Goal: Information Seeking & Learning: Find specific page/section

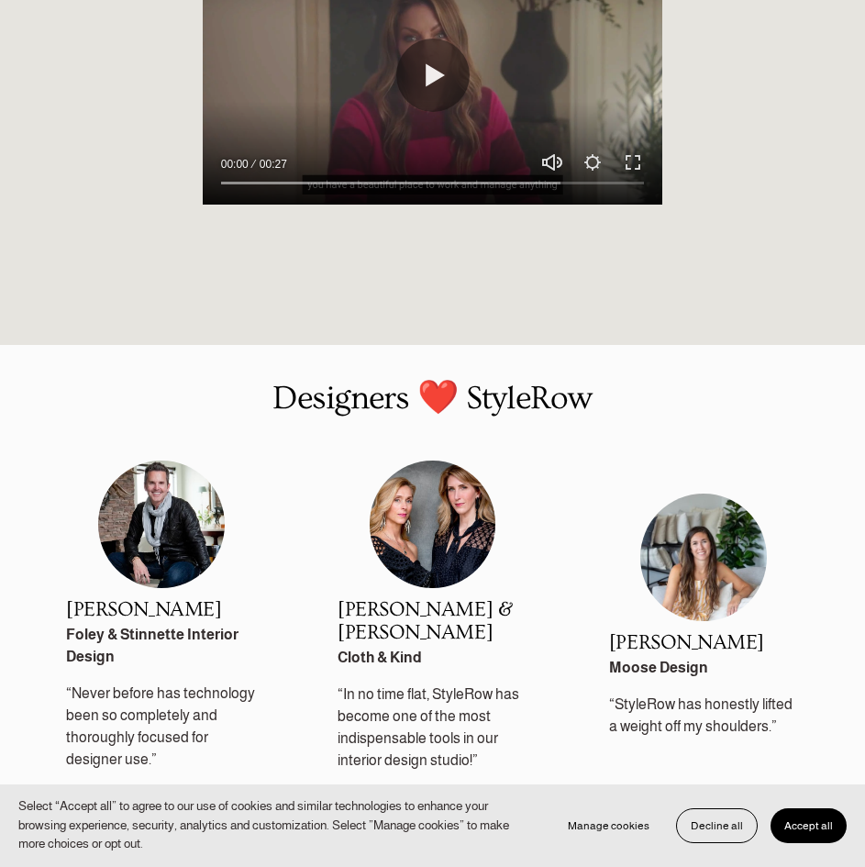
scroll to position [2446, 0]
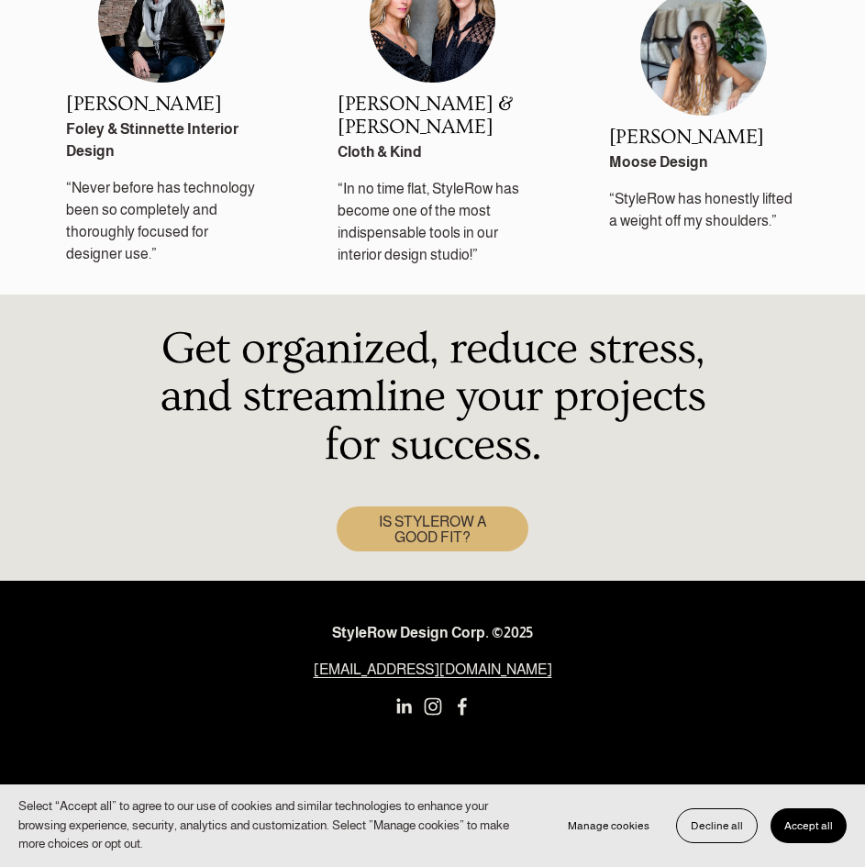
click at [804, 827] on span "Accept all" at bounding box center [809, 825] width 49 height 13
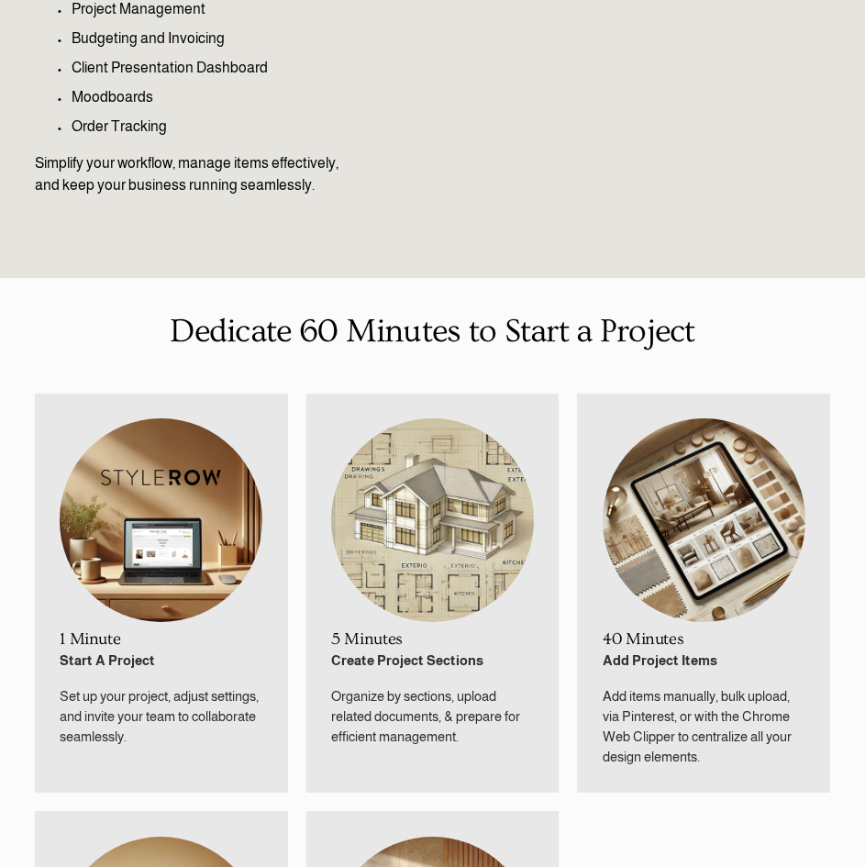
scroll to position [0, 0]
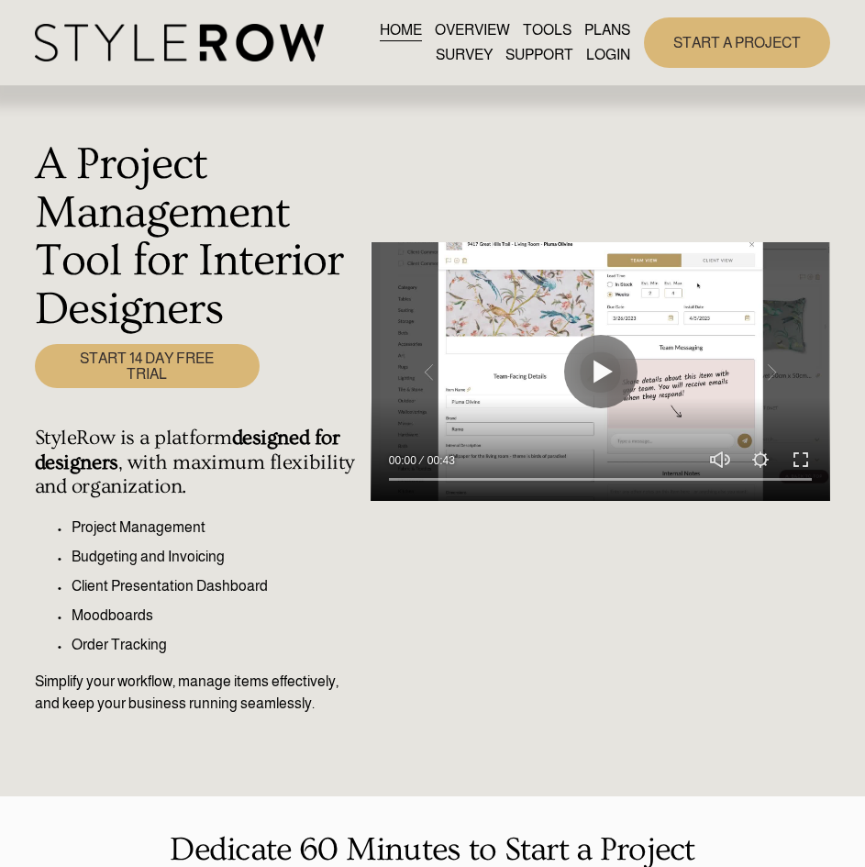
click at [736, 48] on link "START A PROJECT" at bounding box center [737, 42] width 186 height 50
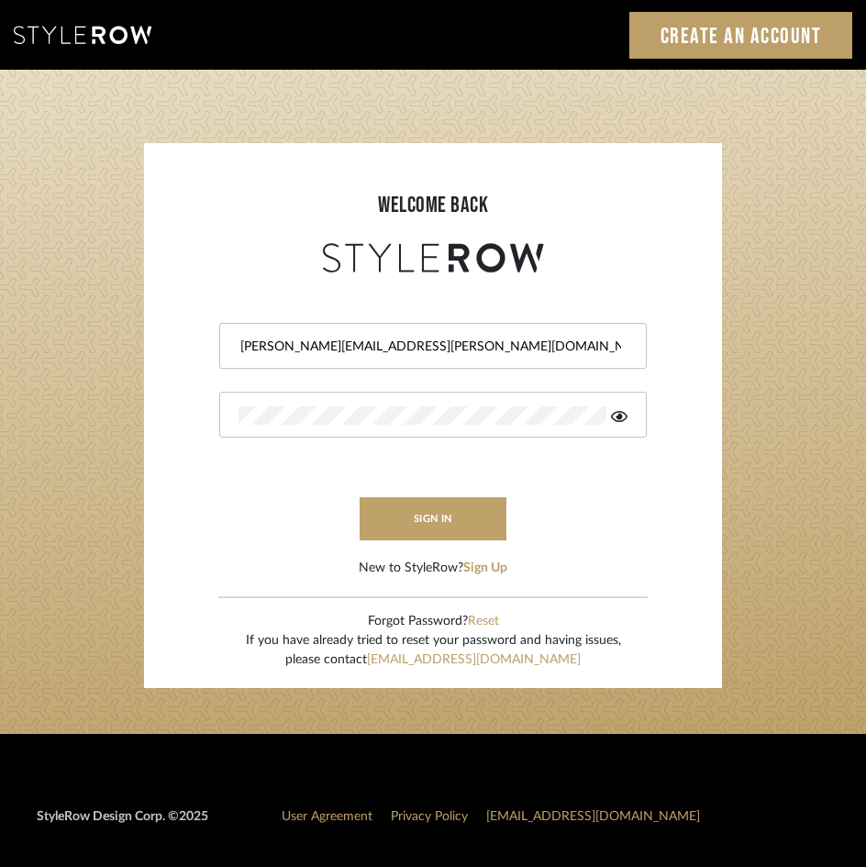
drag, startPoint x: 304, startPoint y: 343, endPoint x: 390, endPoint y: 358, distance: 87.5
click at [310, 347] on input "bharanidharan@mancini-design.com" at bounding box center [431, 347] width 384 height 18
type input "bharanidharan@mancini-design.com"
click at [371, 405] on div at bounding box center [433, 415] width 428 height 46
click at [446, 519] on button "sign in" at bounding box center [433, 518] width 147 height 43
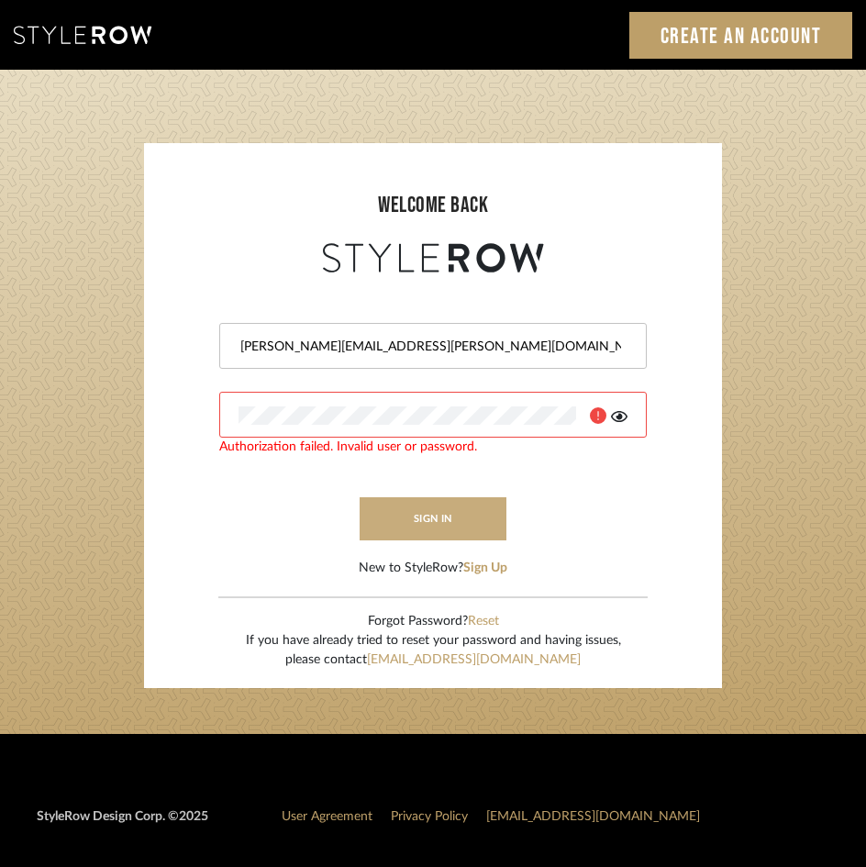
click at [451, 514] on button "sign in" at bounding box center [433, 518] width 147 height 43
click at [622, 419] on icon at bounding box center [619, 416] width 17 height 15
click at [455, 522] on button "sign in" at bounding box center [433, 518] width 147 height 43
click at [429, 512] on button "sign in" at bounding box center [433, 518] width 147 height 43
click at [73, 396] on login-page "welcome back bharanidharan@mancini-design.com Authorization failed. Invalid use…" at bounding box center [433, 402] width 866 height 664
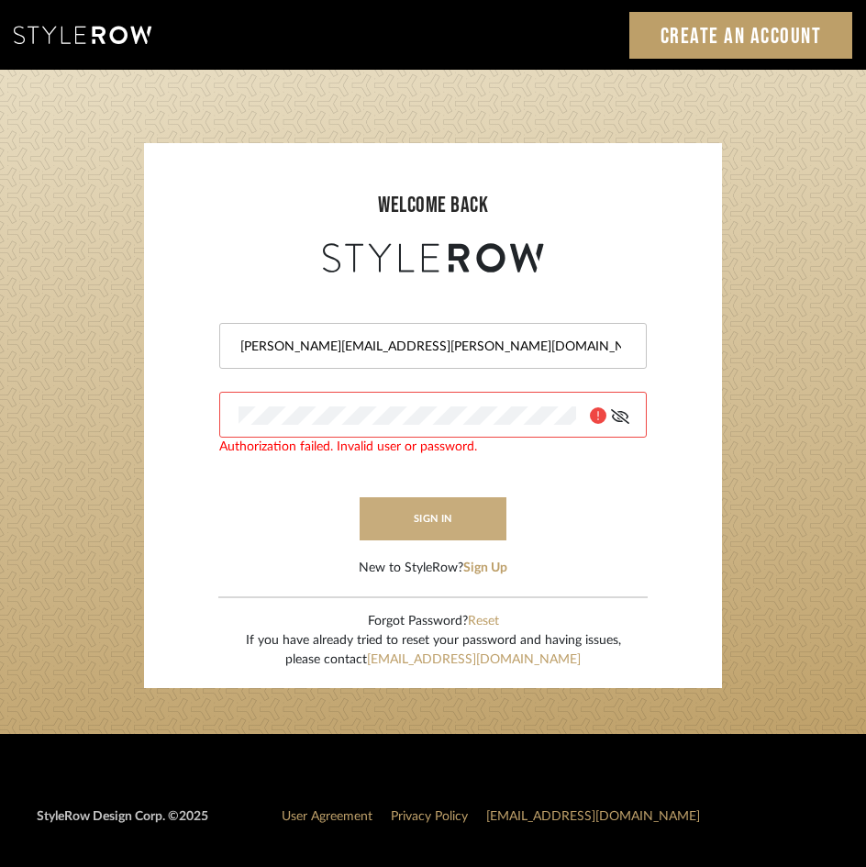
click at [440, 529] on button "sign in" at bounding box center [433, 518] width 147 height 43
click at [400, 56] on div "Sign In Create an Account" at bounding box center [433, 35] width 866 height 70
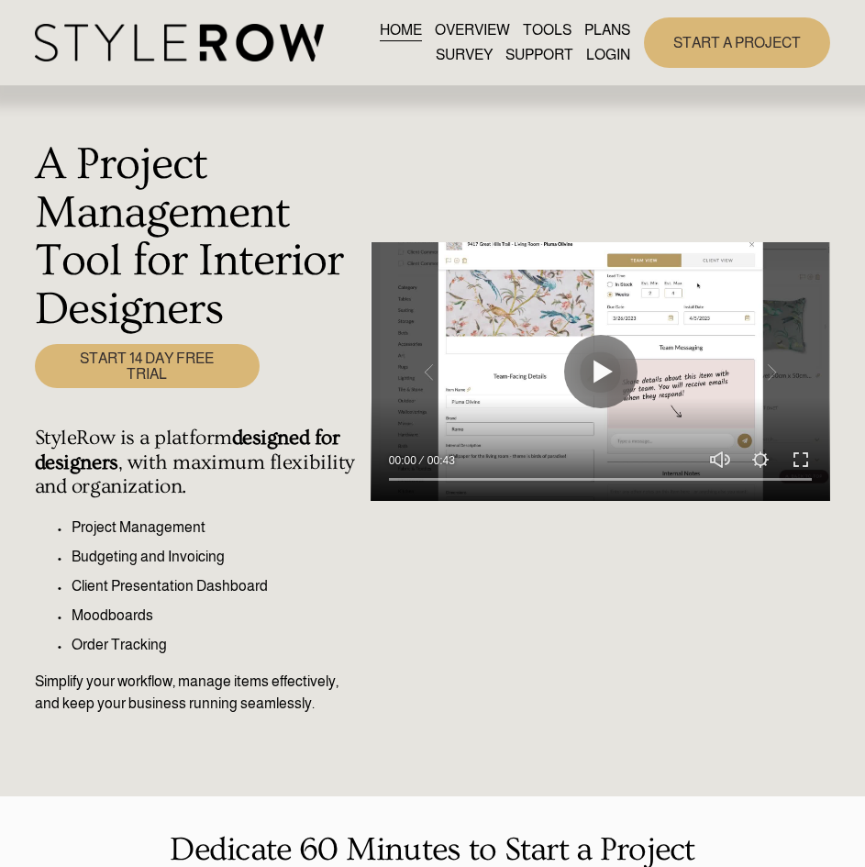
click at [707, 38] on link "START A PROJECT" at bounding box center [737, 42] width 186 height 50
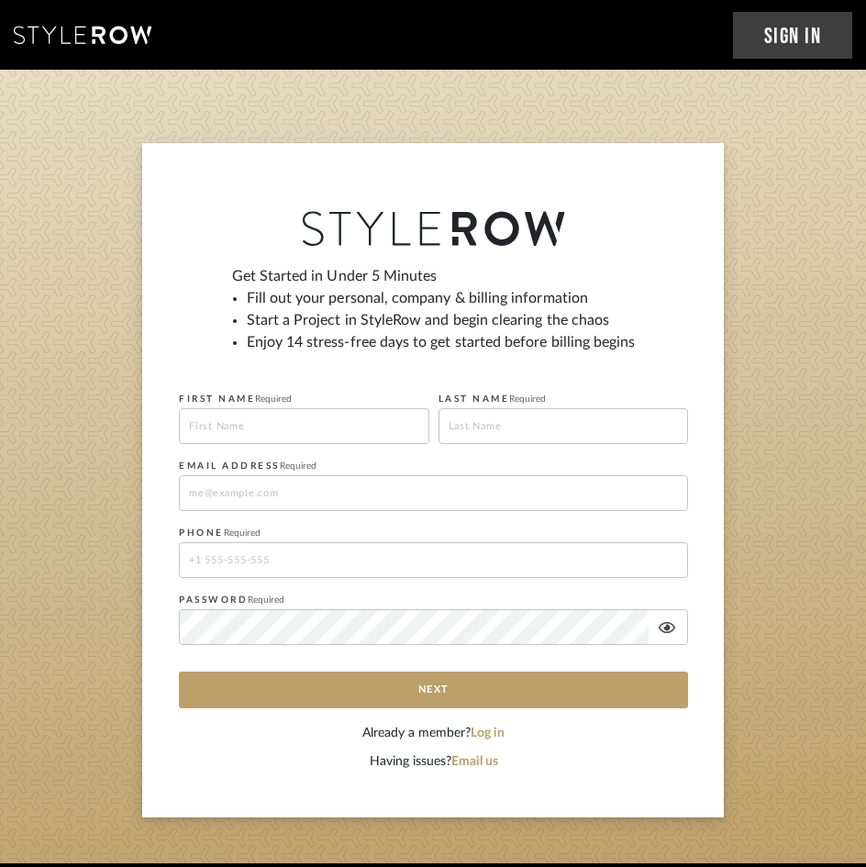
click at [799, 32] on link "Sign In" at bounding box center [793, 35] width 120 height 47
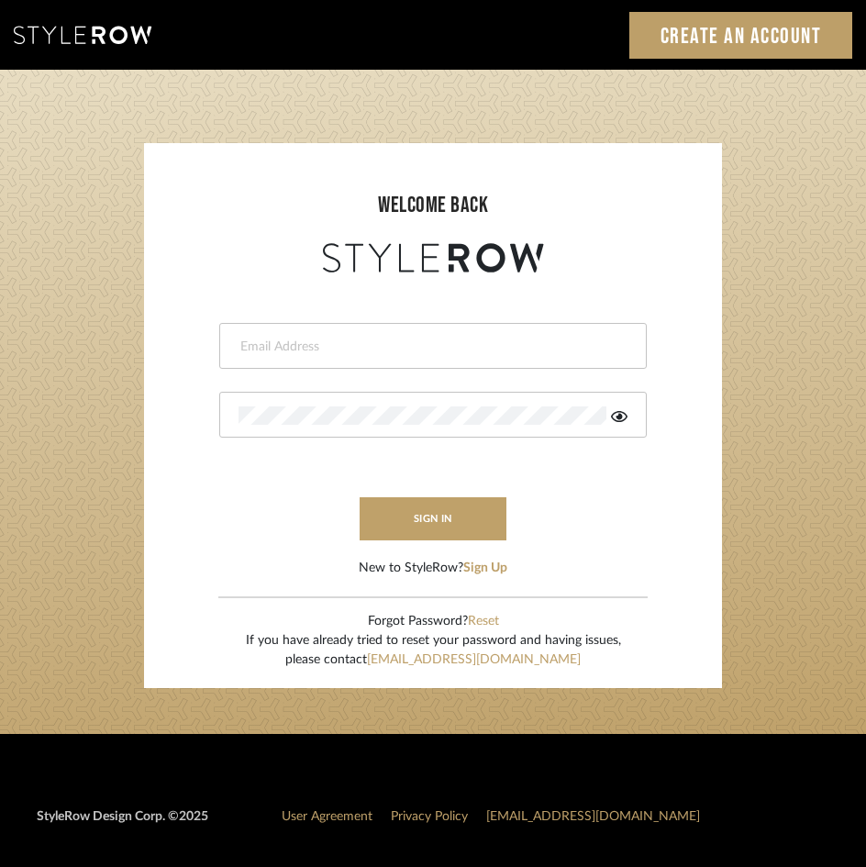
click at [331, 355] on input "email" at bounding box center [431, 347] width 384 height 18
paste input "Stylerowprojects1@mancini-design.com"
type input "Stylerowprojects1@mancini-design.com"
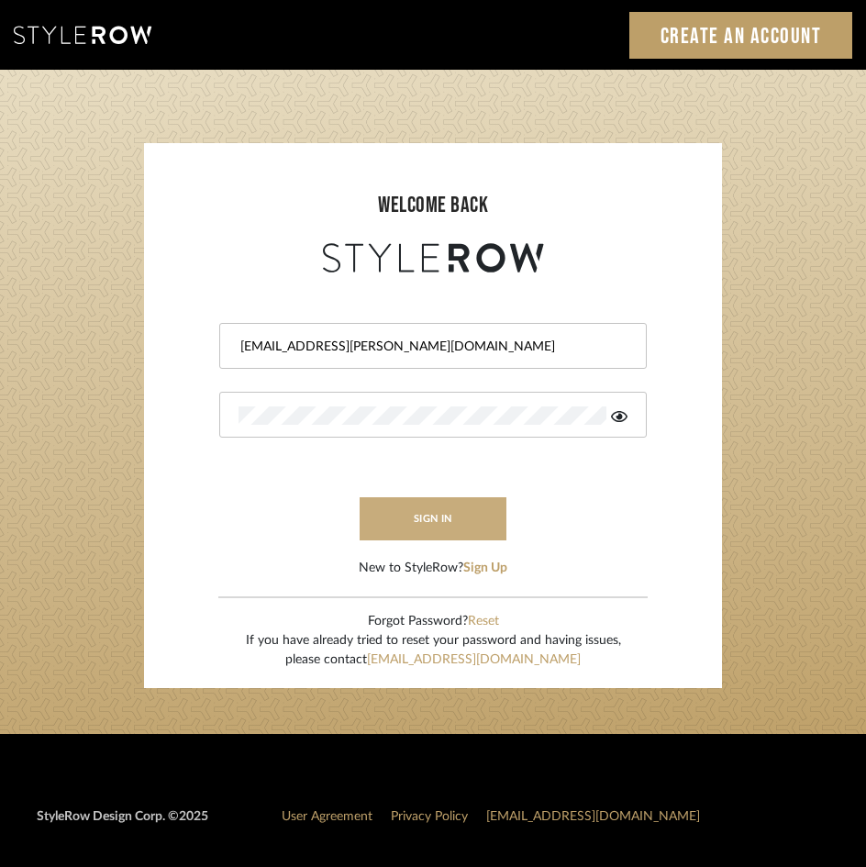
click at [397, 510] on button "sign in" at bounding box center [433, 518] width 147 height 43
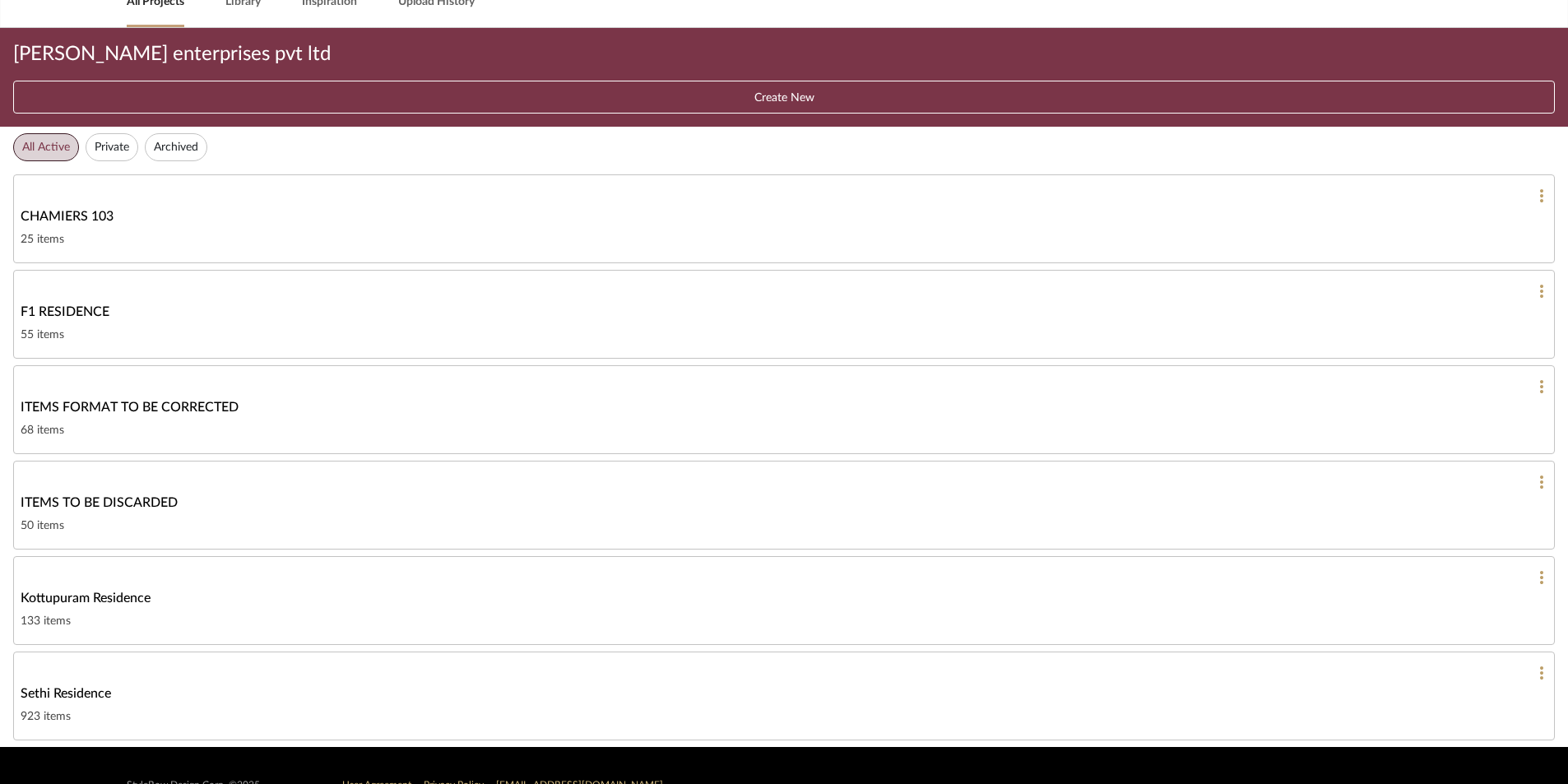
scroll to position [129, 0]
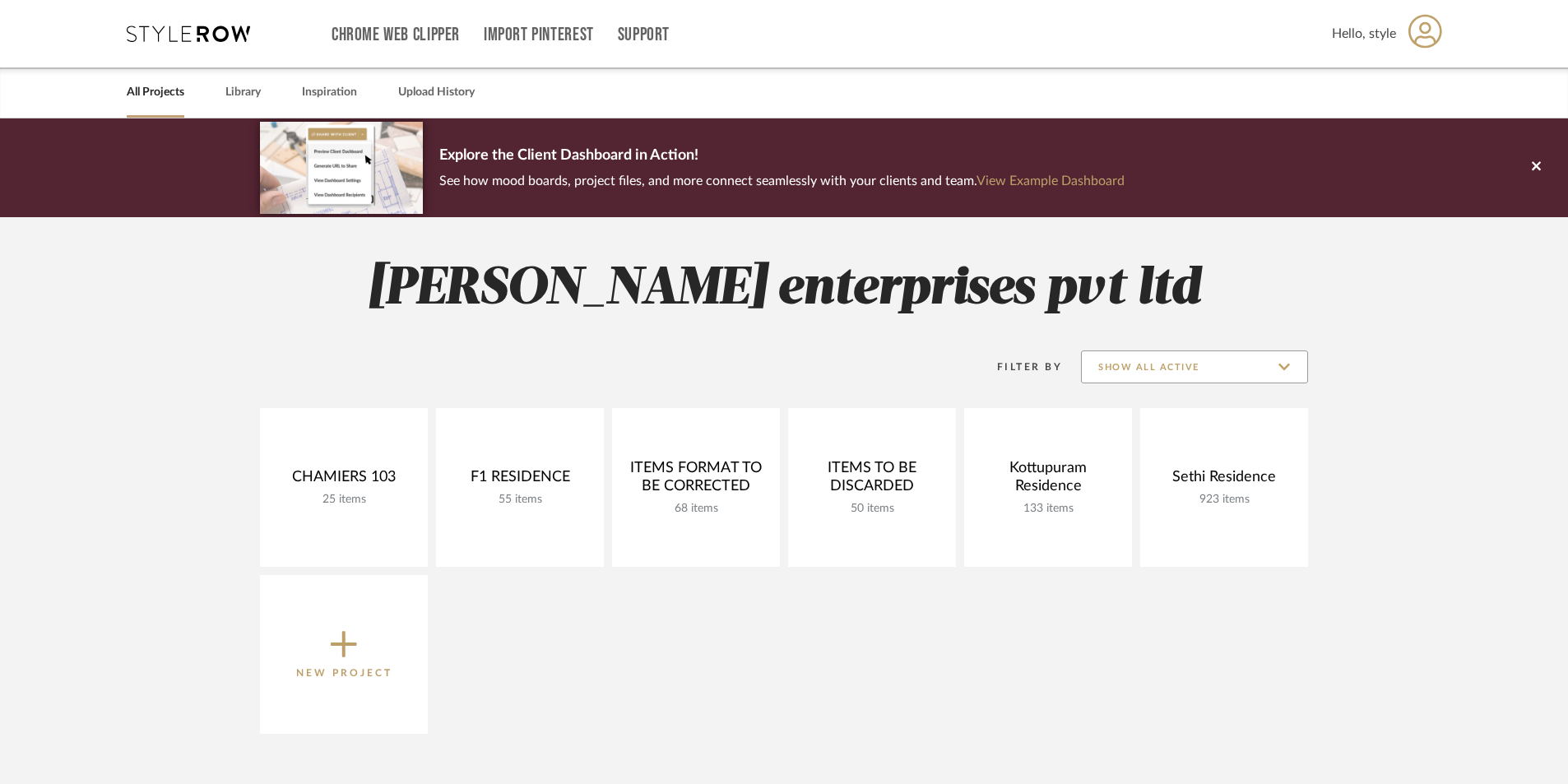
click at [1175, 360] on input "Show All Active" at bounding box center [1194, 366] width 227 height 33
click at [1215, 363] on input "Show All Active" at bounding box center [1194, 366] width 227 height 33
click at [1379, 280] on project-collections "Explore the Client Dashboard in Action! See how mood boards, project files, and…" at bounding box center [784, 653] width 1568 height 1071
click at [1538, 167] on icon at bounding box center [1537, 166] width 9 height 9
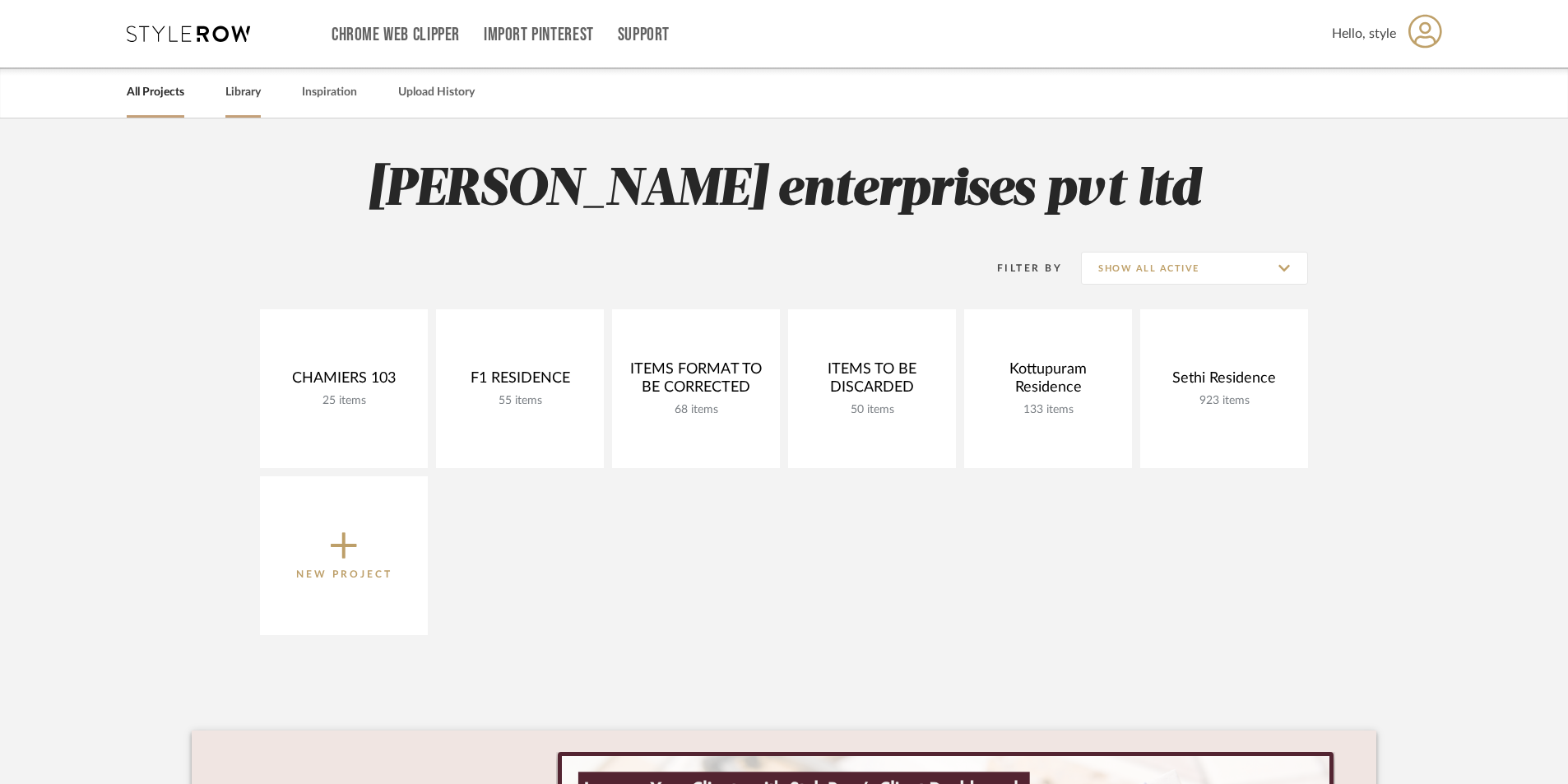
click at [251, 96] on link "Library" at bounding box center [242, 92] width 35 height 22
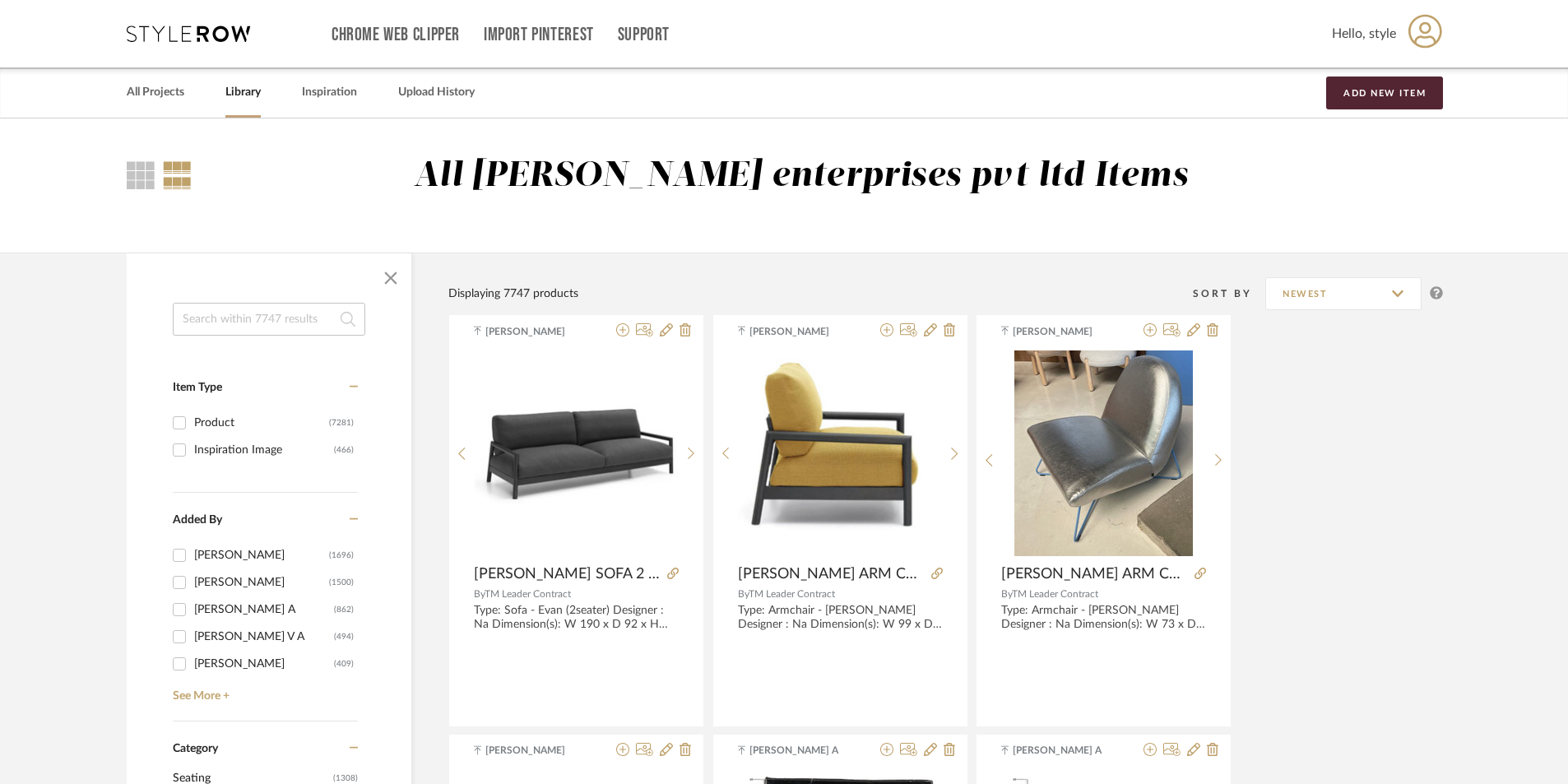
drag, startPoint x: 251, startPoint y: 323, endPoint x: 342, endPoint y: 305, distance: 92.8
click at [252, 323] on input at bounding box center [269, 319] width 193 height 33
click at [247, 316] on input at bounding box center [269, 319] width 193 height 33
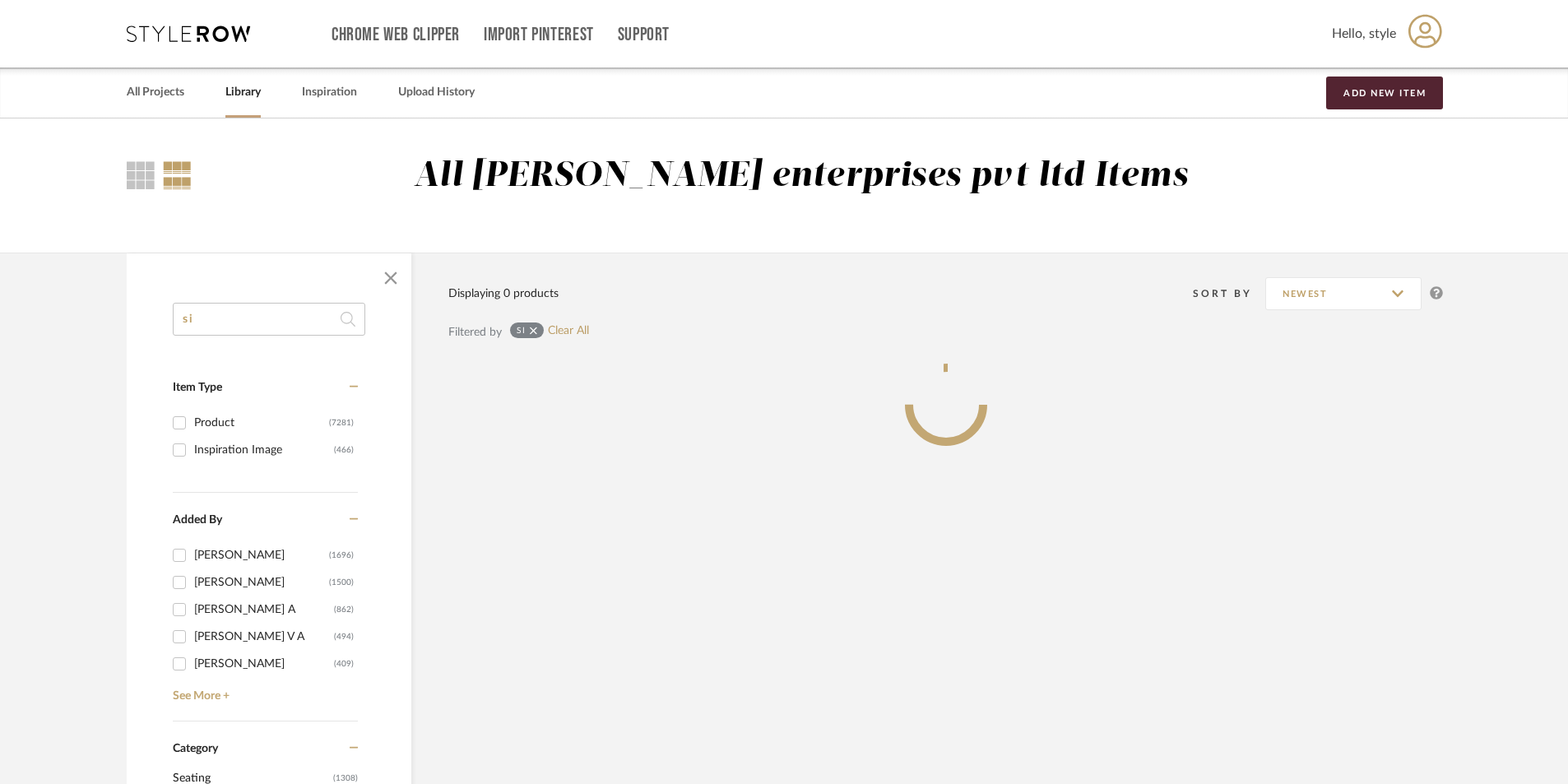
type input "s"
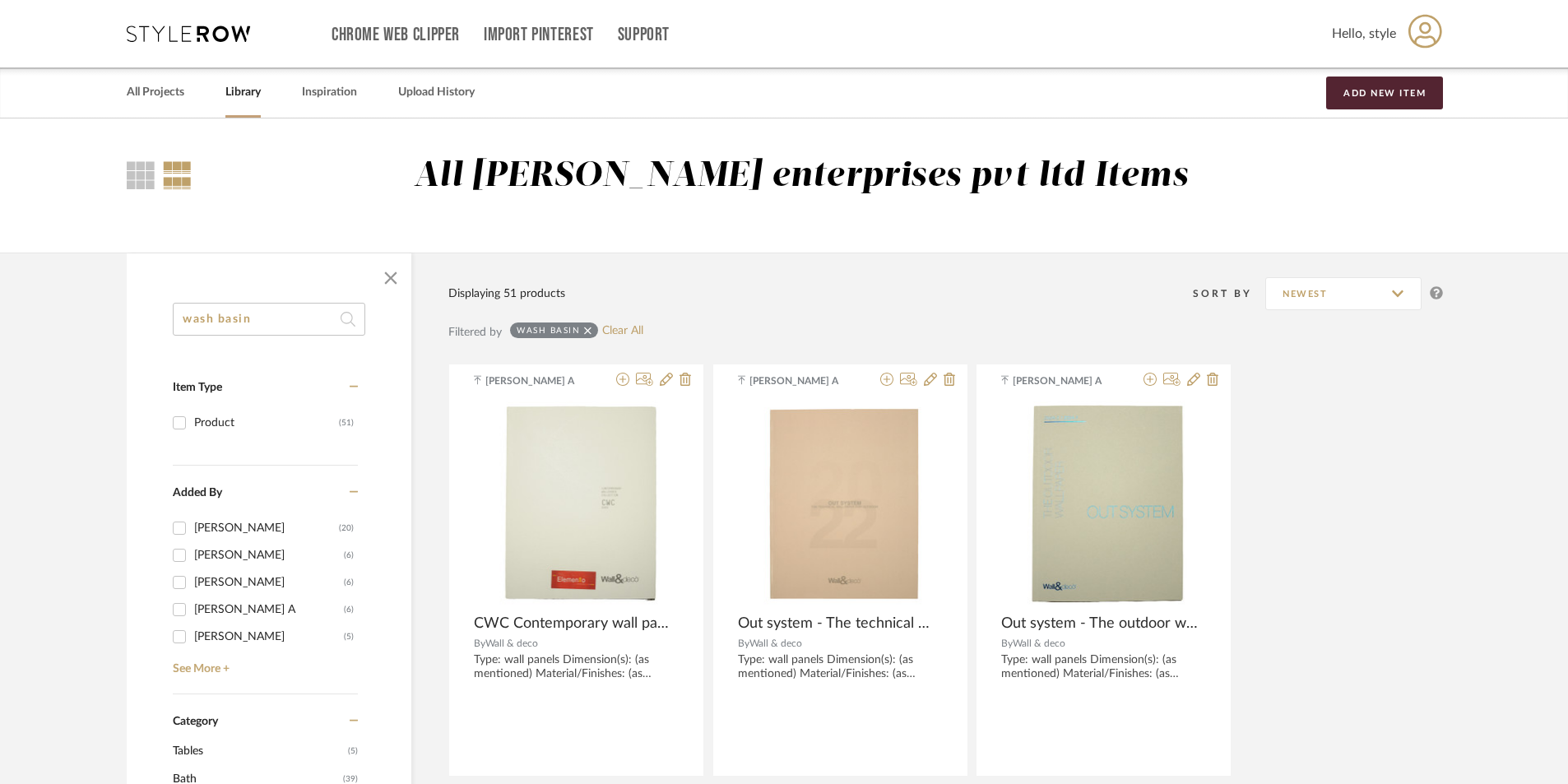
drag, startPoint x: 269, startPoint y: 322, endPoint x: 0, endPoint y: 322, distance: 269.0
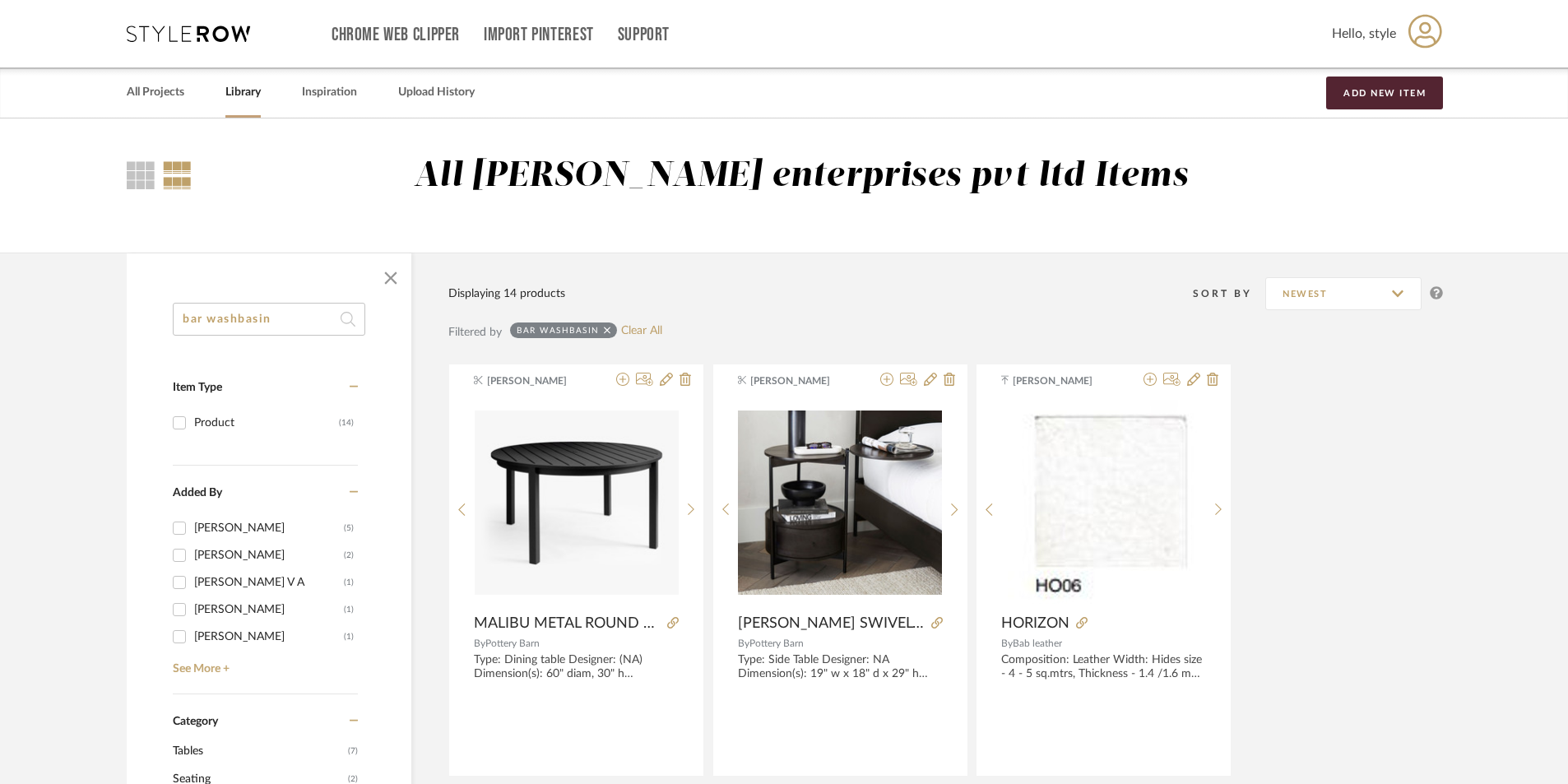
drag, startPoint x: 155, startPoint y: 314, endPoint x: 25, endPoint y: 314, distance: 130.0
type input "wash basin"
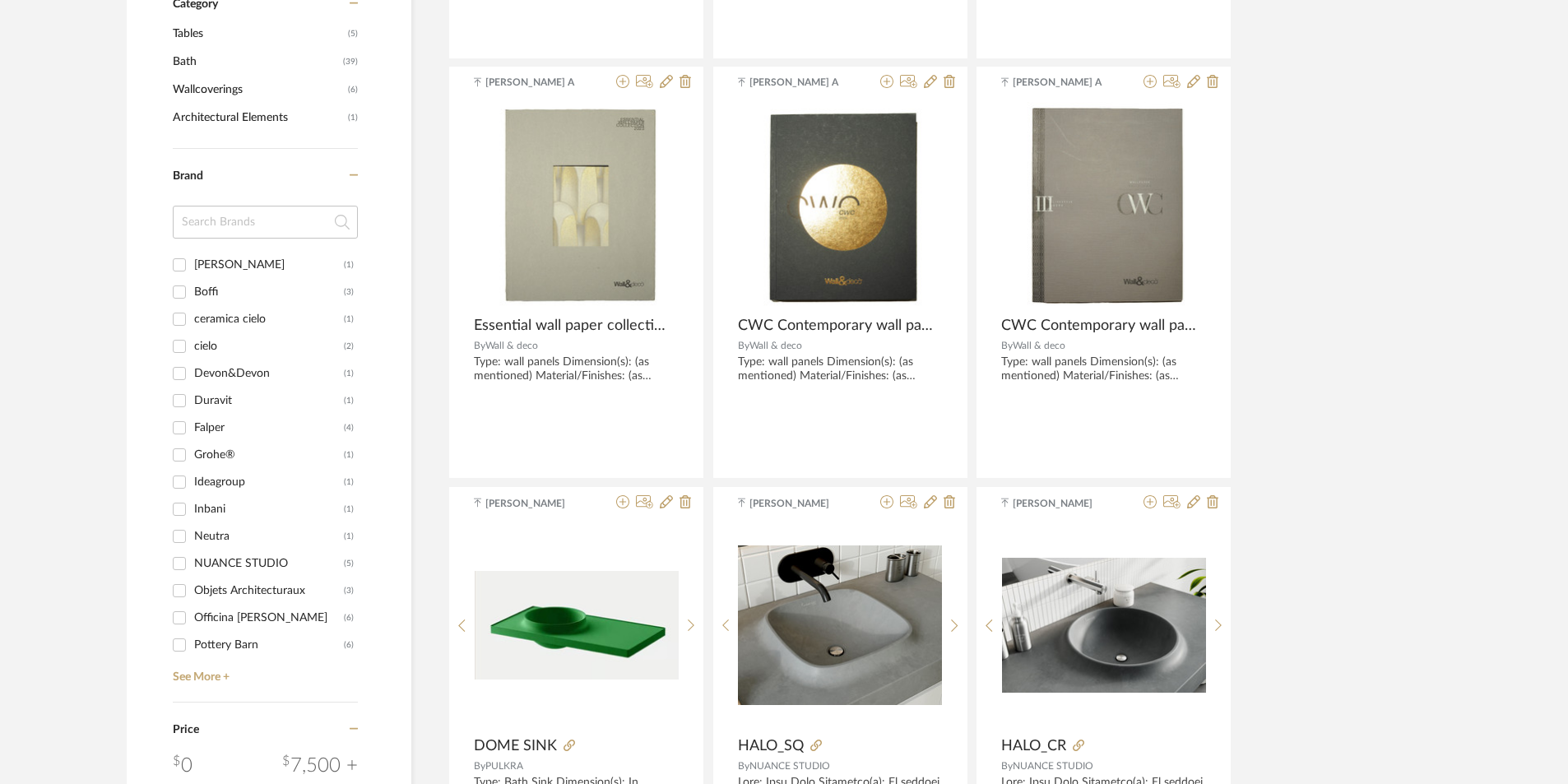
scroll to position [740, 0]
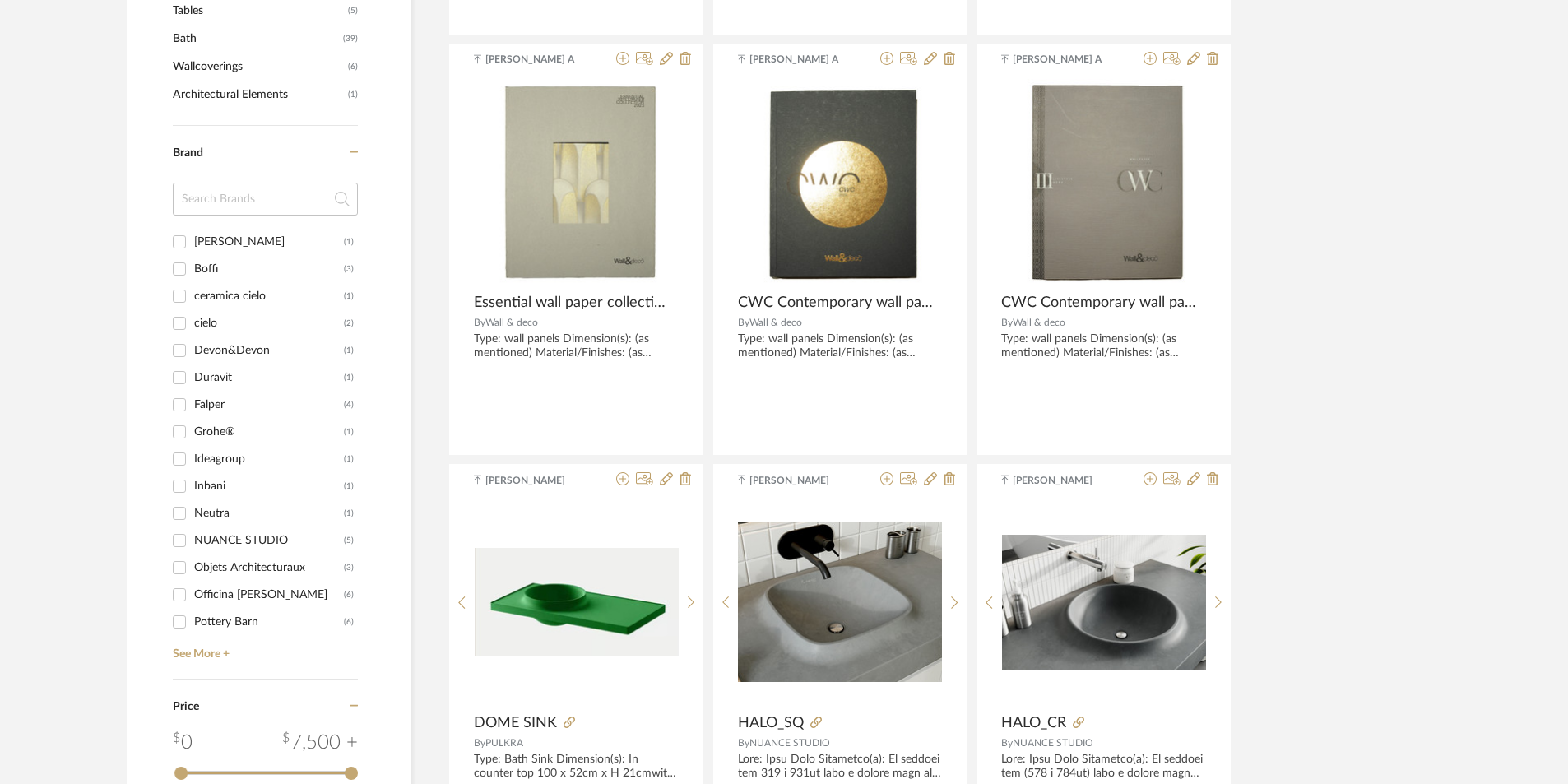
click at [254, 202] on input at bounding box center [265, 199] width 185 height 33
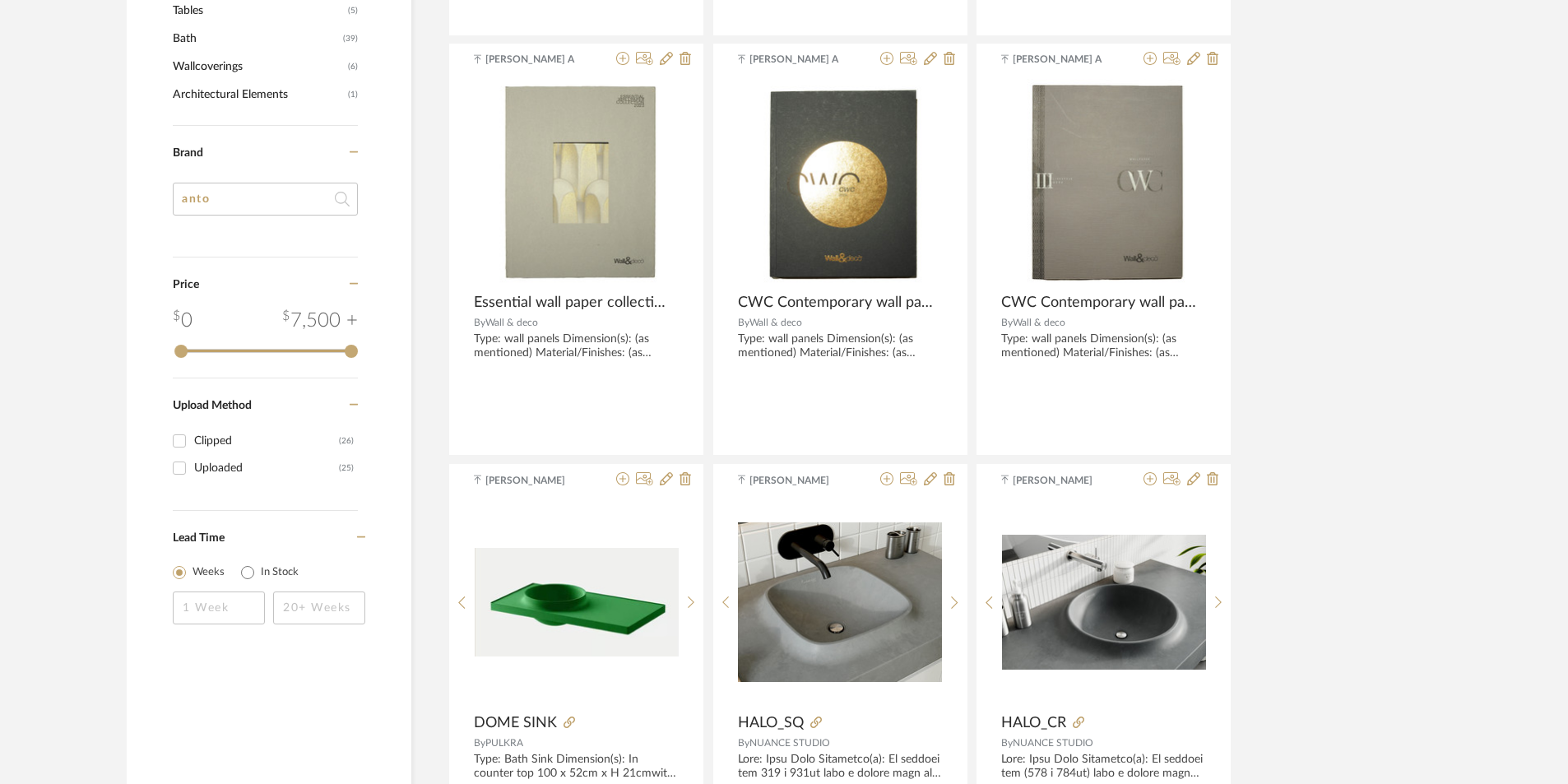
click at [217, 206] on input "anto" at bounding box center [265, 199] width 185 height 33
click at [230, 192] on input "anto" at bounding box center [265, 199] width 185 height 33
type input "antoniolupi"
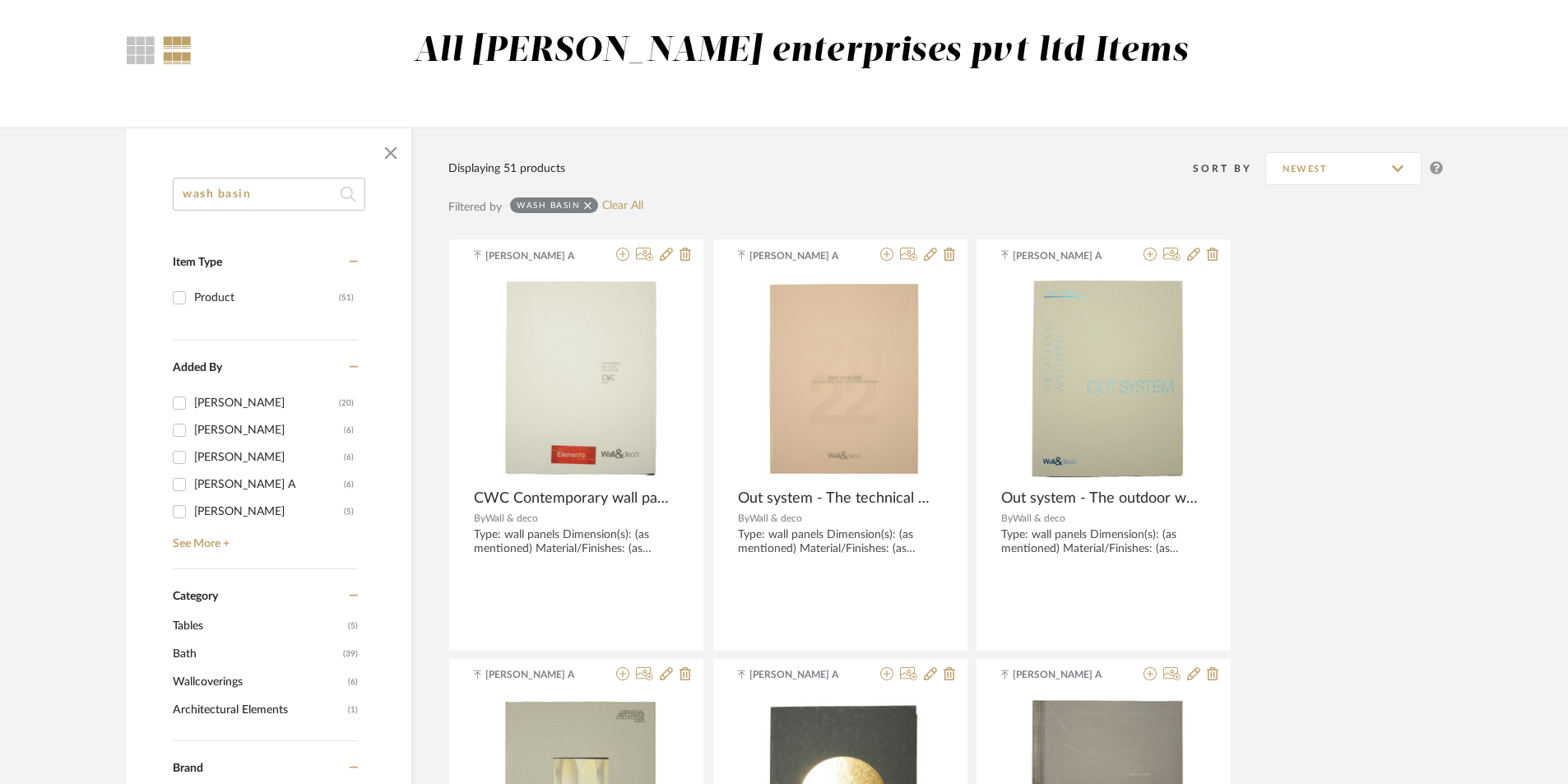
scroll to position [0, 0]
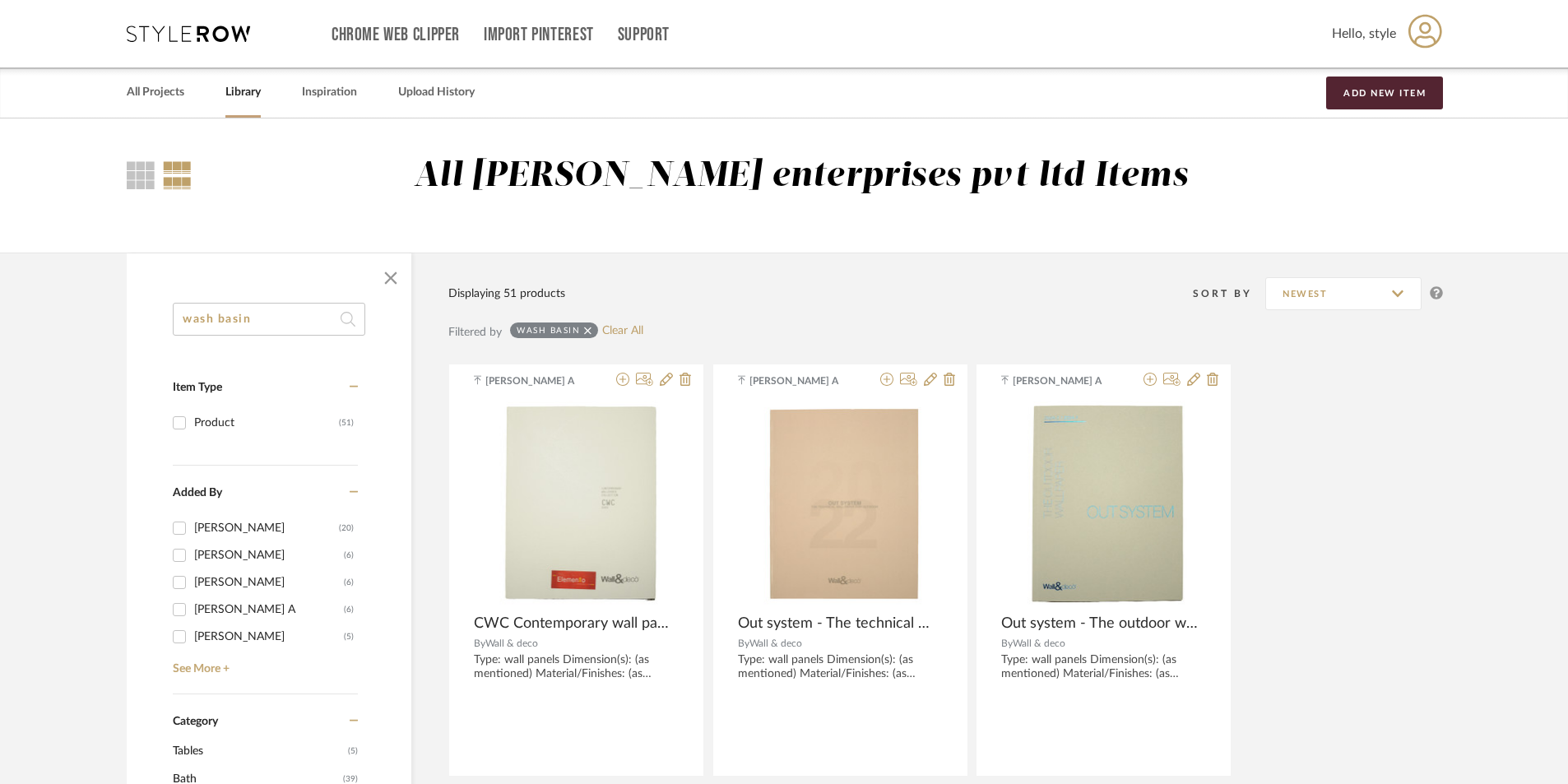
drag, startPoint x: 278, startPoint y: 323, endPoint x: 74, endPoint y: 304, distance: 204.9
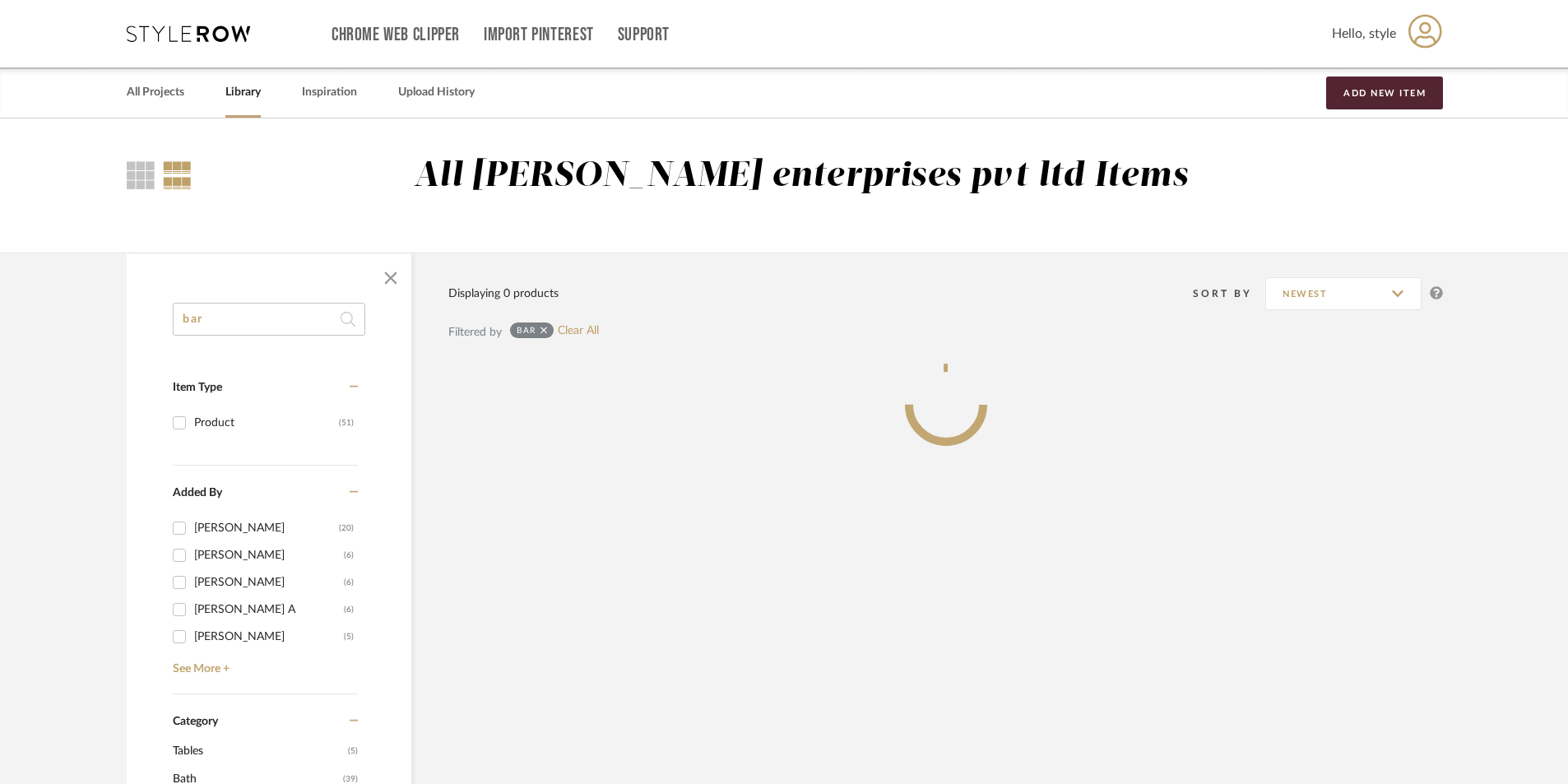
type input "bar"
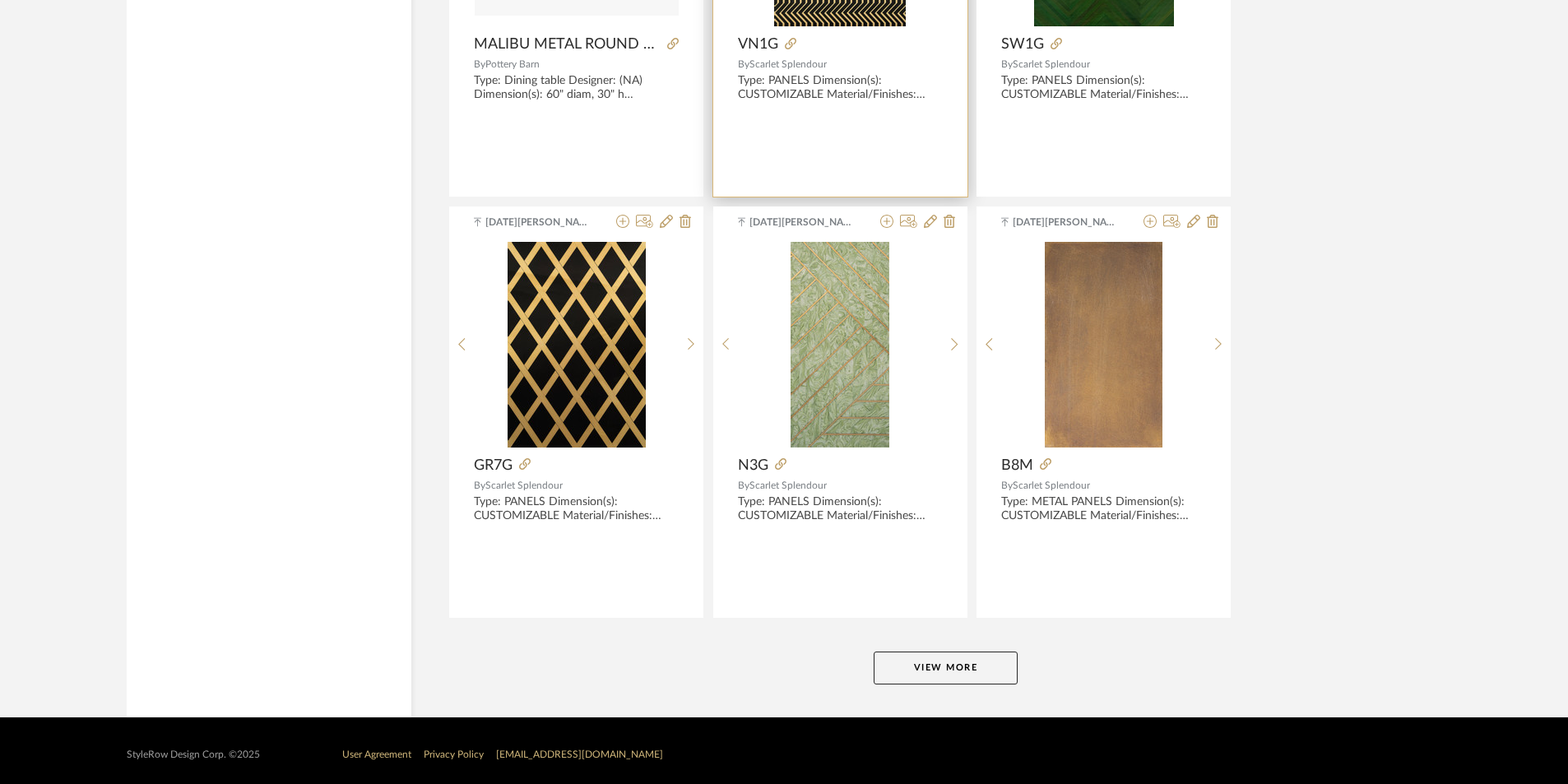
scroll to position [4792, 0]
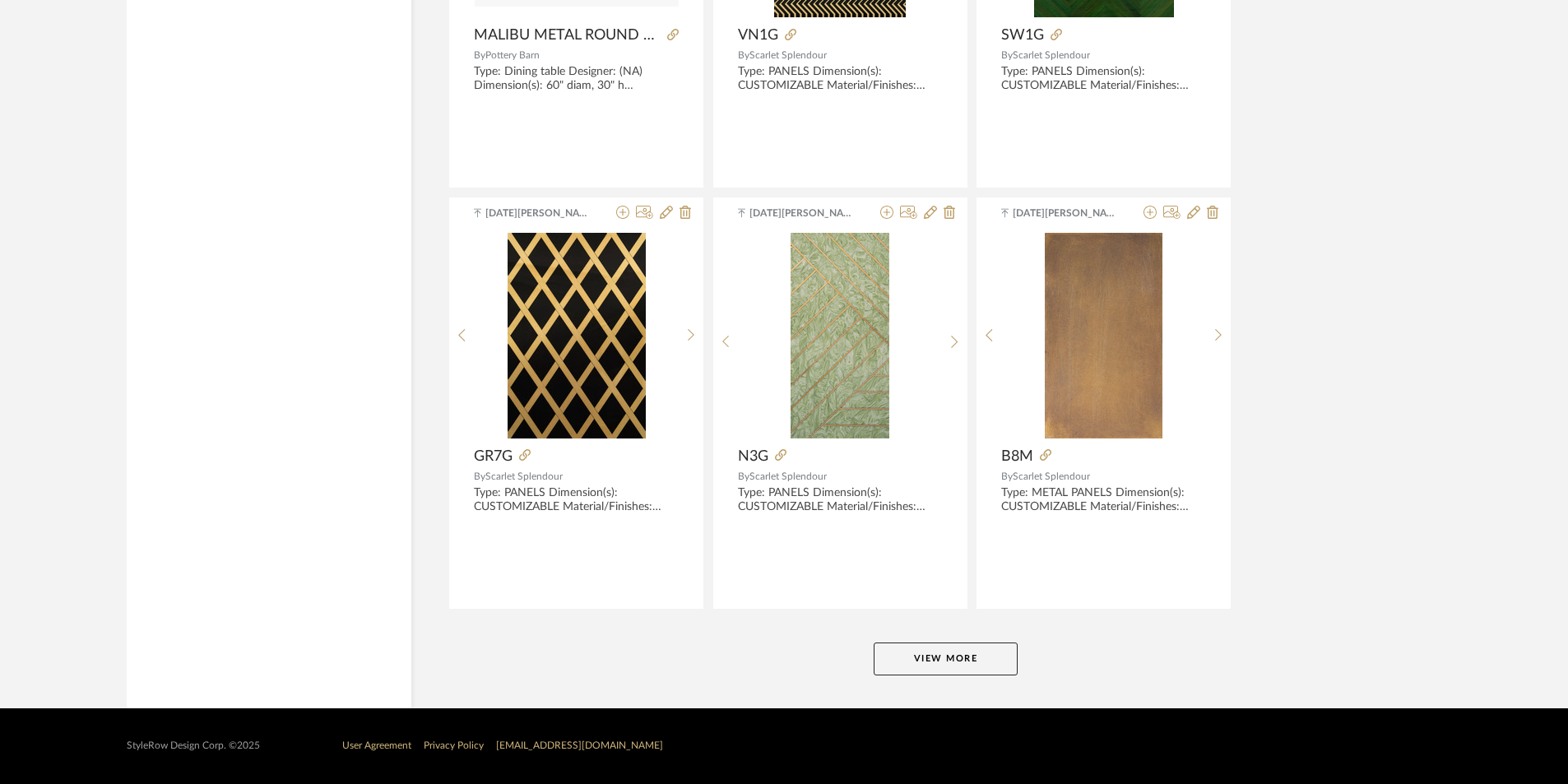
click at [939, 643] on button "View More" at bounding box center [946, 659] width 144 height 33
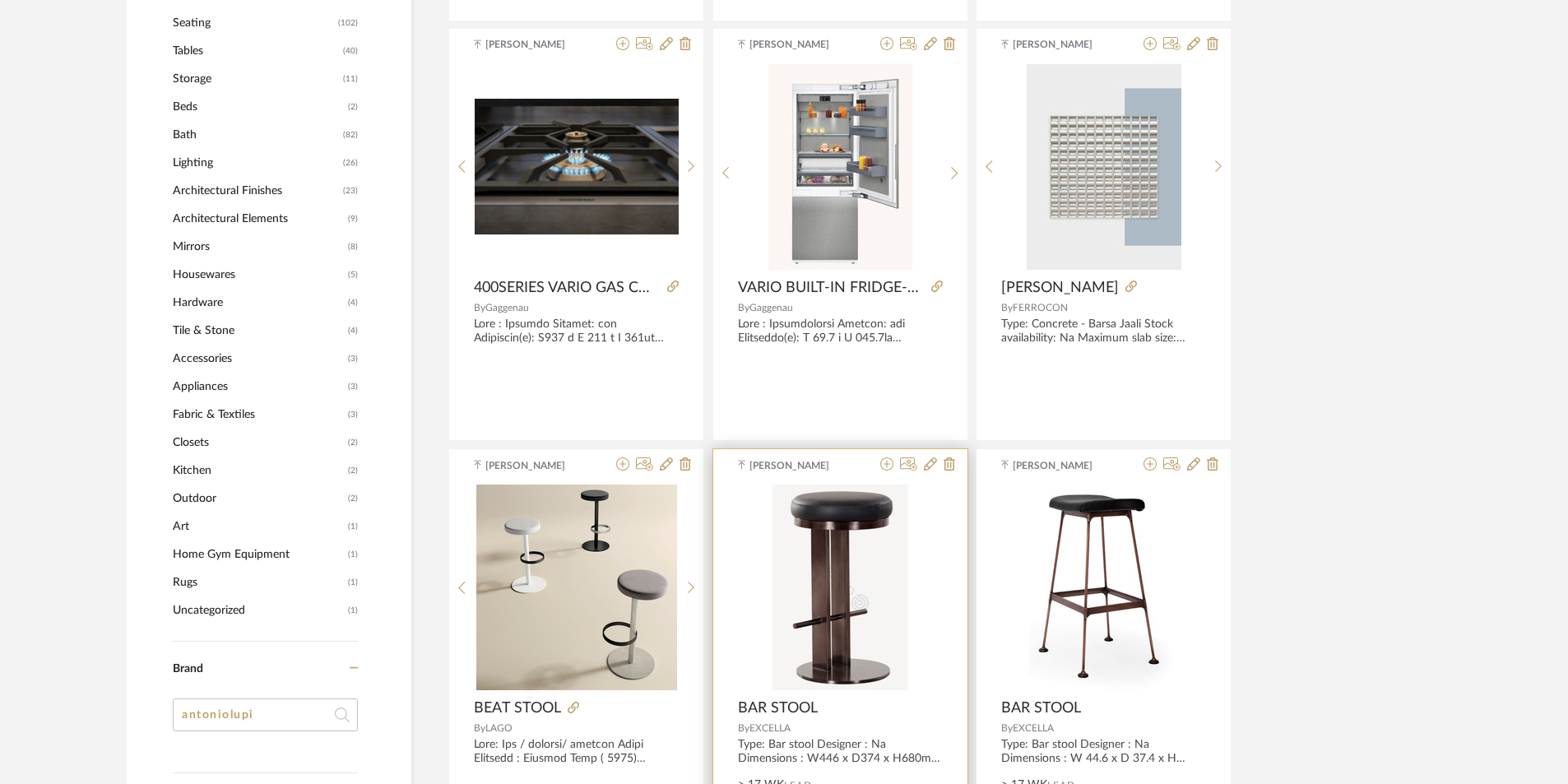
scroll to position [0, 0]
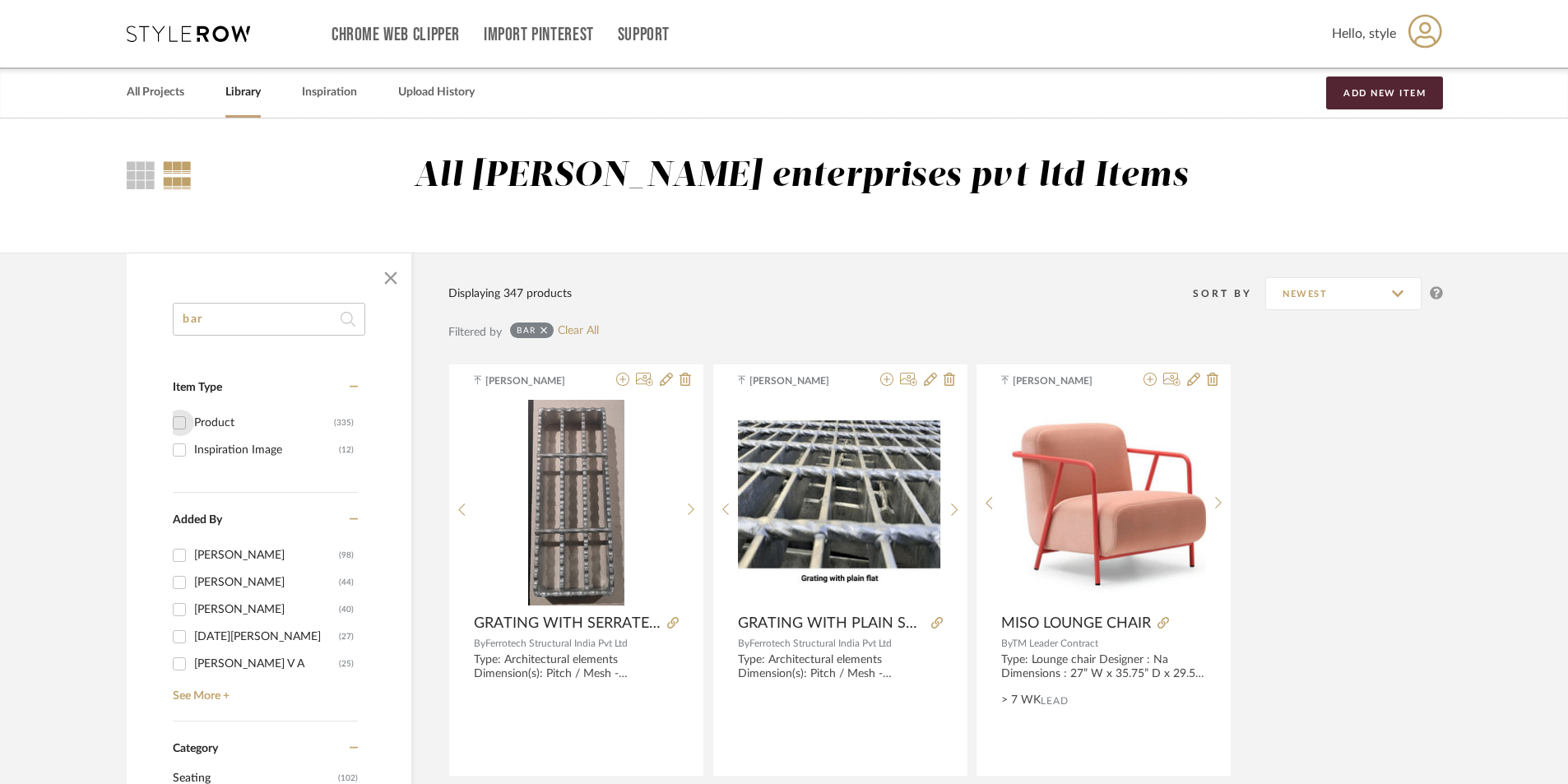
click at [177, 426] on input "Product (335)" at bounding box center [178, 422] width 26 height 26
checkbox input "true"
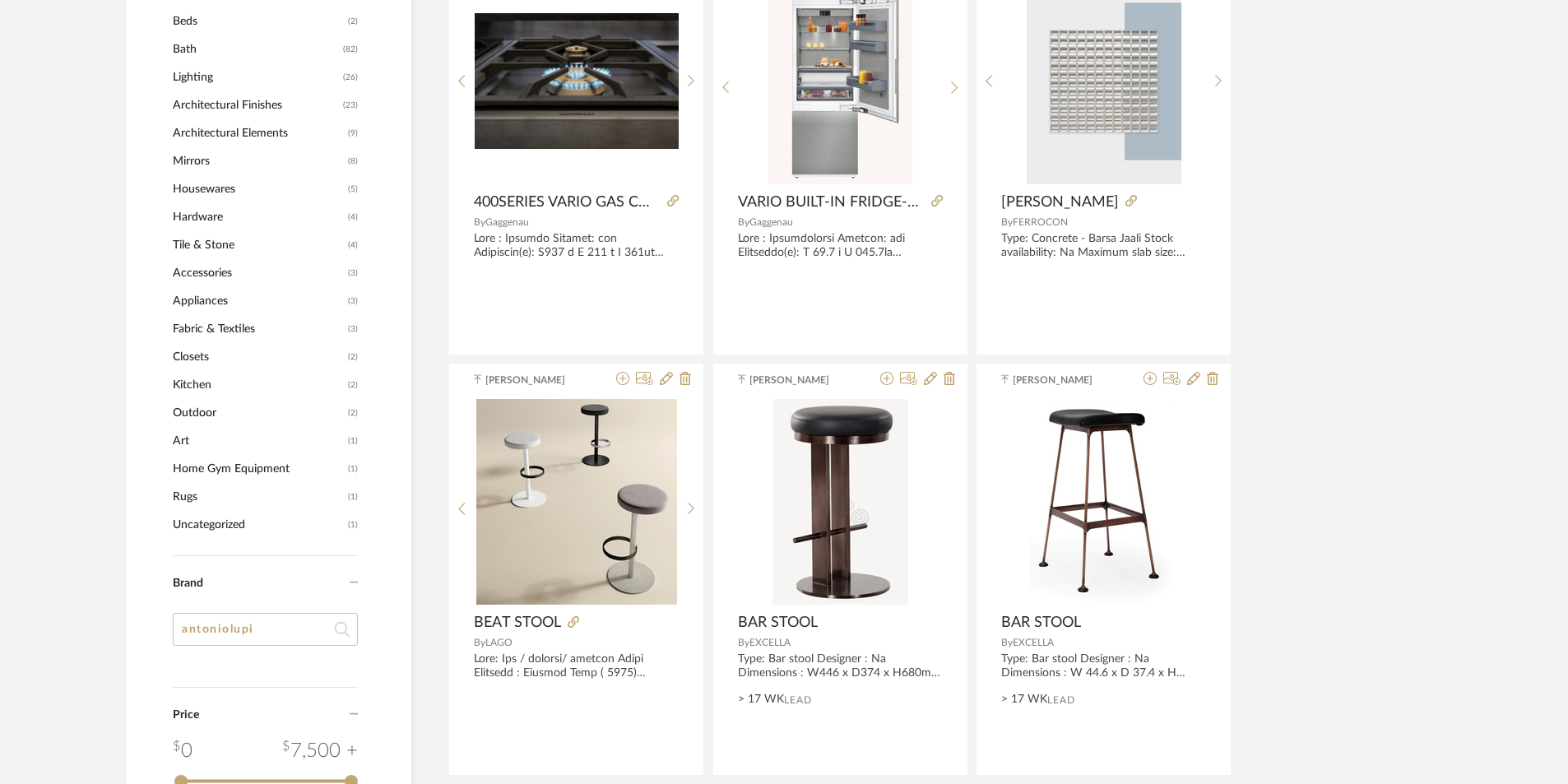
scroll to position [986, 0]
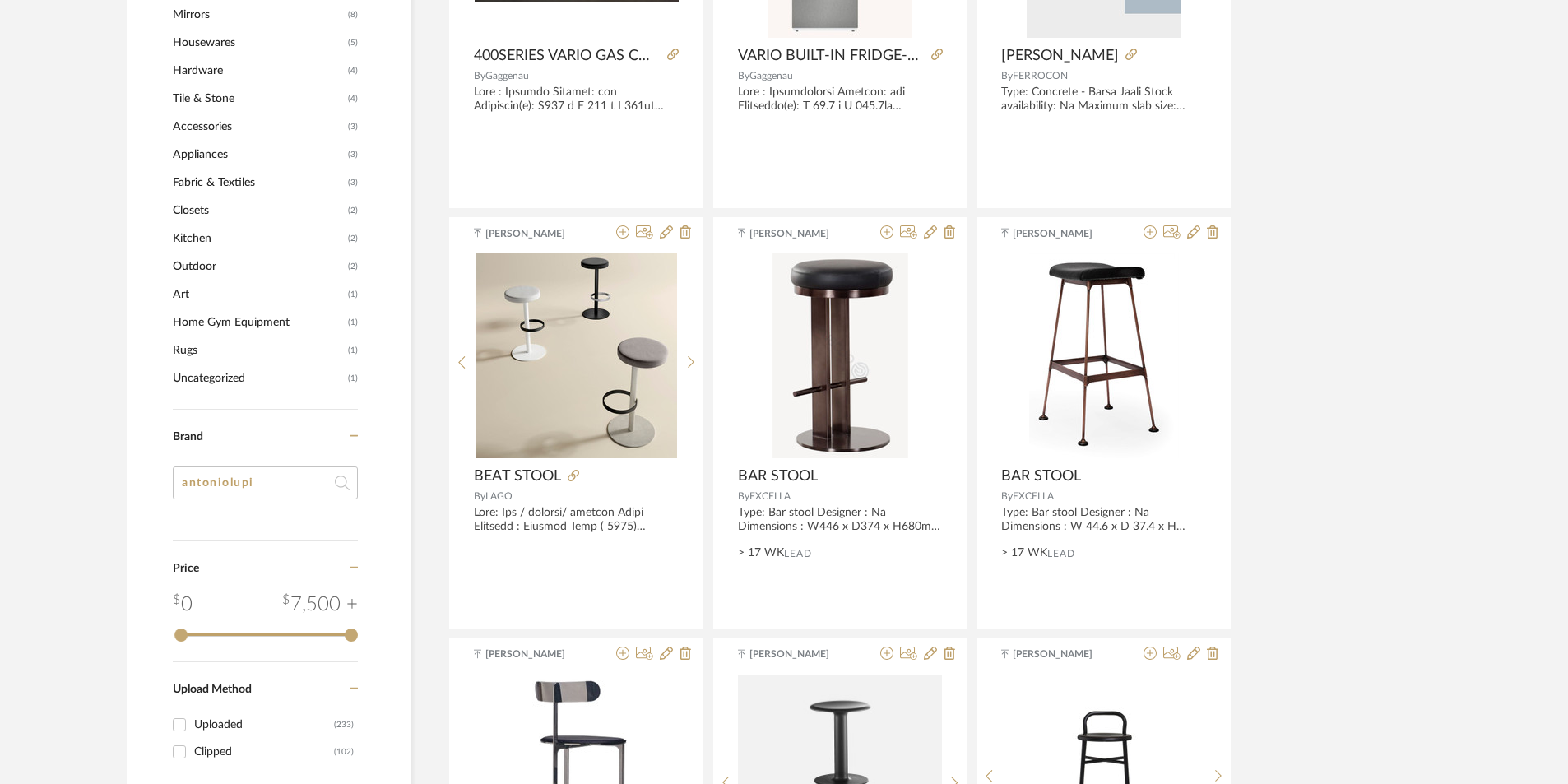
click at [297, 480] on input "antoniolupi" at bounding box center [265, 482] width 185 height 33
type input "an"
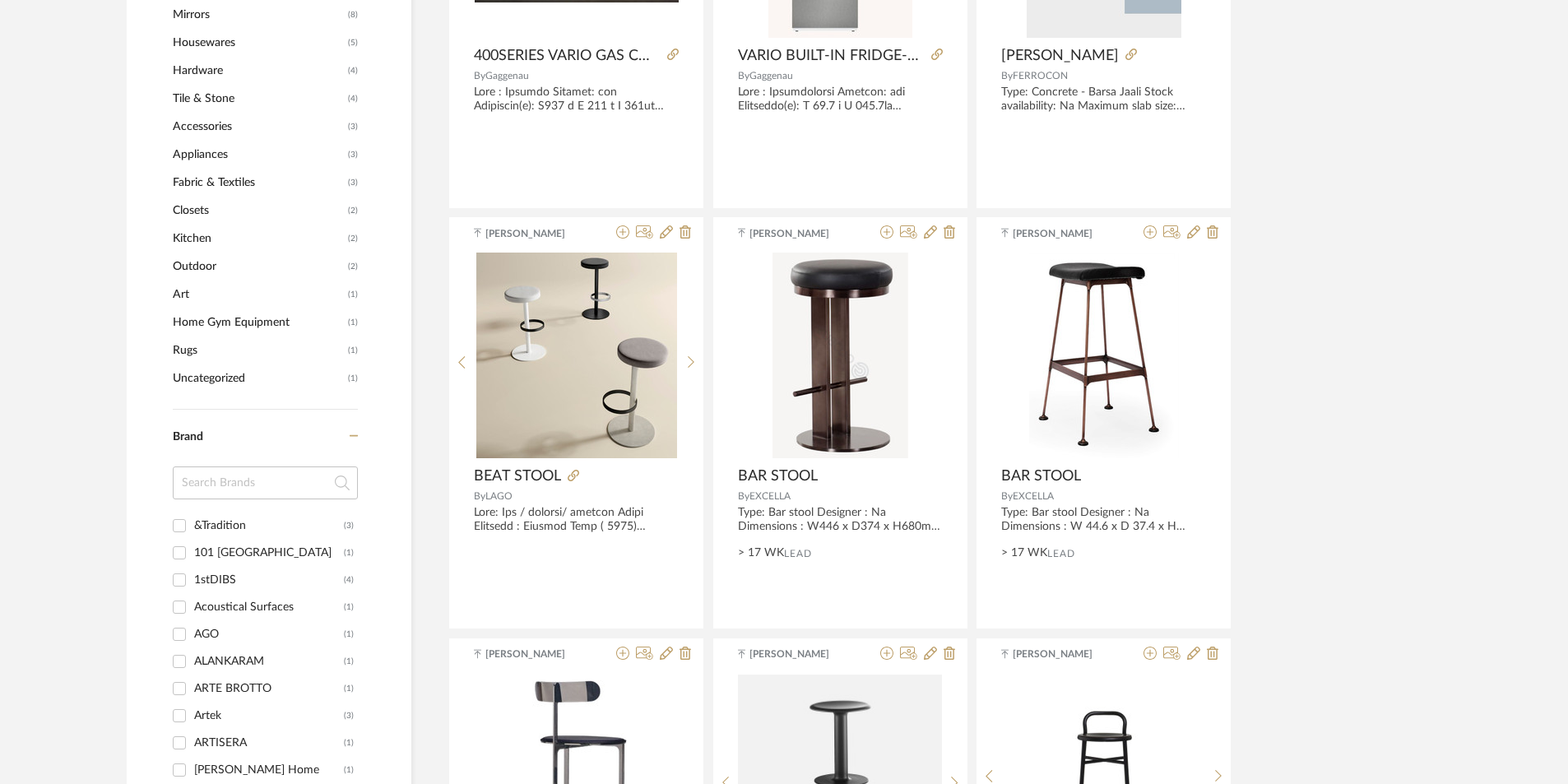
click at [197, 238] on span "Kitchen" at bounding box center [258, 238] width 171 height 28
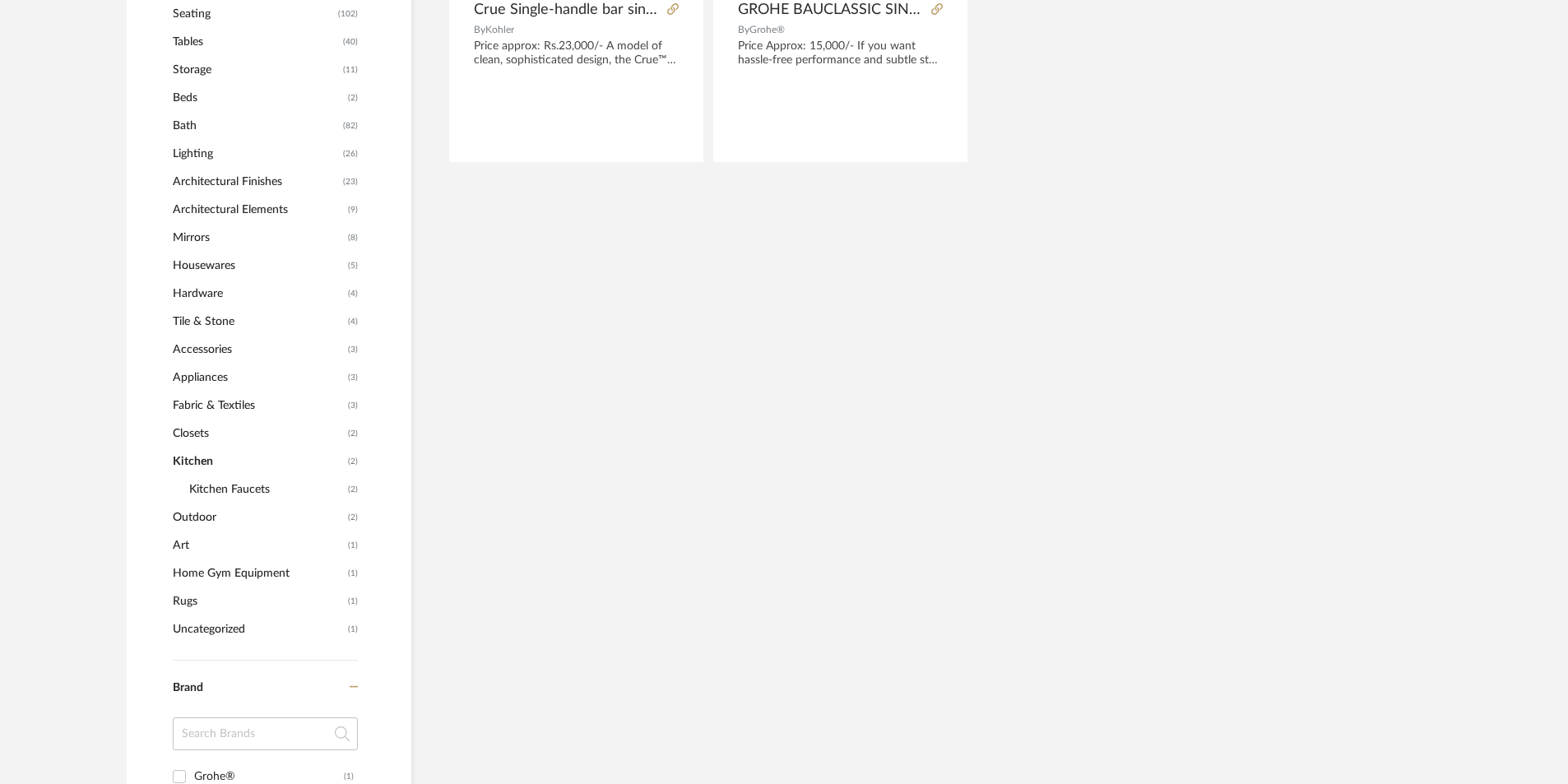
scroll to position [614, 0]
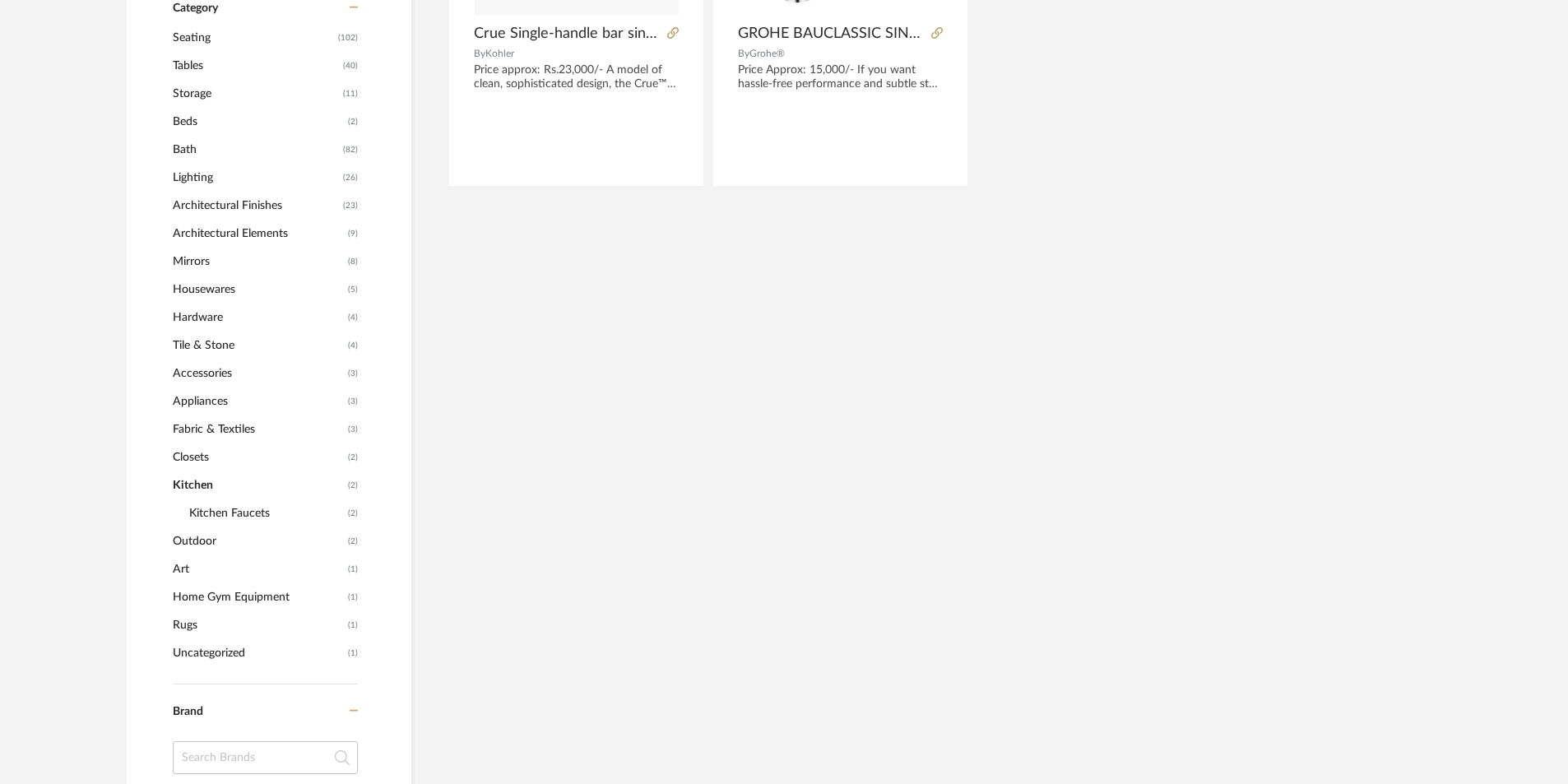
click at [240, 508] on span "Kitchen Faucets" at bounding box center [266, 513] width 155 height 28
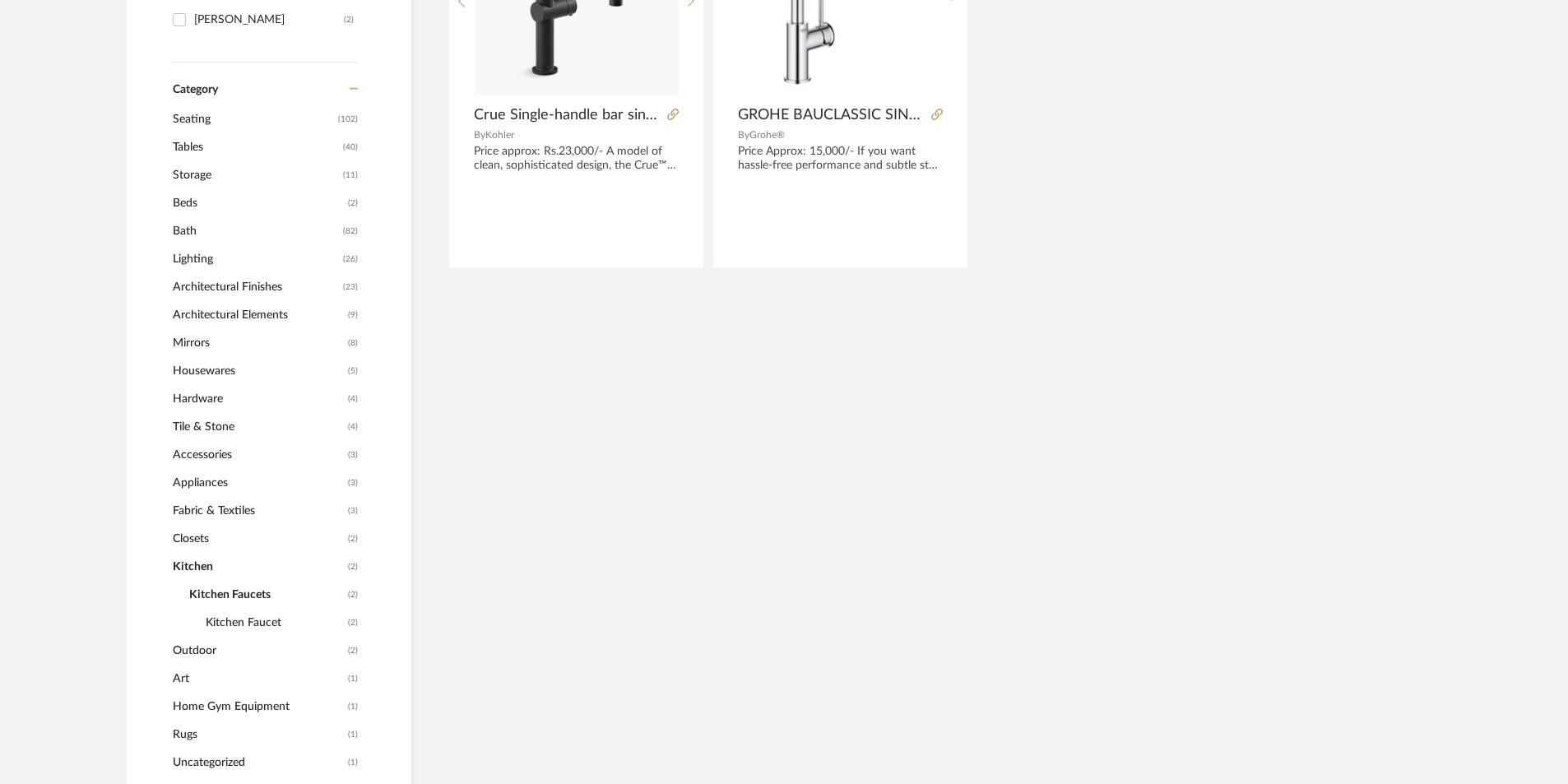
scroll to position [614, 0]
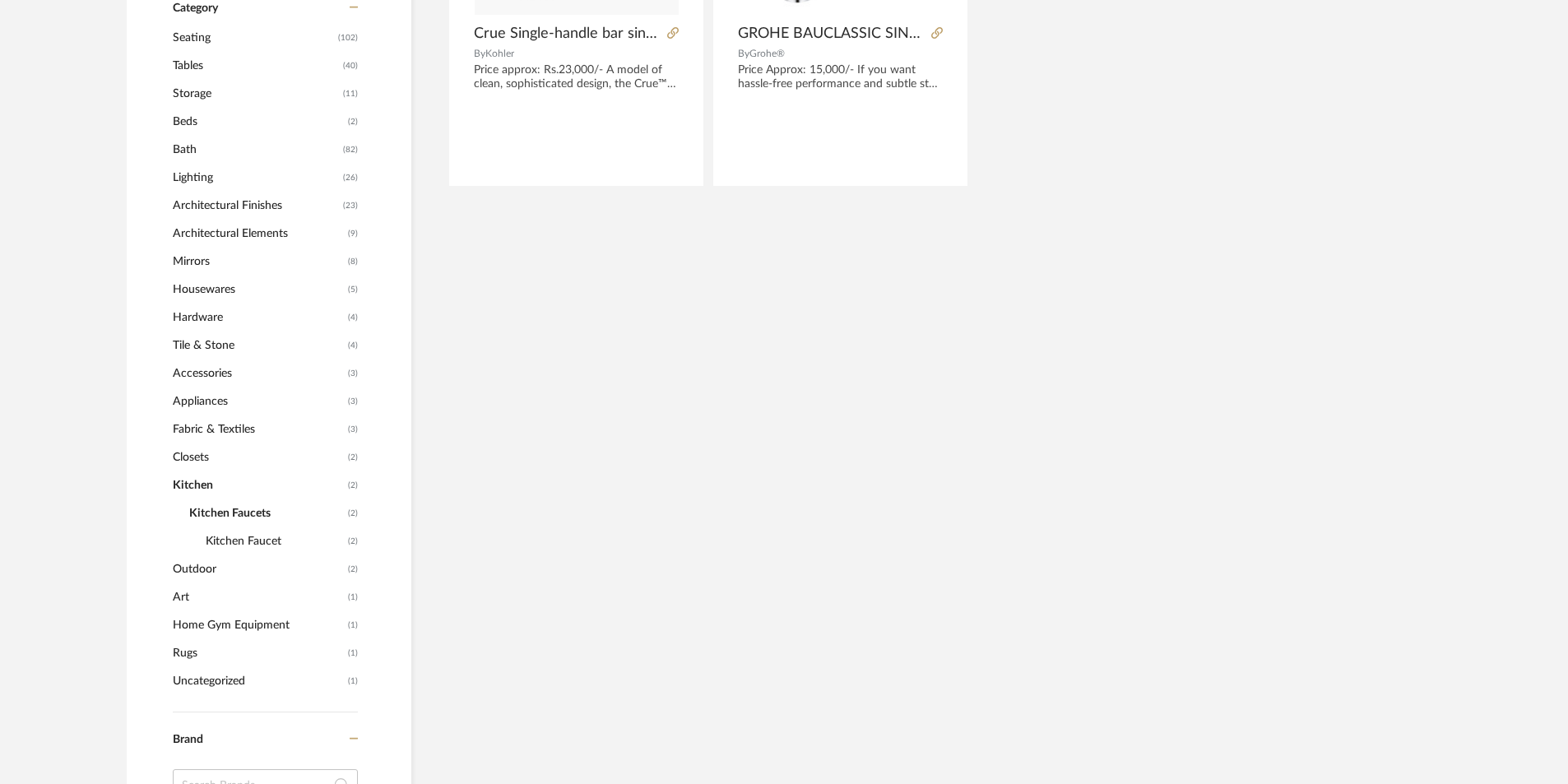
click at [206, 309] on span "Hardware" at bounding box center [258, 317] width 171 height 28
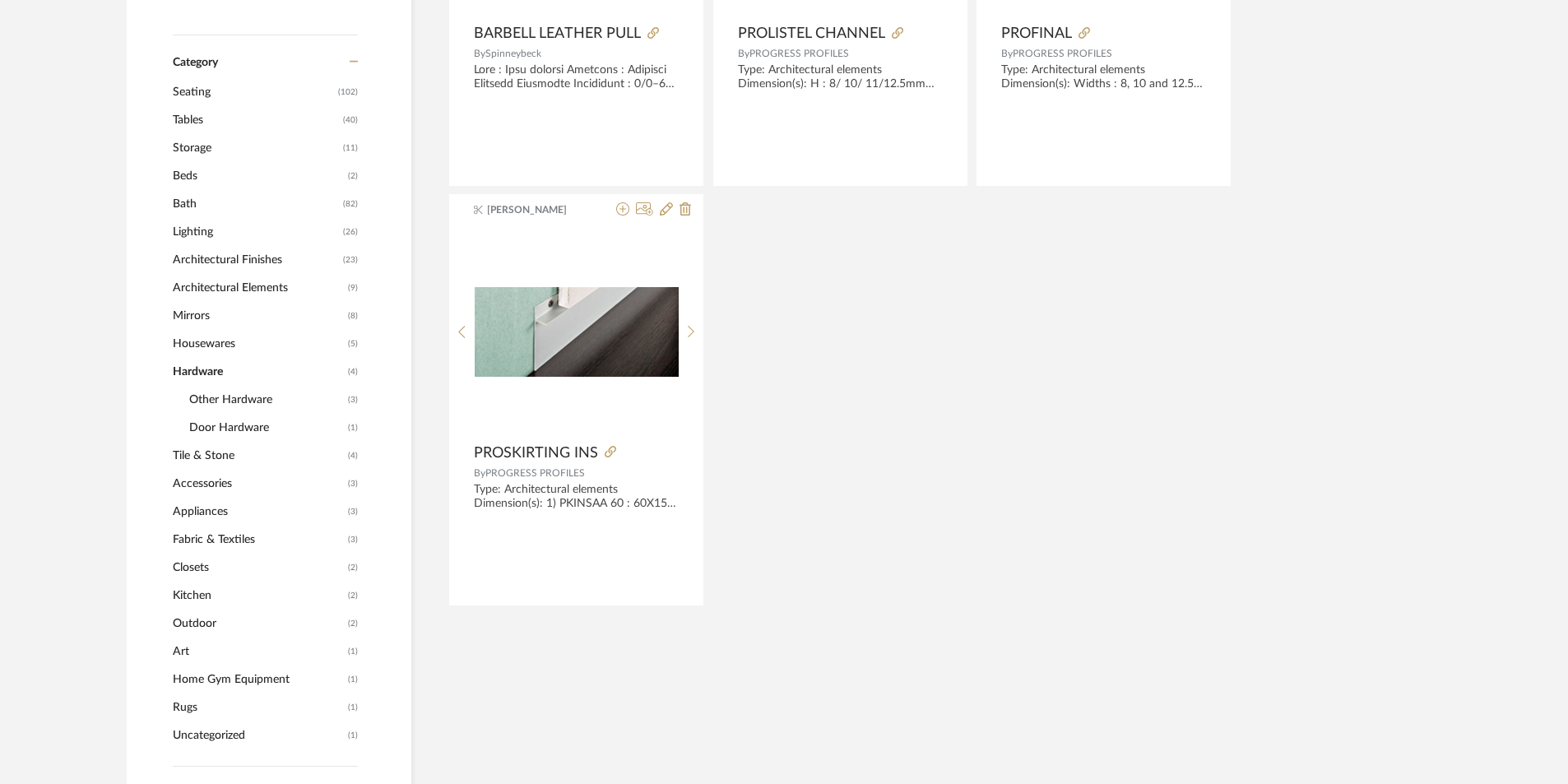
scroll to position [668, 0]
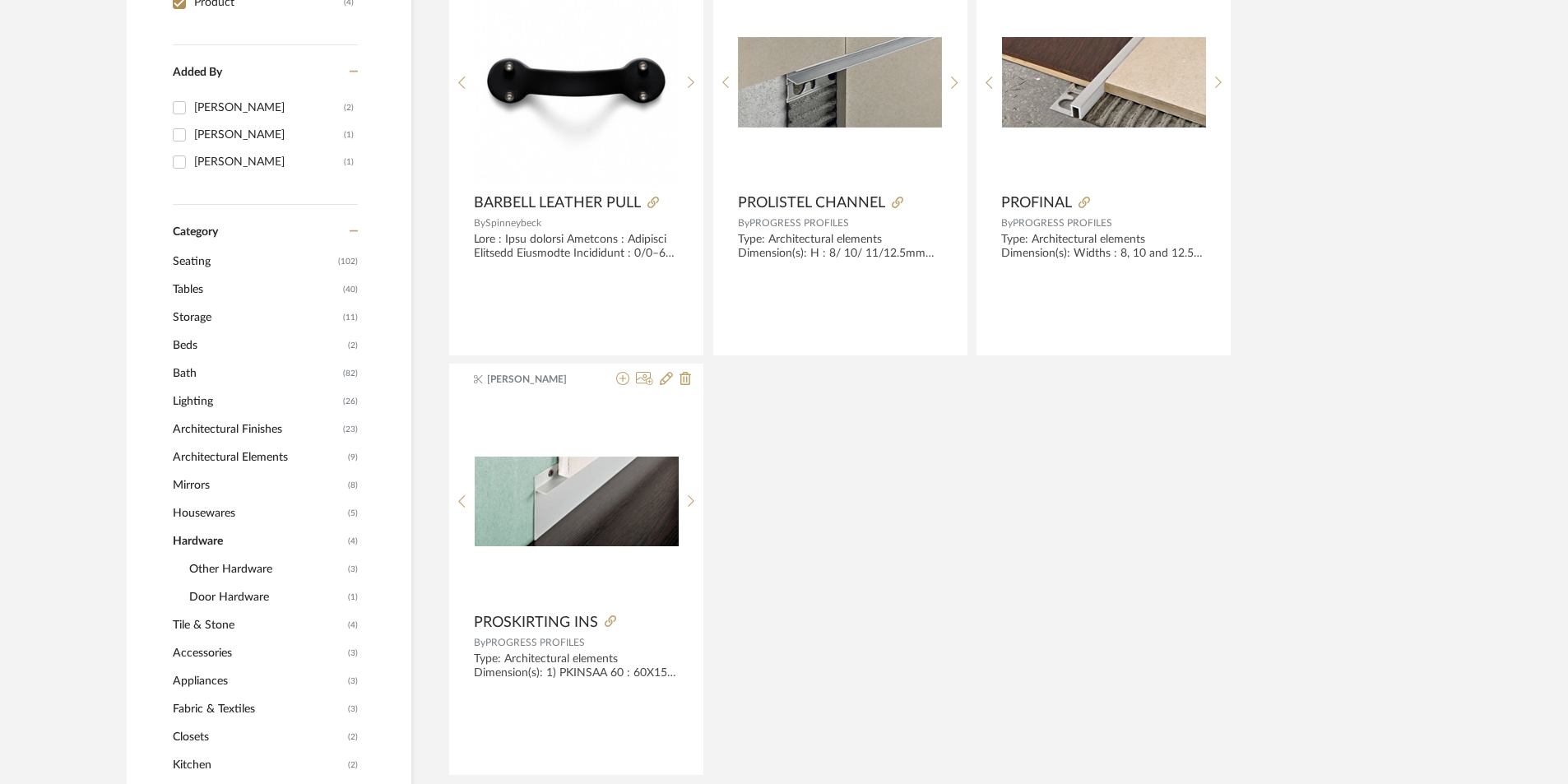
scroll to position [422, 0]
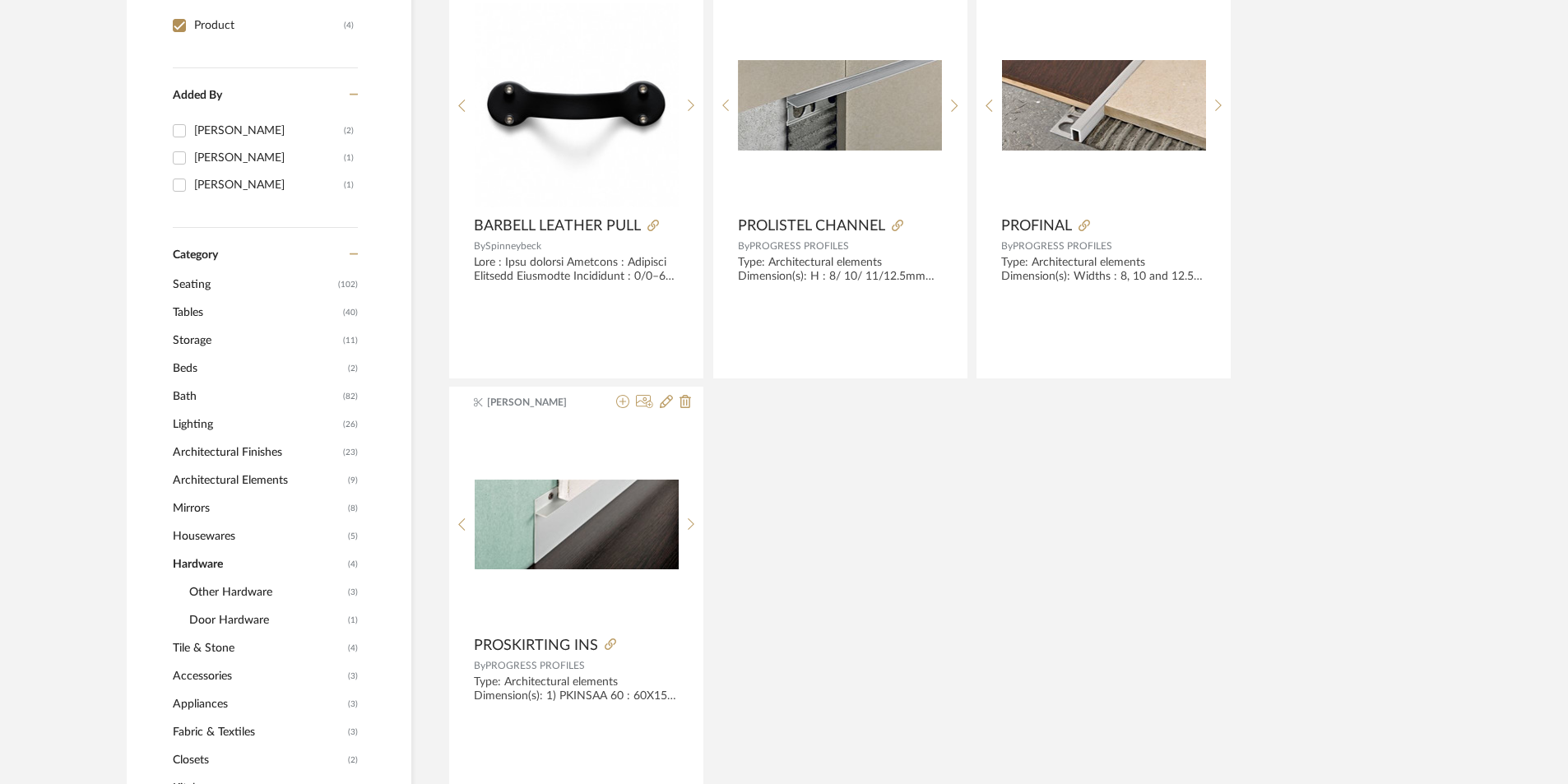
click at [193, 398] on span "Bath" at bounding box center [256, 396] width 166 height 28
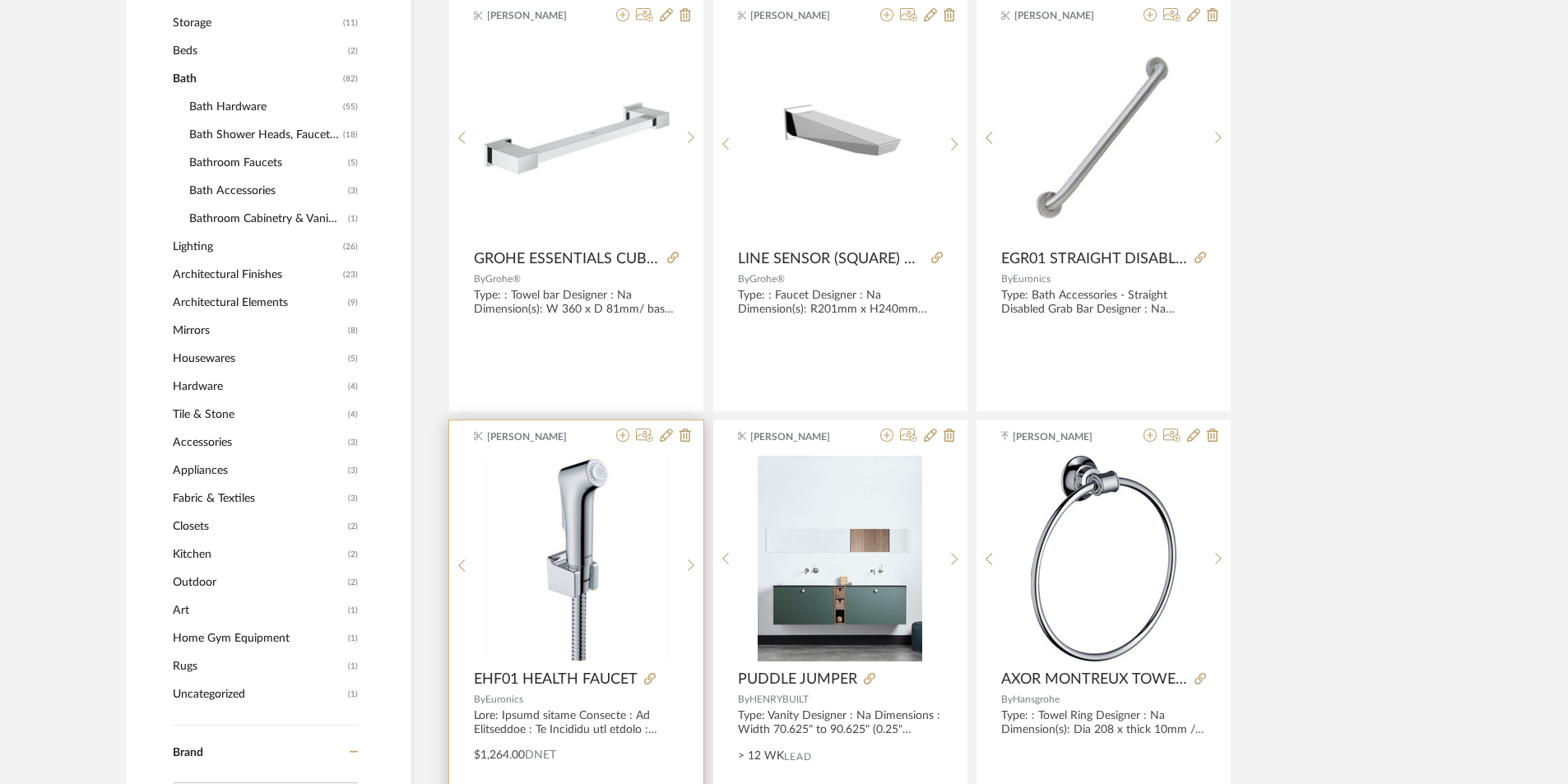
scroll to position [422, 0]
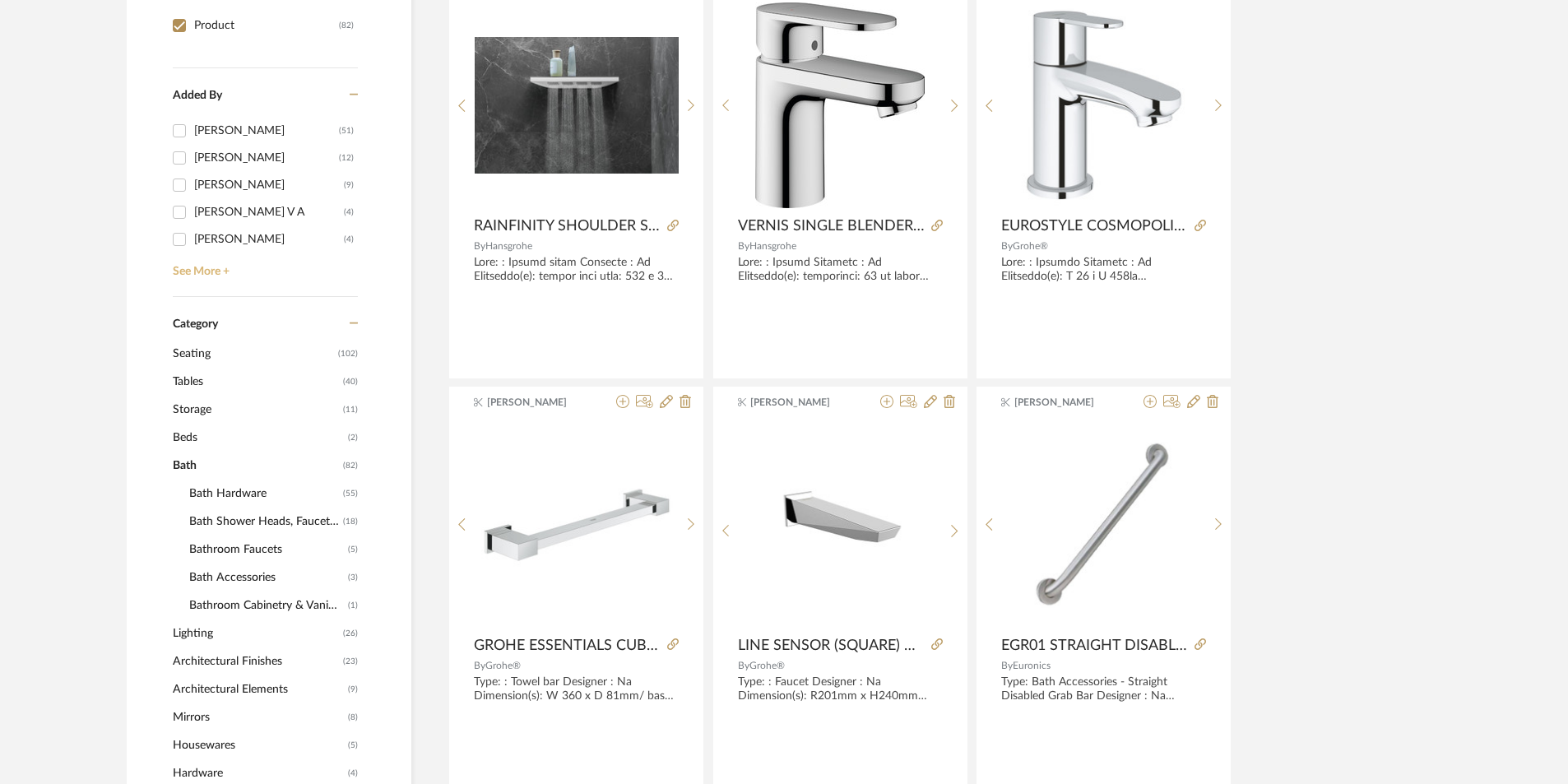
click at [204, 271] on link "See More +" at bounding box center [263, 265] width 189 height 26
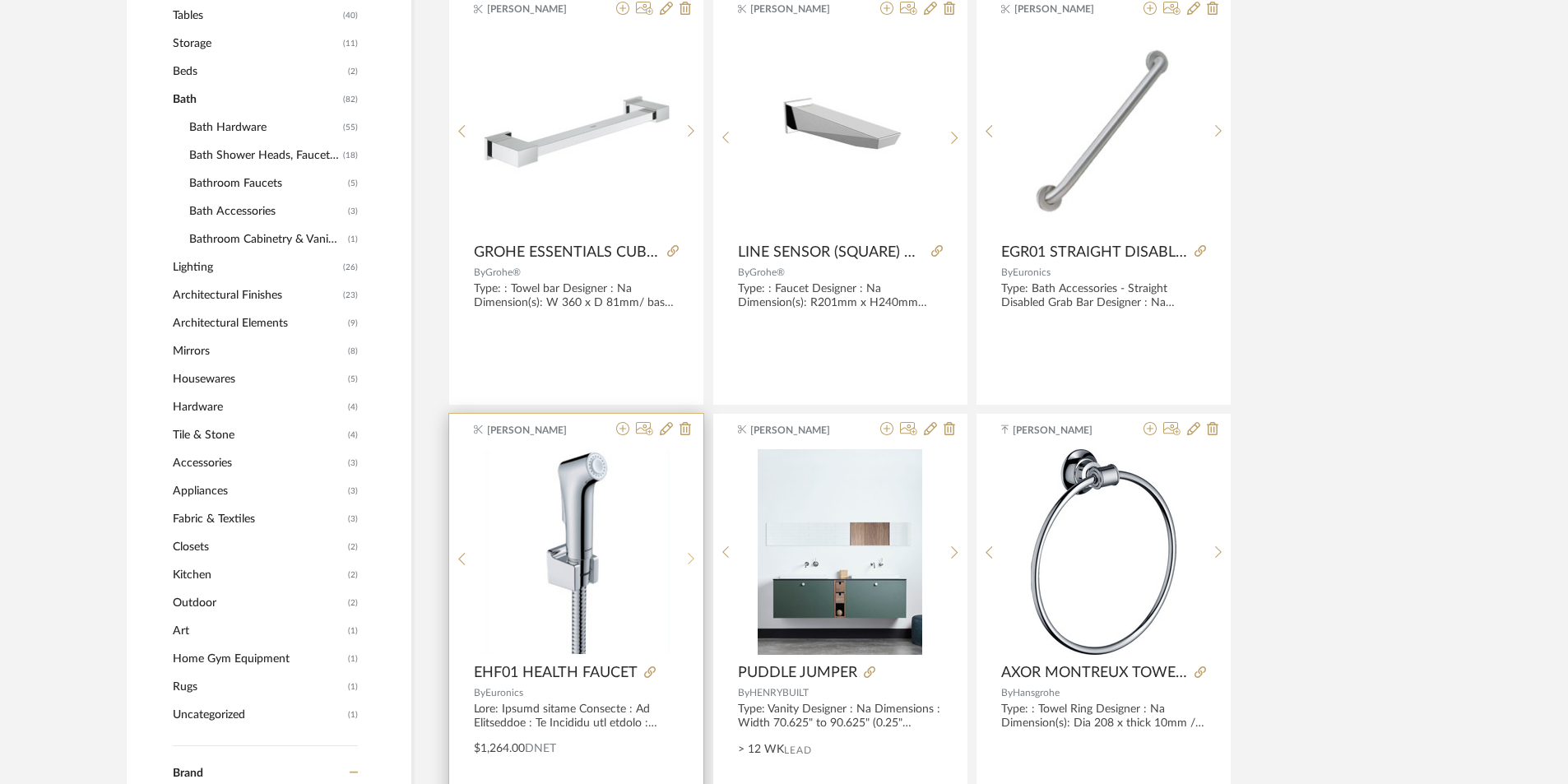
scroll to position [0, 0]
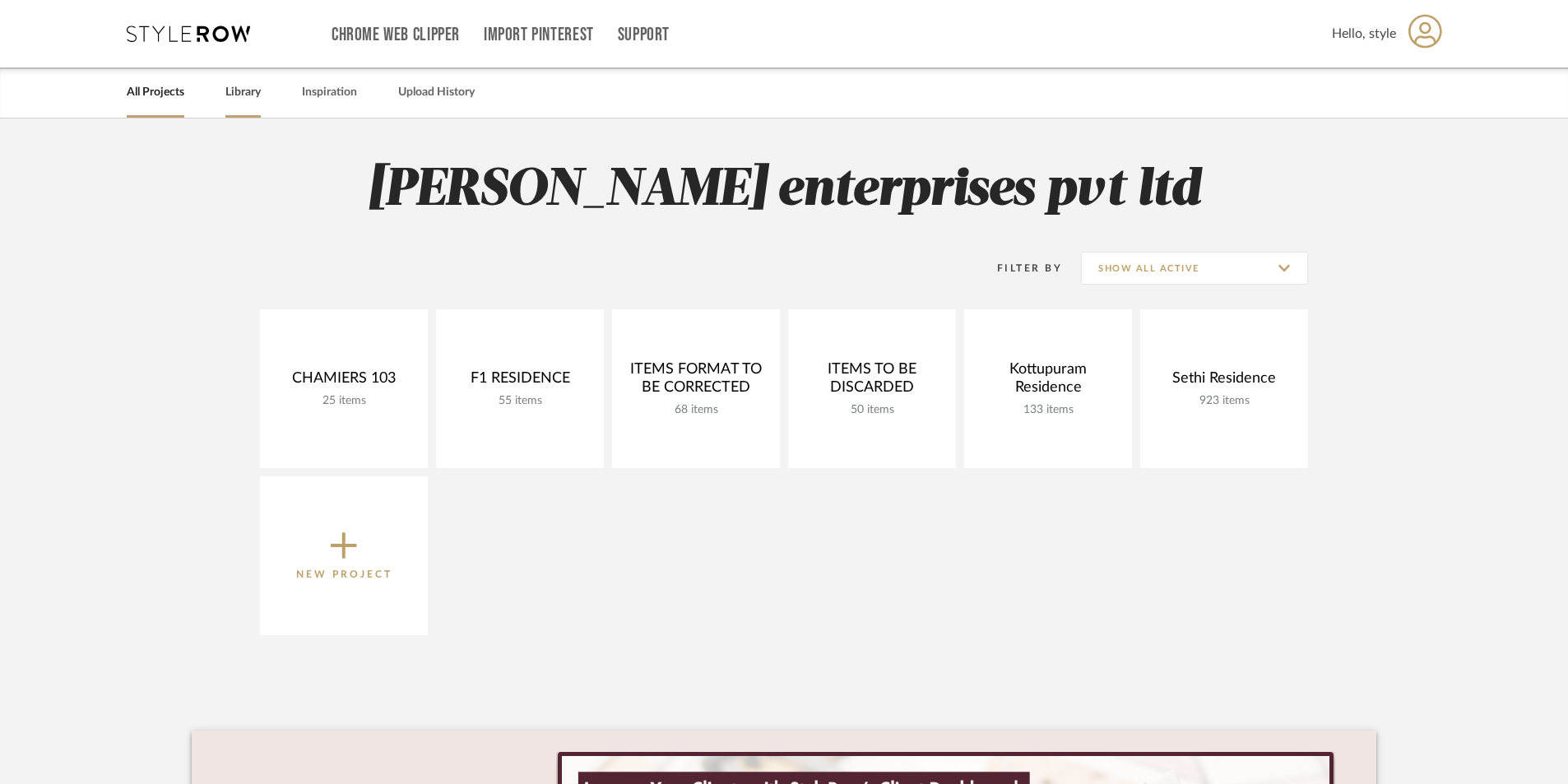
click at [227, 96] on link "Library" at bounding box center [242, 92] width 35 height 22
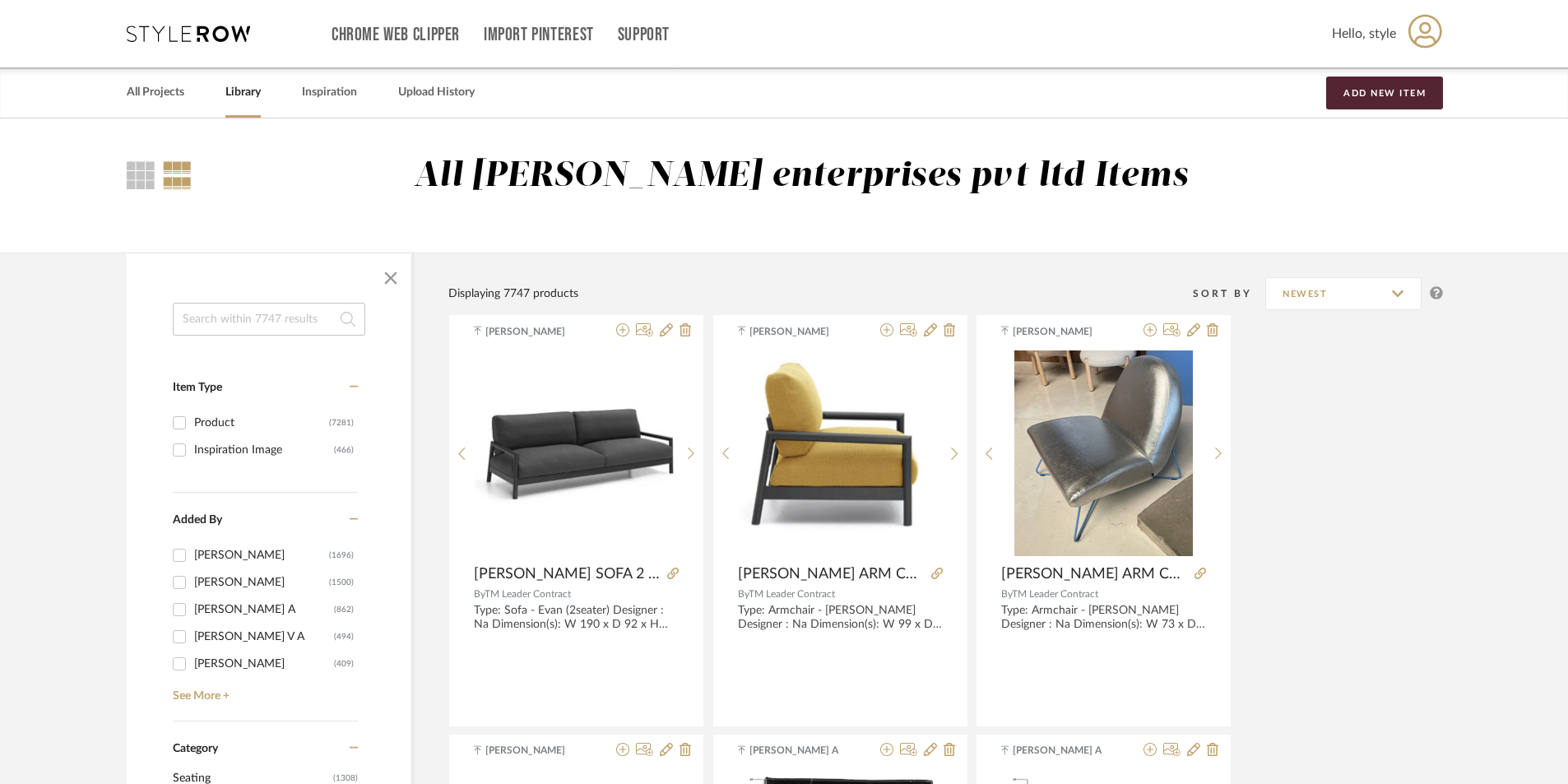
click at [274, 308] on input at bounding box center [269, 319] width 193 height 33
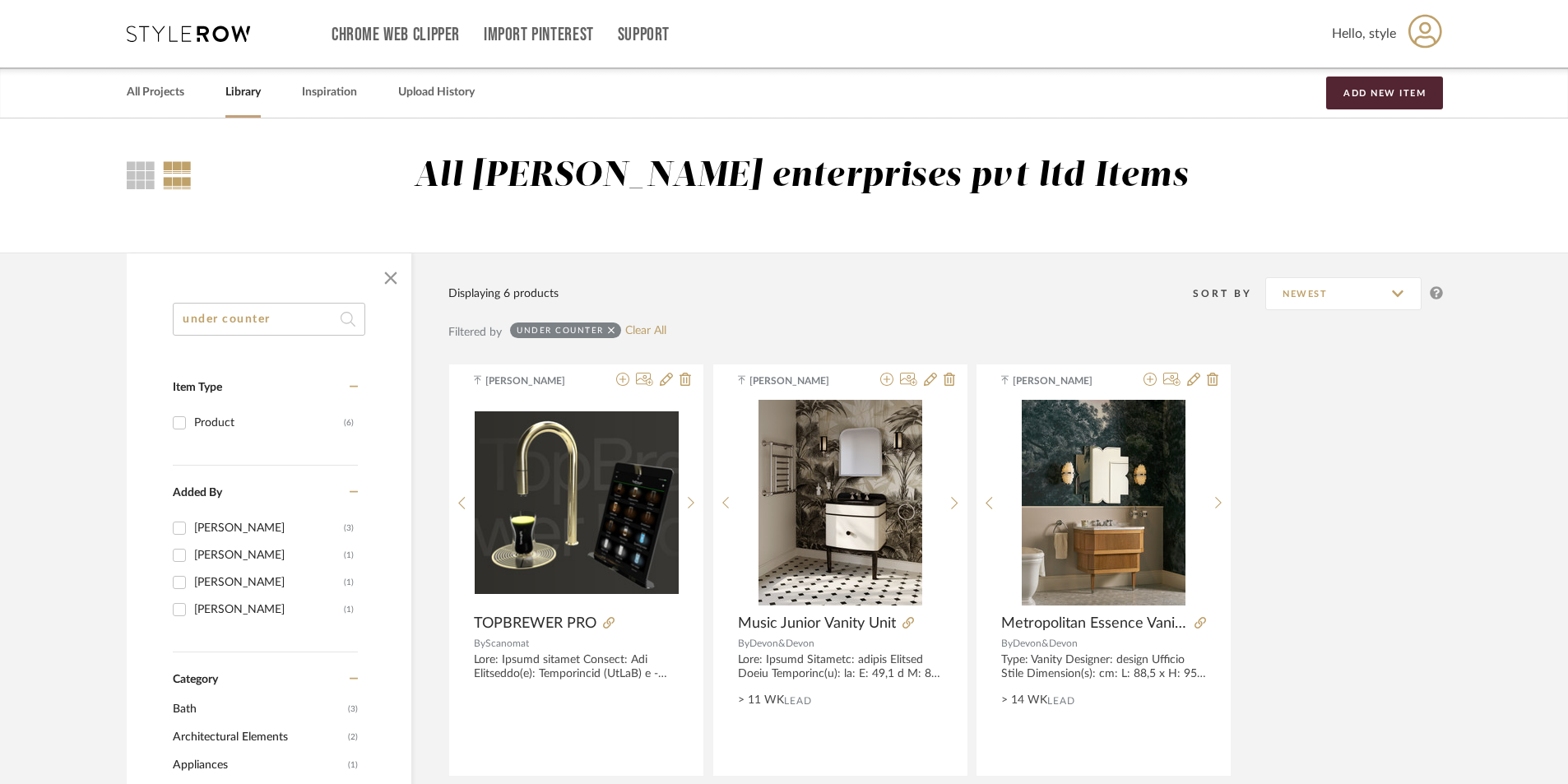
click at [301, 314] on input "under counter" at bounding box center [269, 319] width 193 height 33
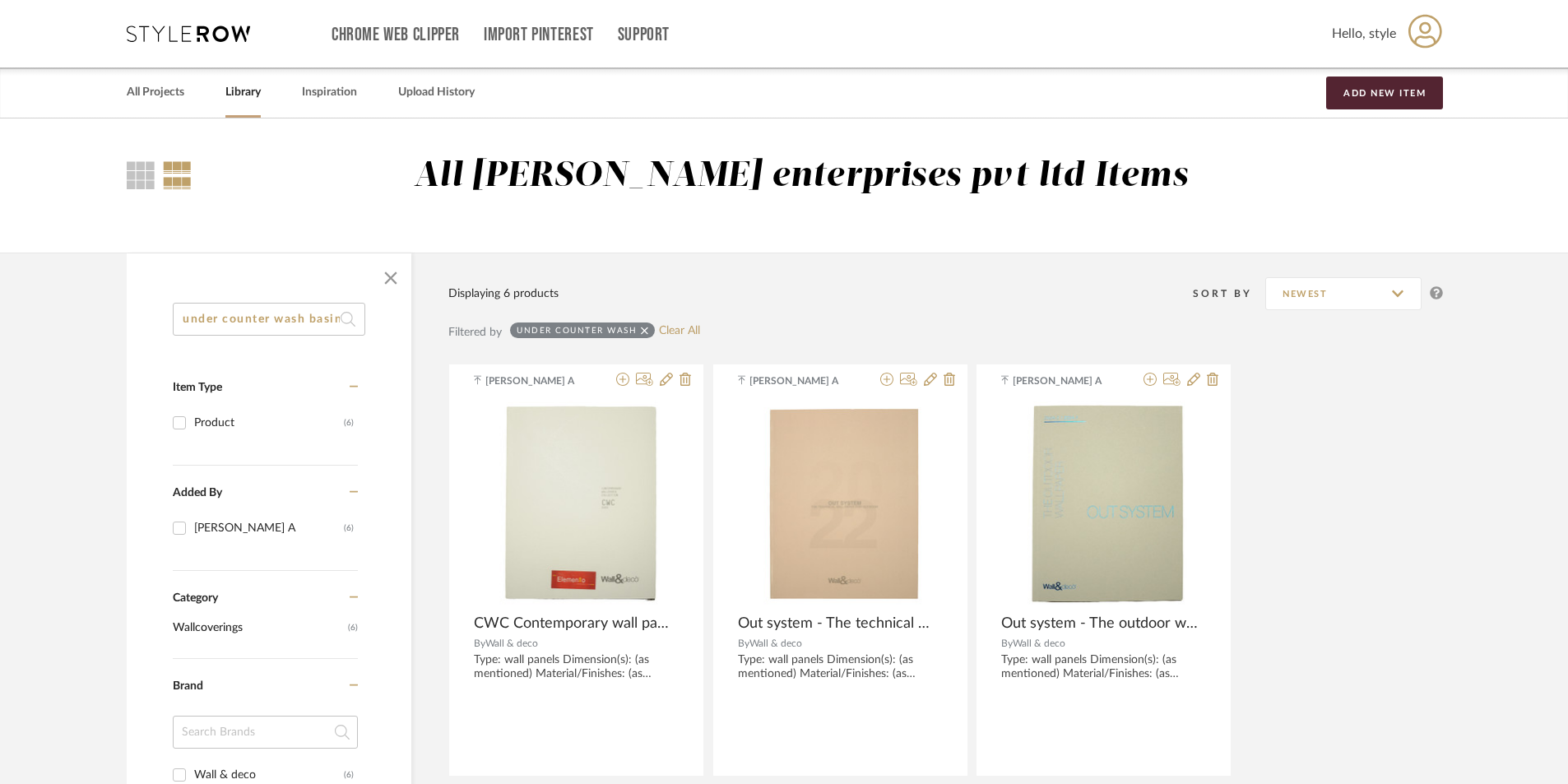
scroll to position [0, 3]
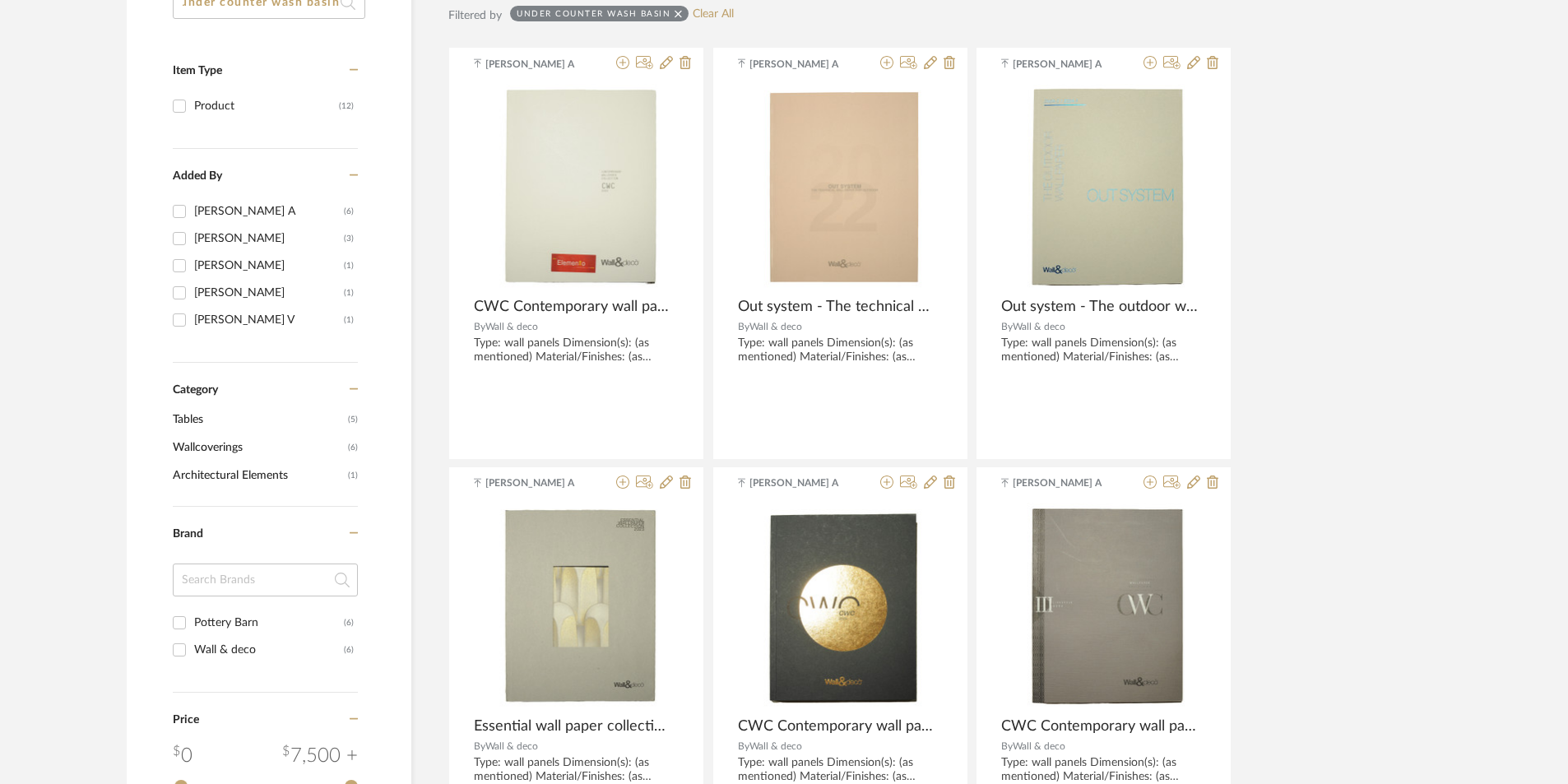
scroll to position [128, 0]
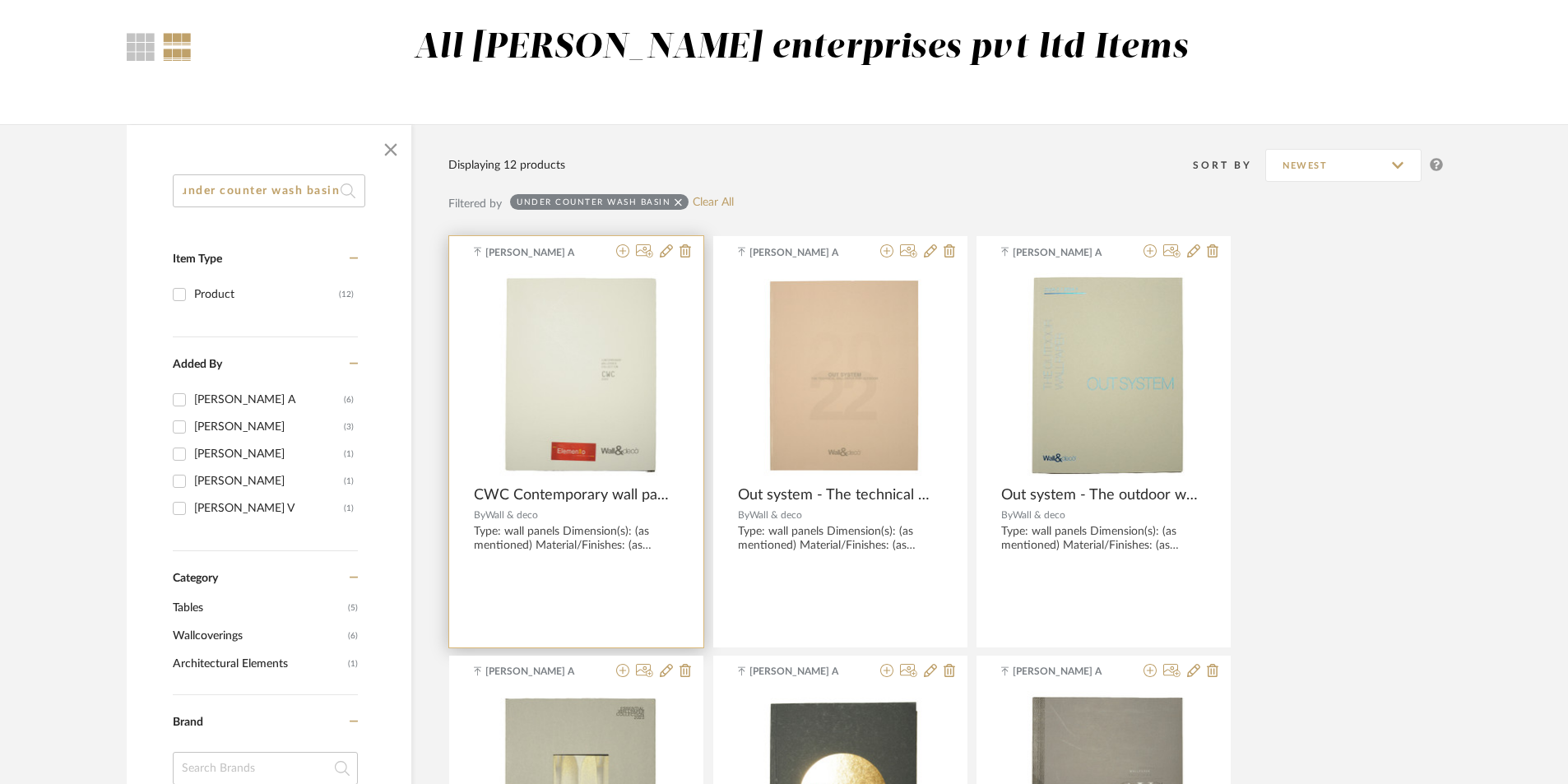
click at [612, 355] on img "0" at bounding box center [576, 375] width 204 height 204
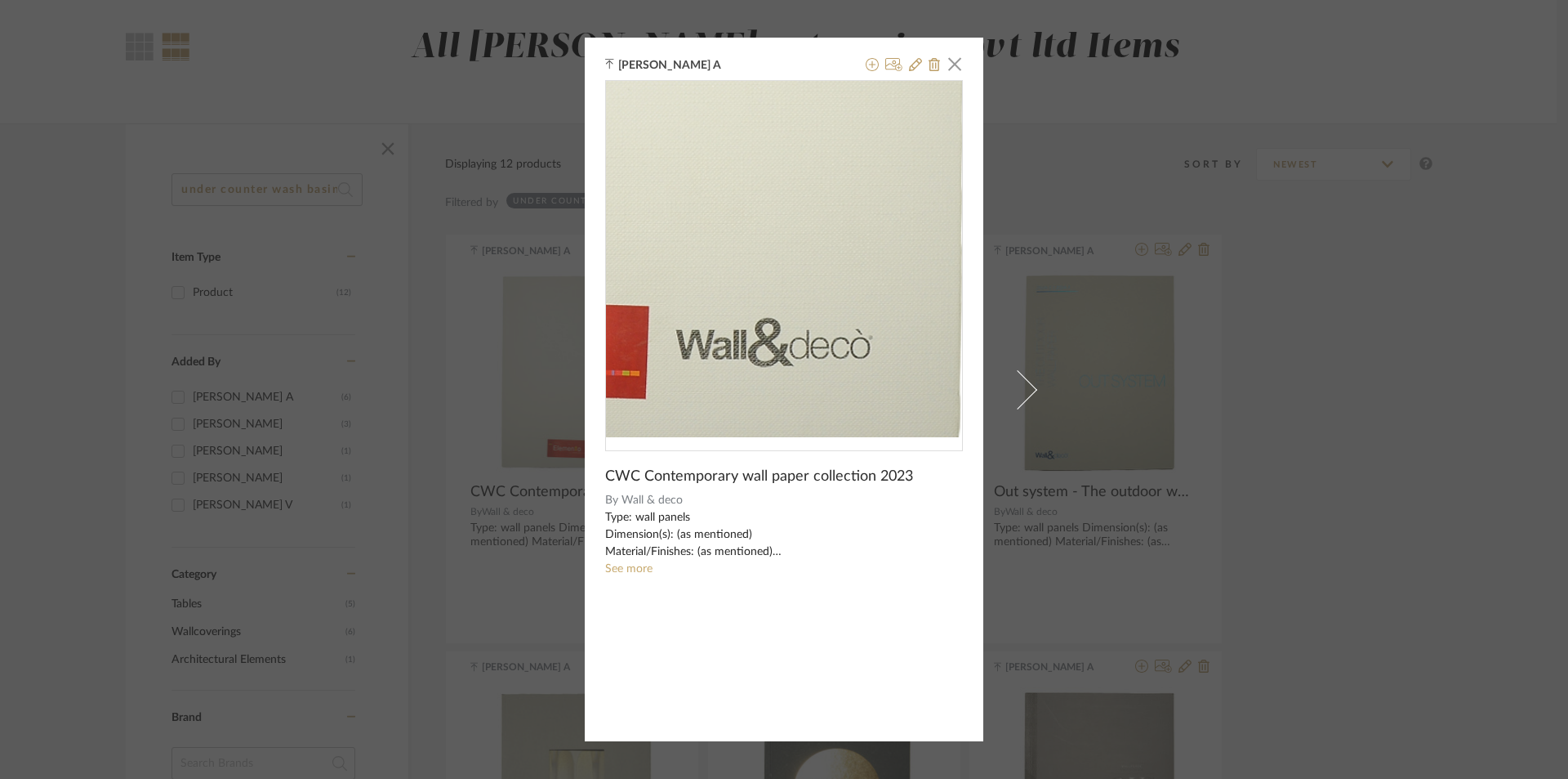
click at [858, 362] on img "0" at bounding box center [784, 259] width 356 height 356
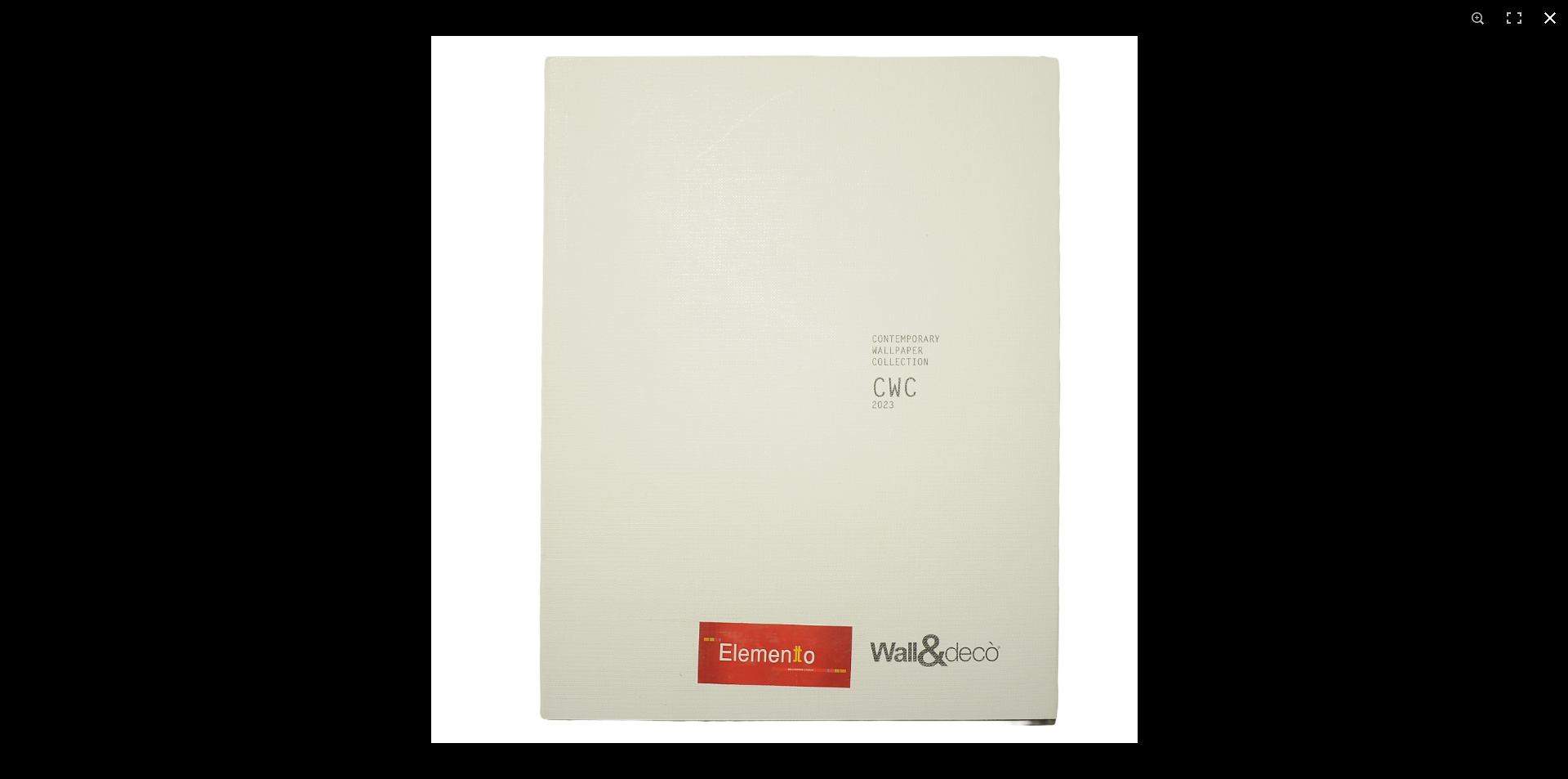
click at [1506, 377] on div at bounding box center [1216, 425] width 1568 height 779
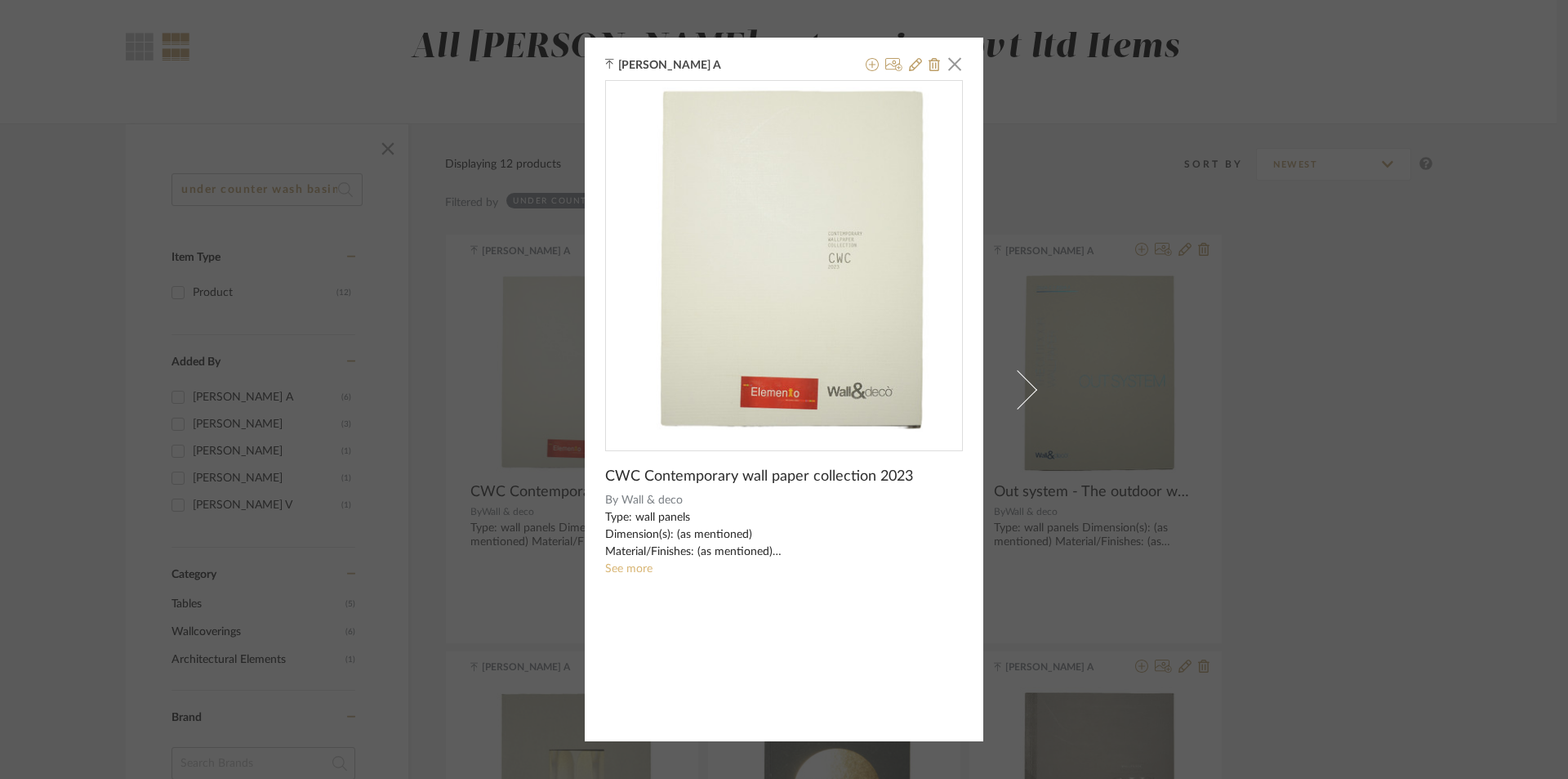
click at [634, 564] on link "See more" at bounding box center [628, 568] width 47 height 12
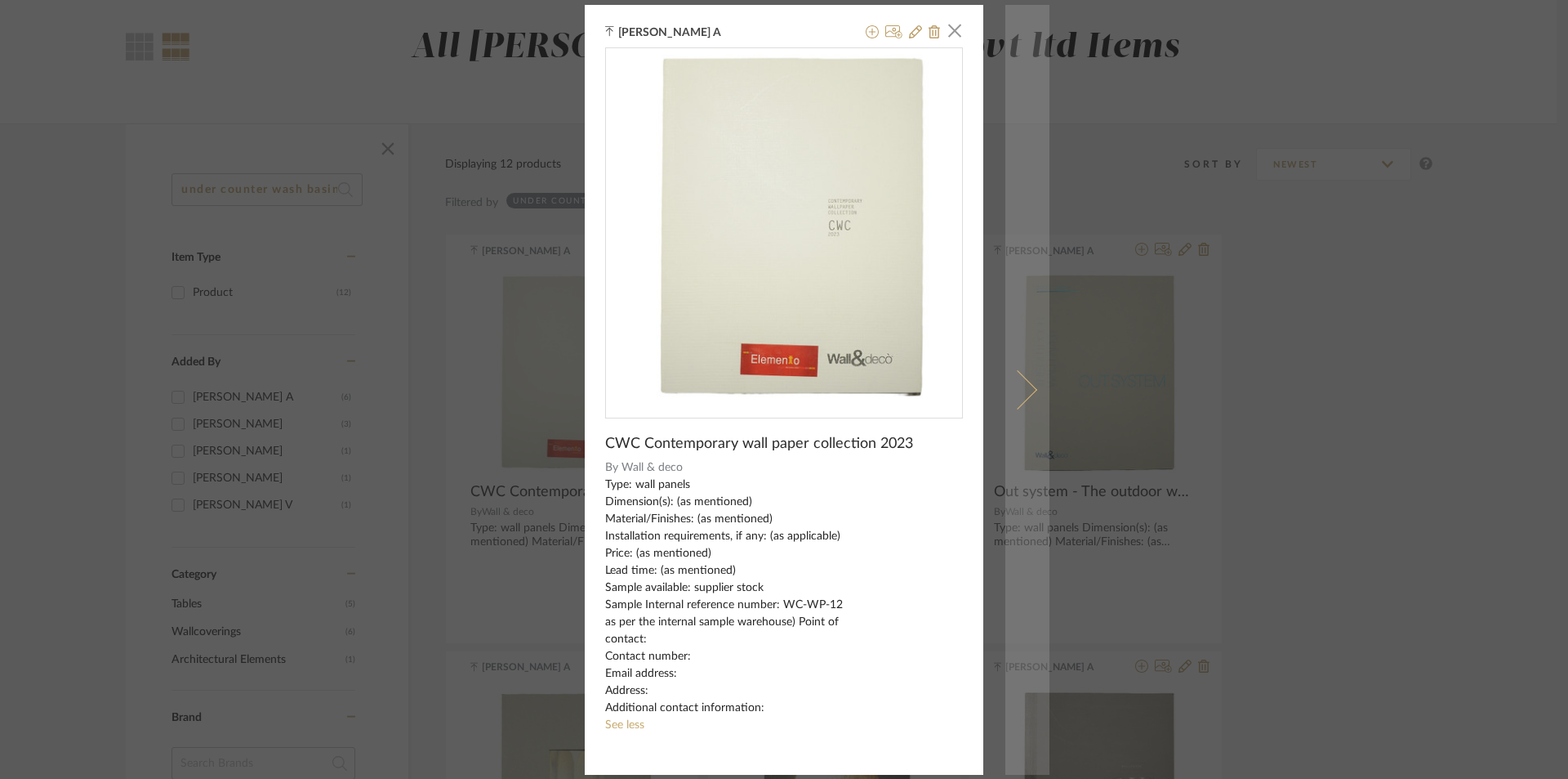
click at [1016, 391] on span at bounding box center [1017, 389] width 39 height 39
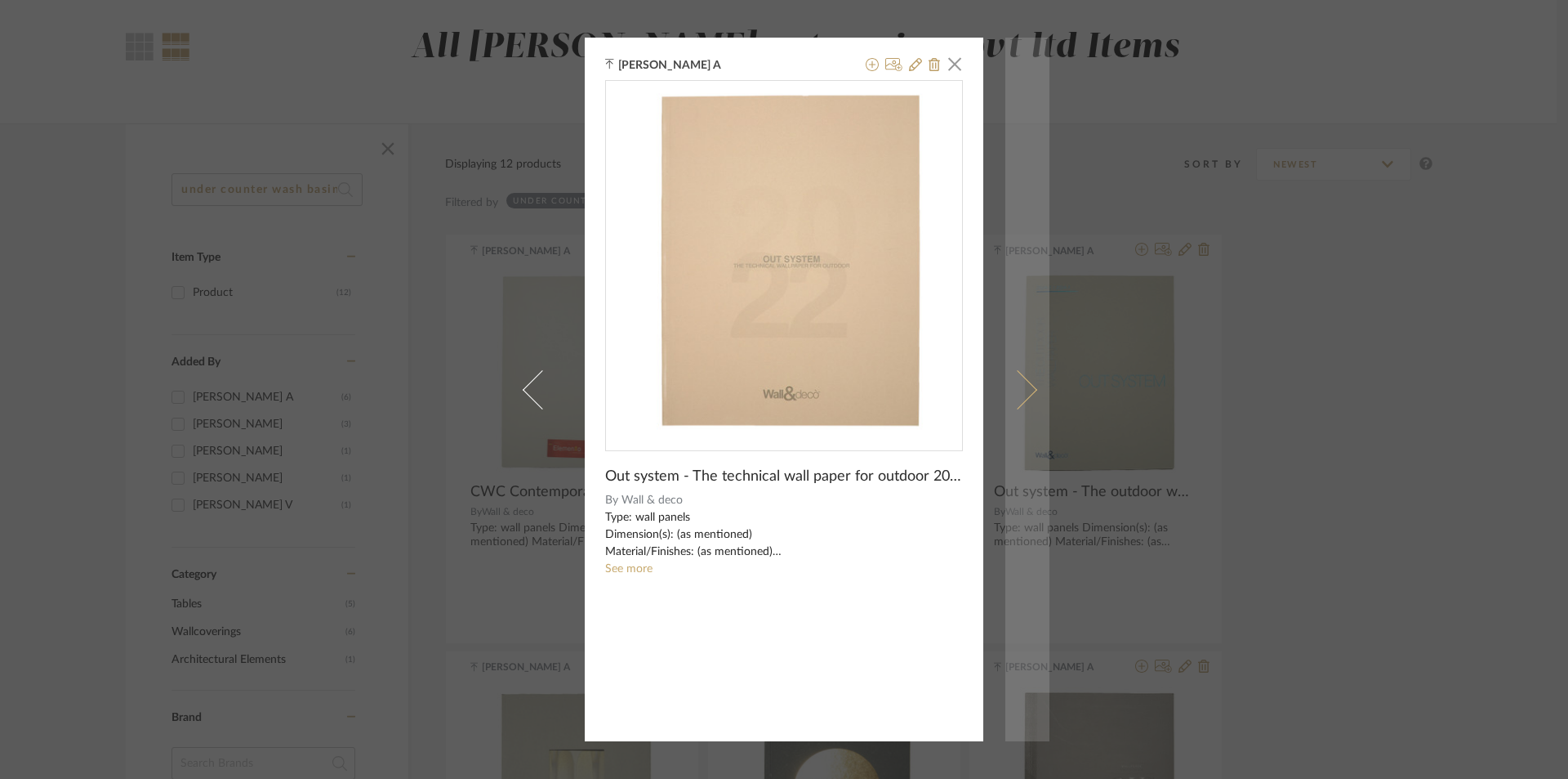
click at [1014, 397] on span at bounding box center [1017, 389] width 39 height 39
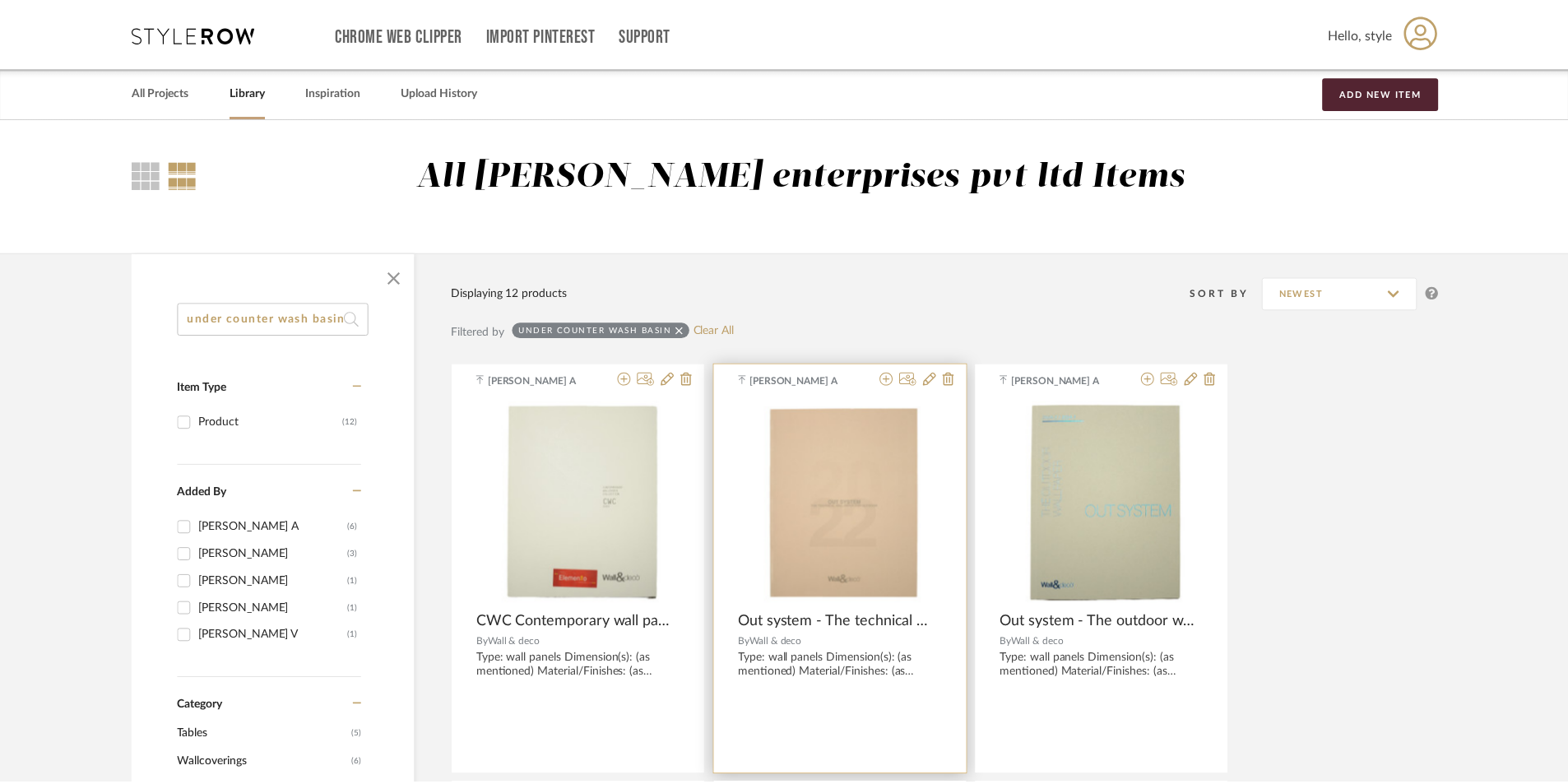
scroll to position [128, 0]
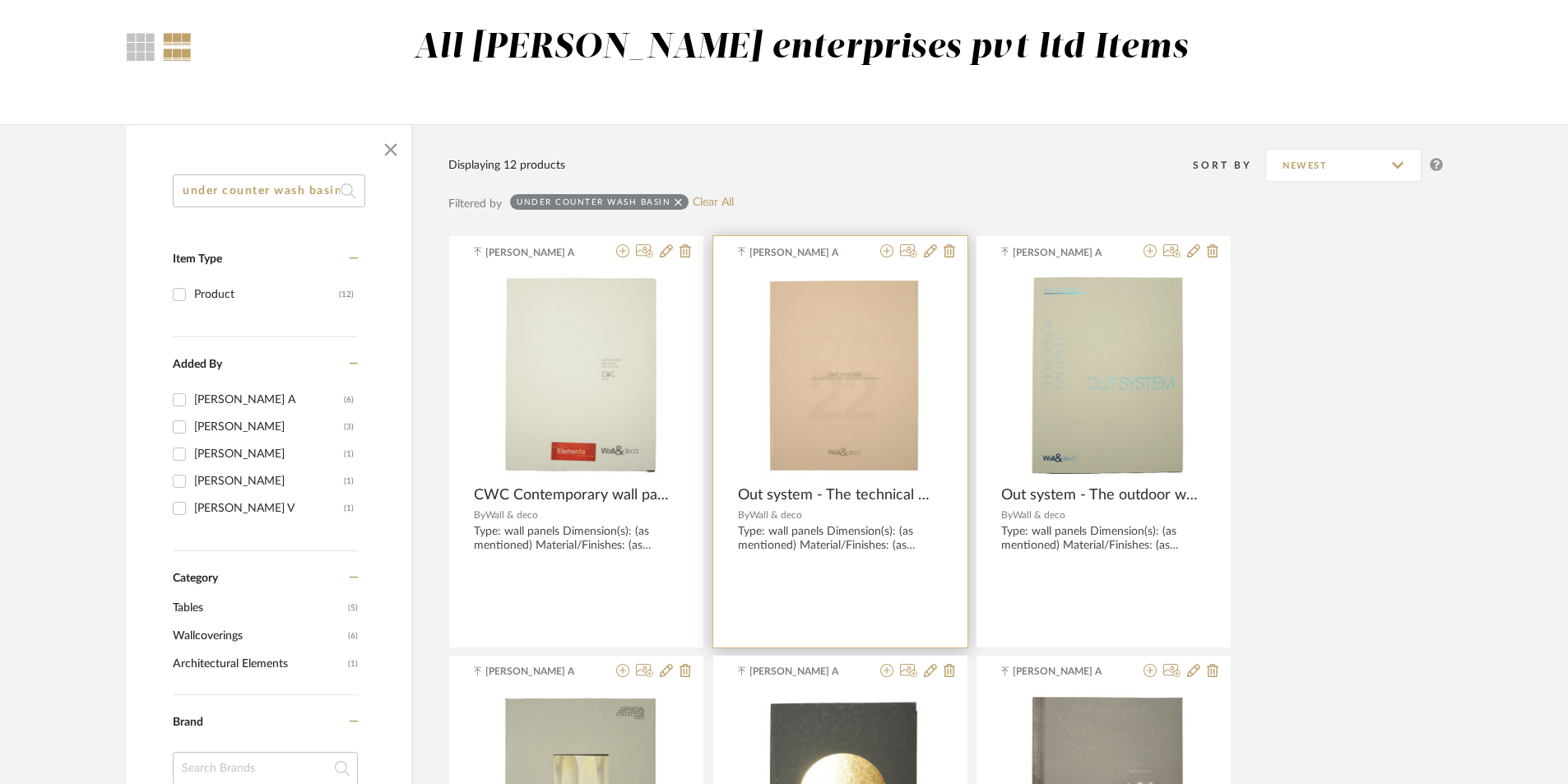
click at [854, 440] on img "0" at bounding box center [840, 375] width 204 height 204
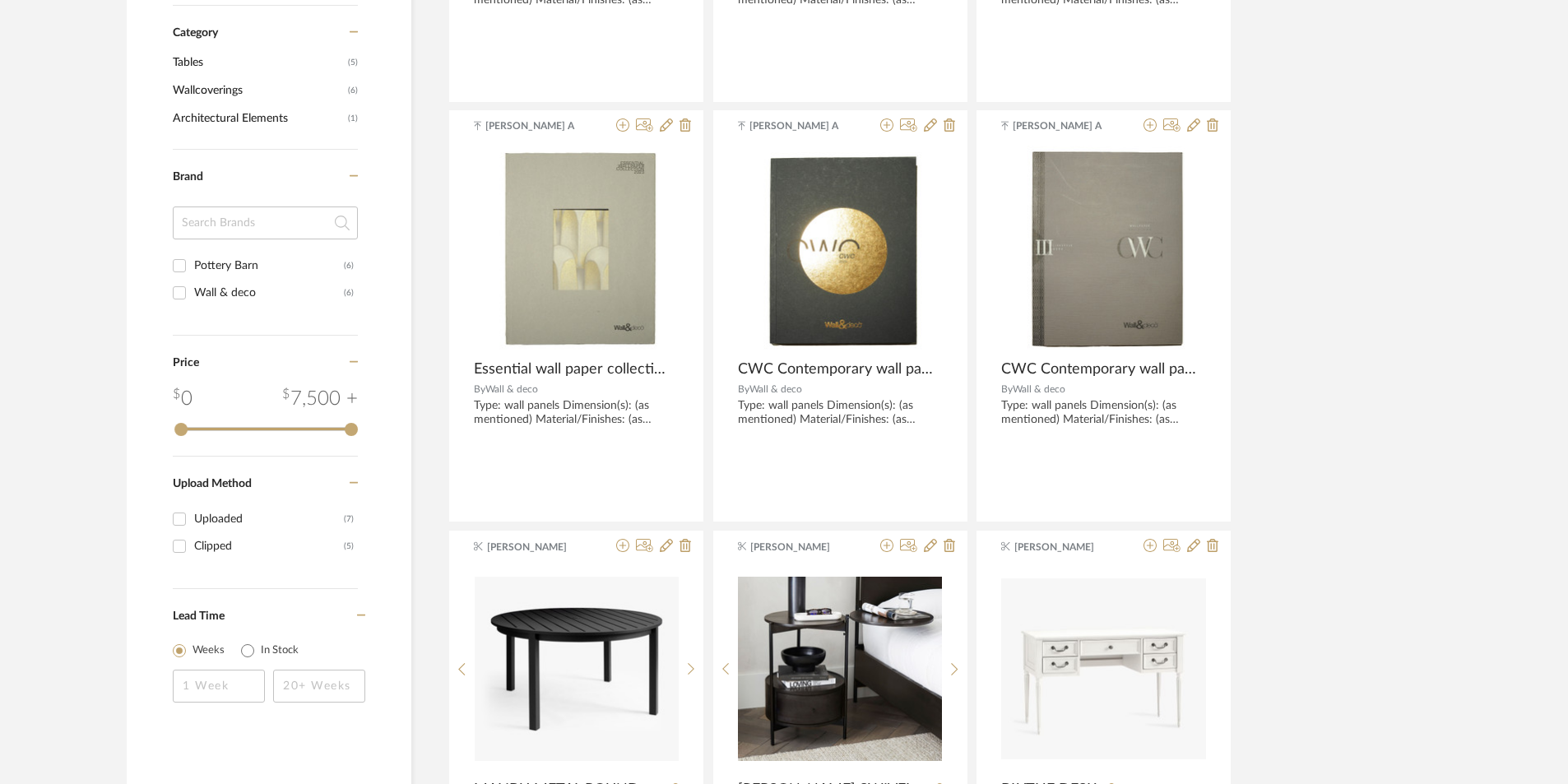
scroll to position [0, 0]
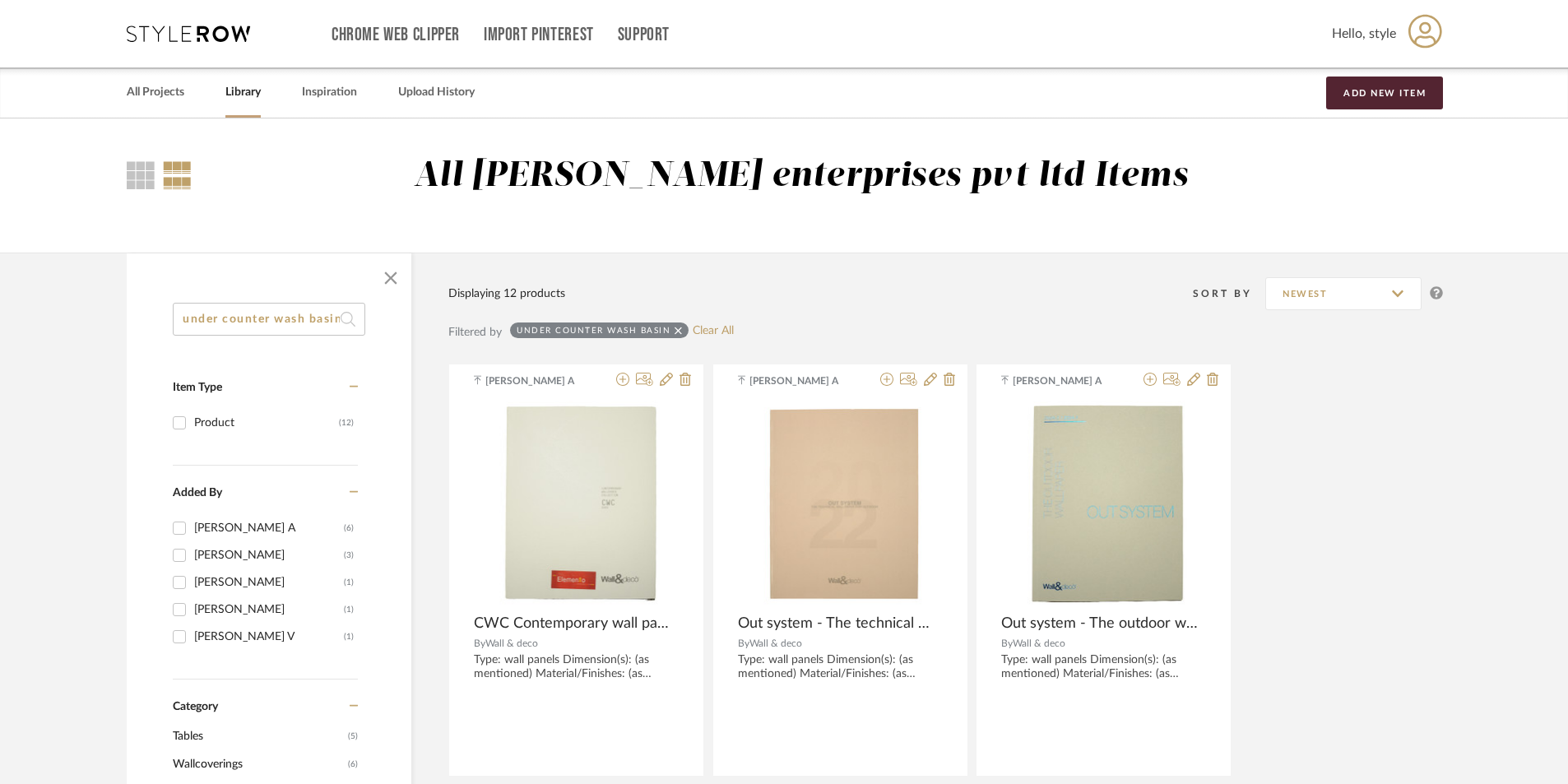
click at [317, 312] on input "under counter wash basin" at bounding box center [269, 319] width 193 height 33
drag, startPoint x: 305, startPoint y: 321, endPoint x: 344, endPoint y: 318, distance: 39.1
click at [305, 320] on input "under counter wash basin" at bounding box center [269, 319] width 193 height 33
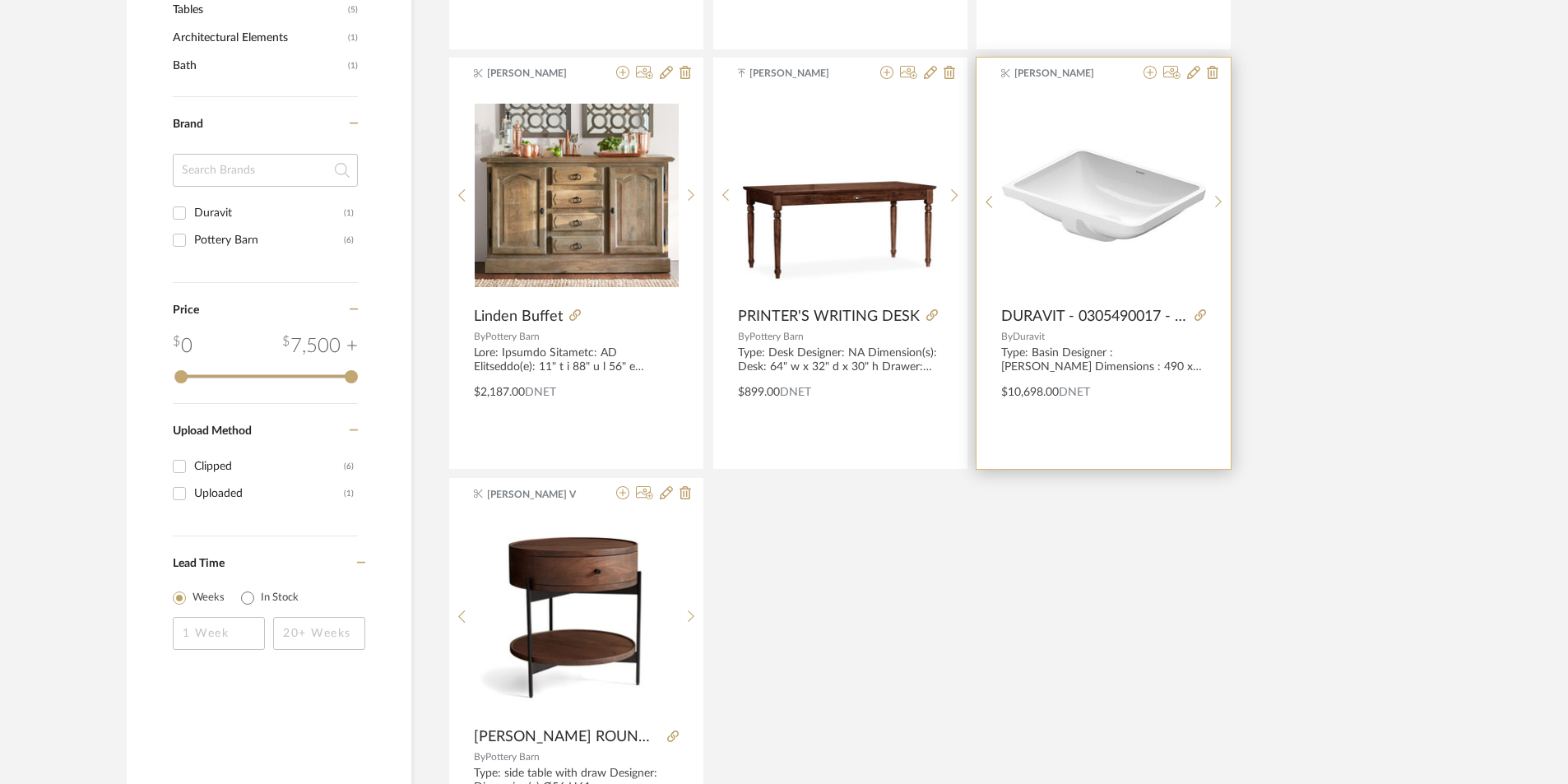
scroll to position [740, 0]
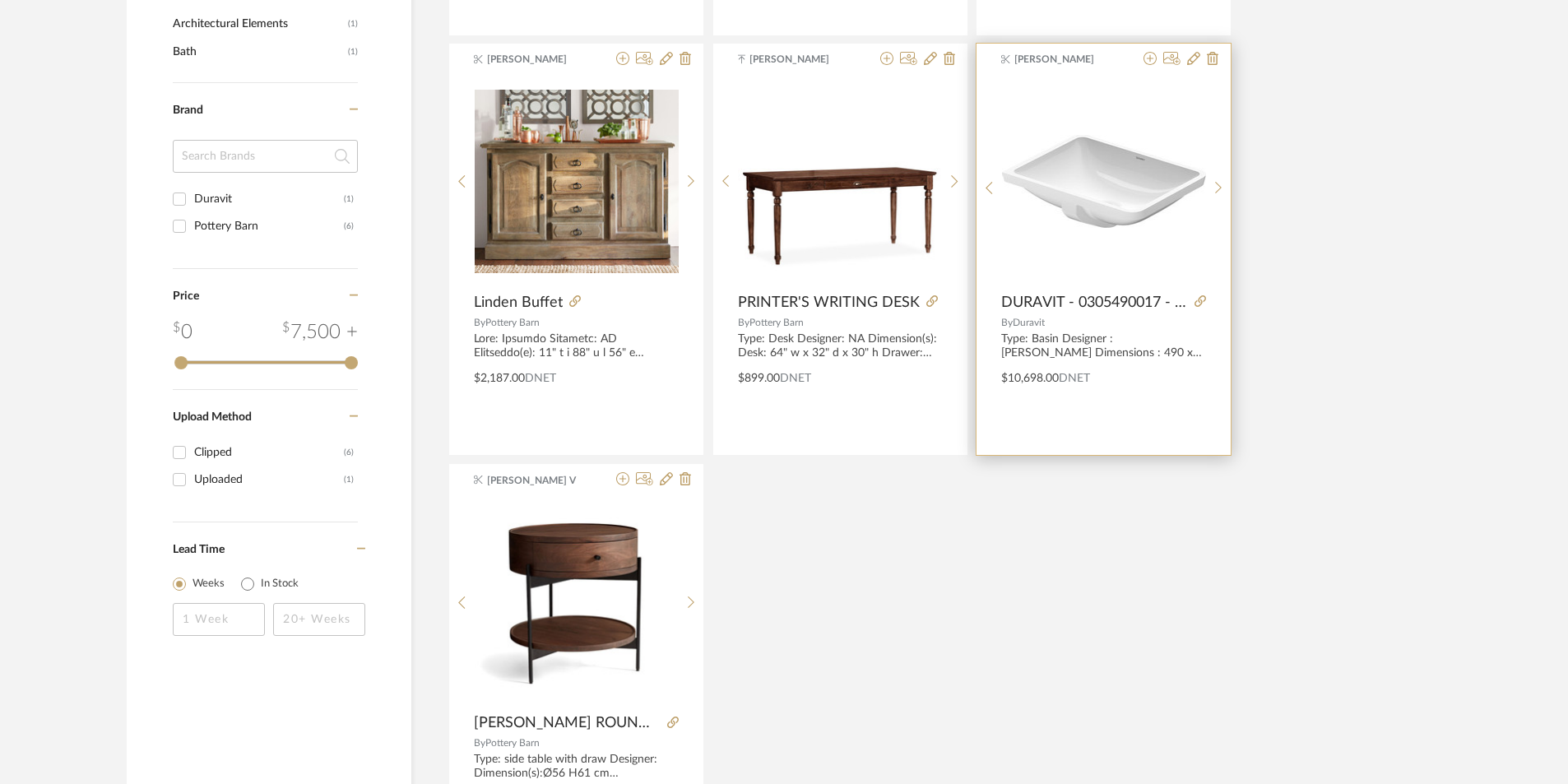
click at [1097, 264] on div "0" at bounding box center [1105, 181] width 204 height 205
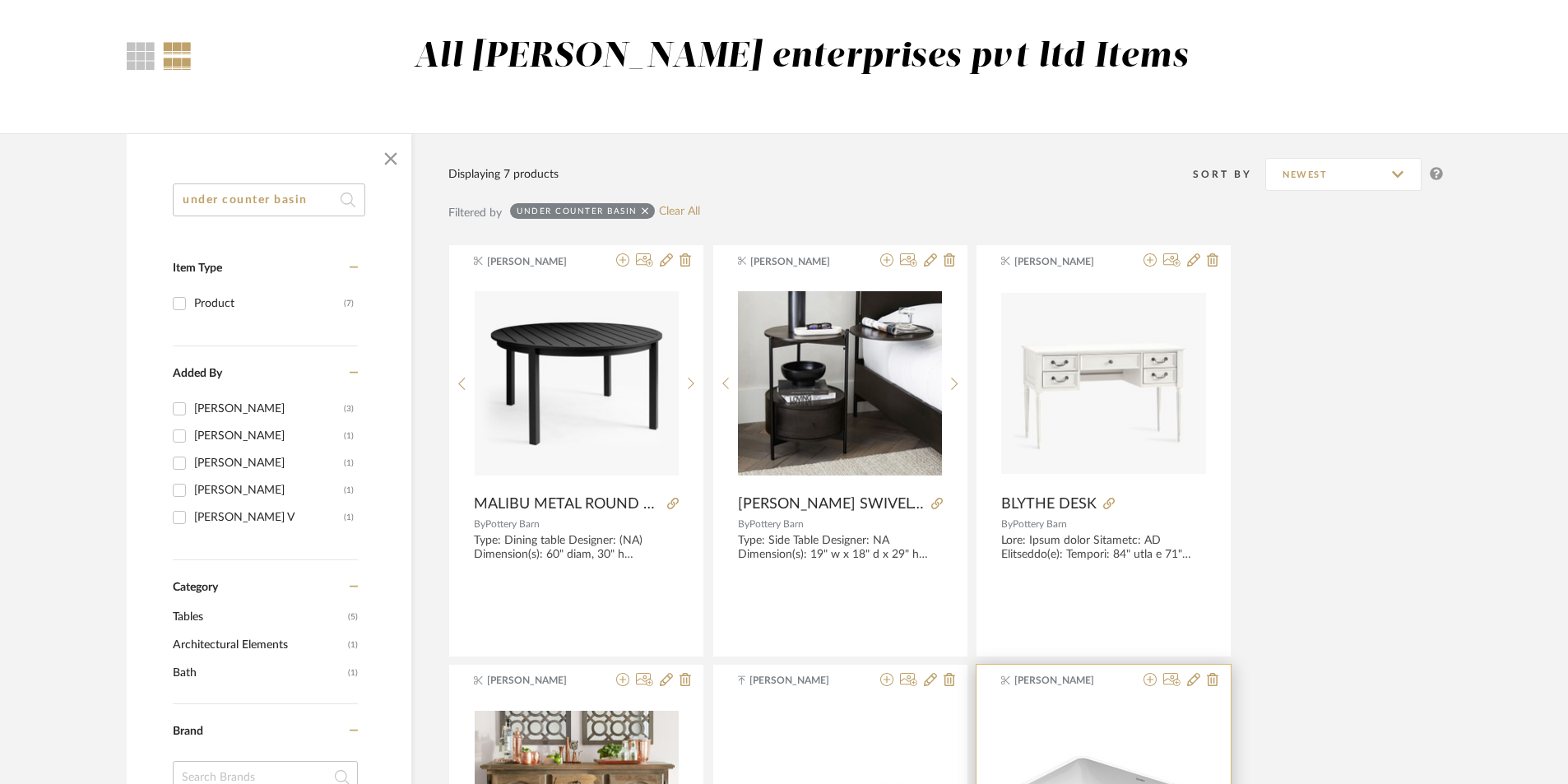
scroll to position [0, 0]
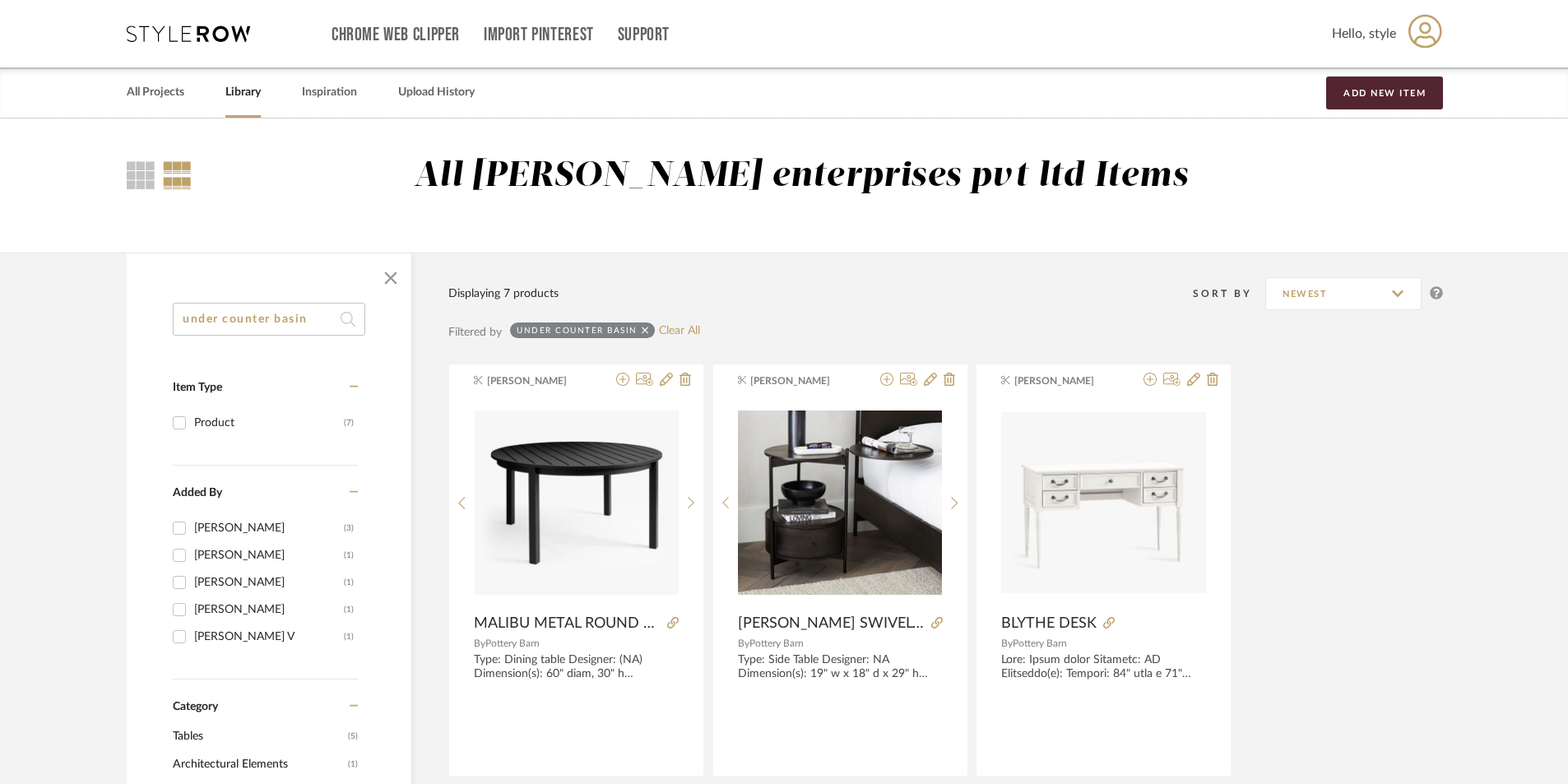
click at [316, 317] on input "under counter basin" at bounding box center [269, 319] width 193 height 33
click at [312, 324] on input "under counter basin" at bounding box center [269, 319] width 193 height 33
click at [221, 319] on input "under counter basin" at bounding box center [269, 319] width 193 height 33
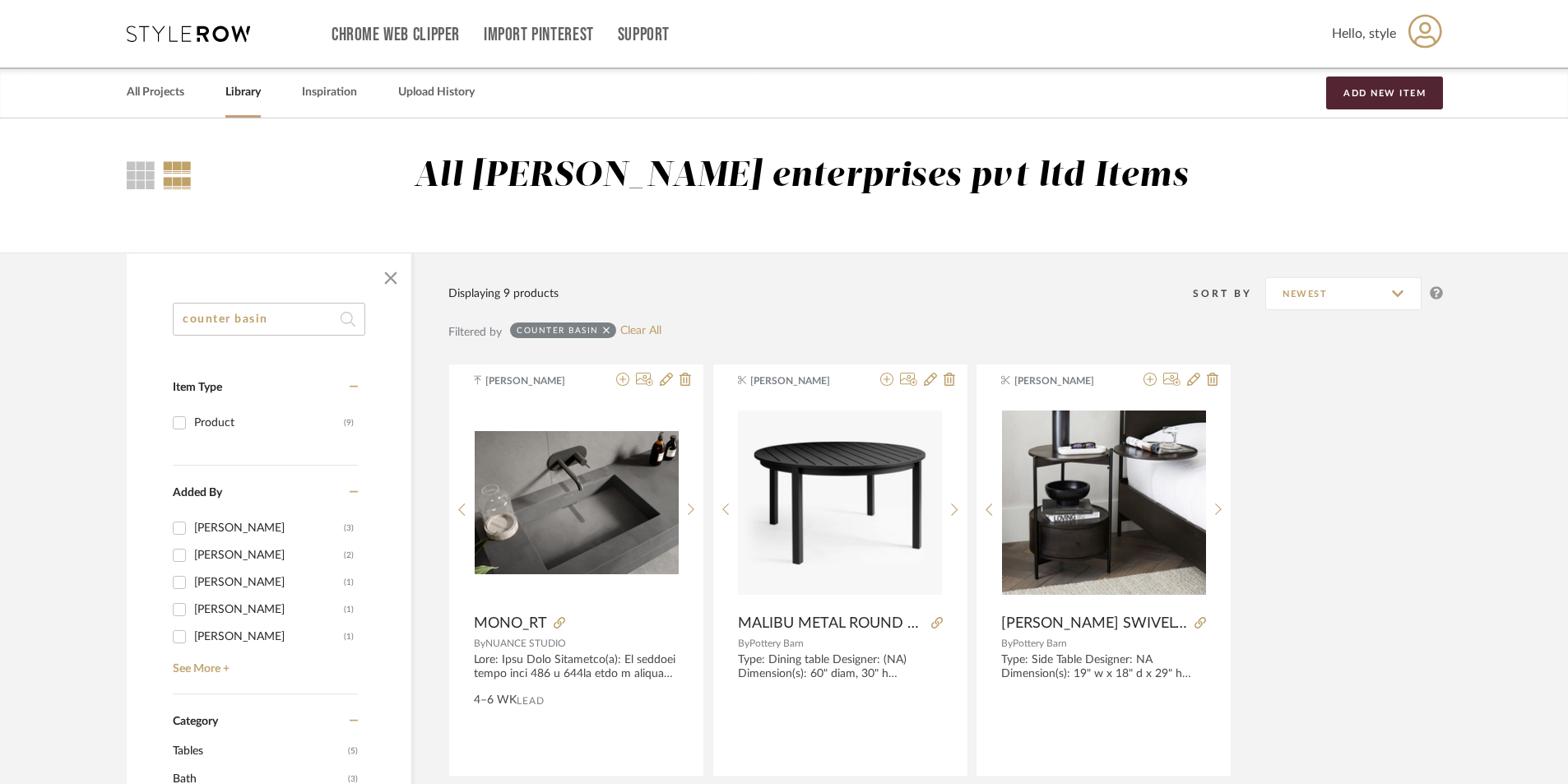
type input "counter basin"
click at [182, 425] on input "Product (9)" at bounding box center [178, 422] width 26 height 26
checkbox input "true"
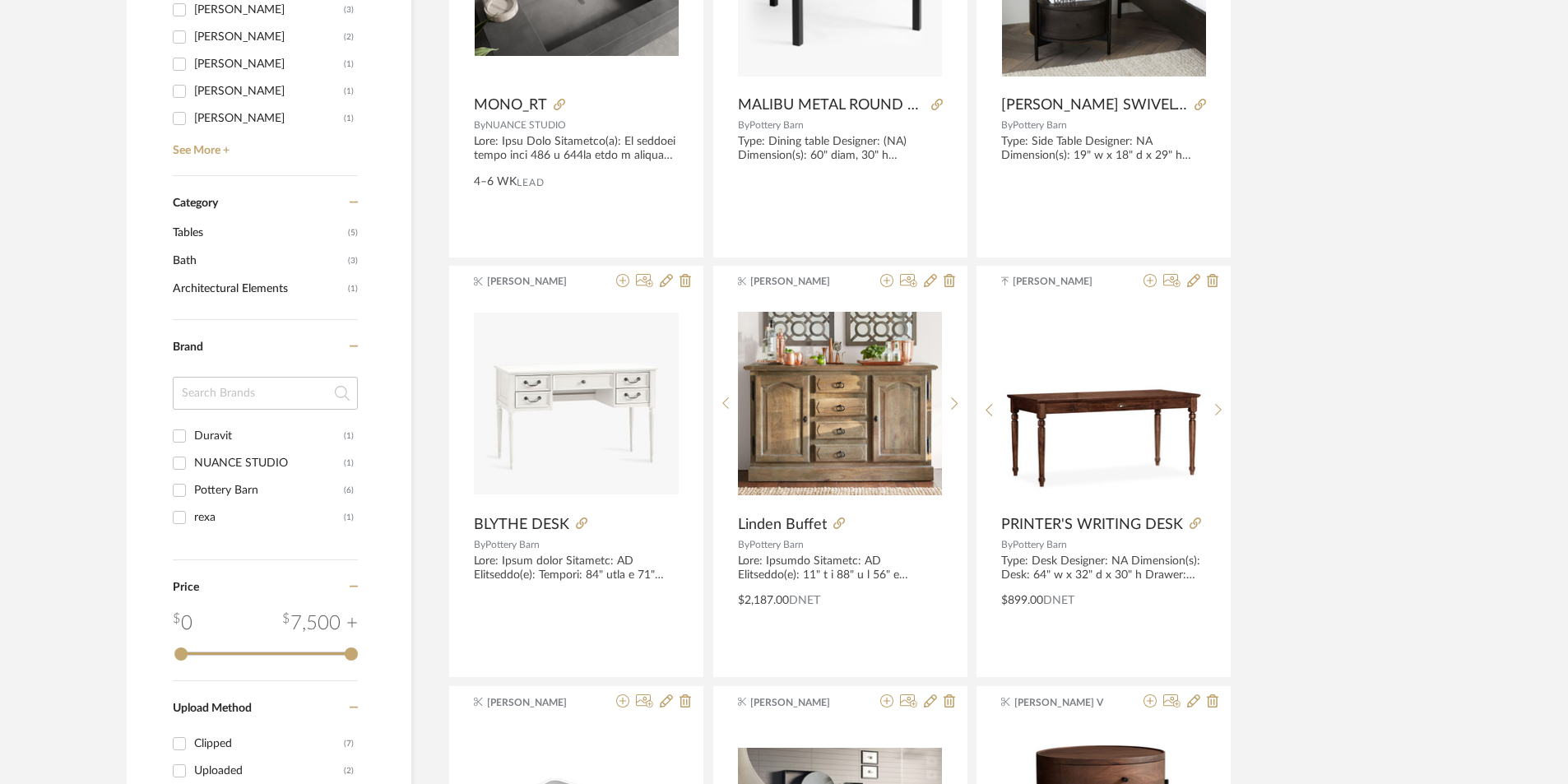
scroll to position [494, 0]
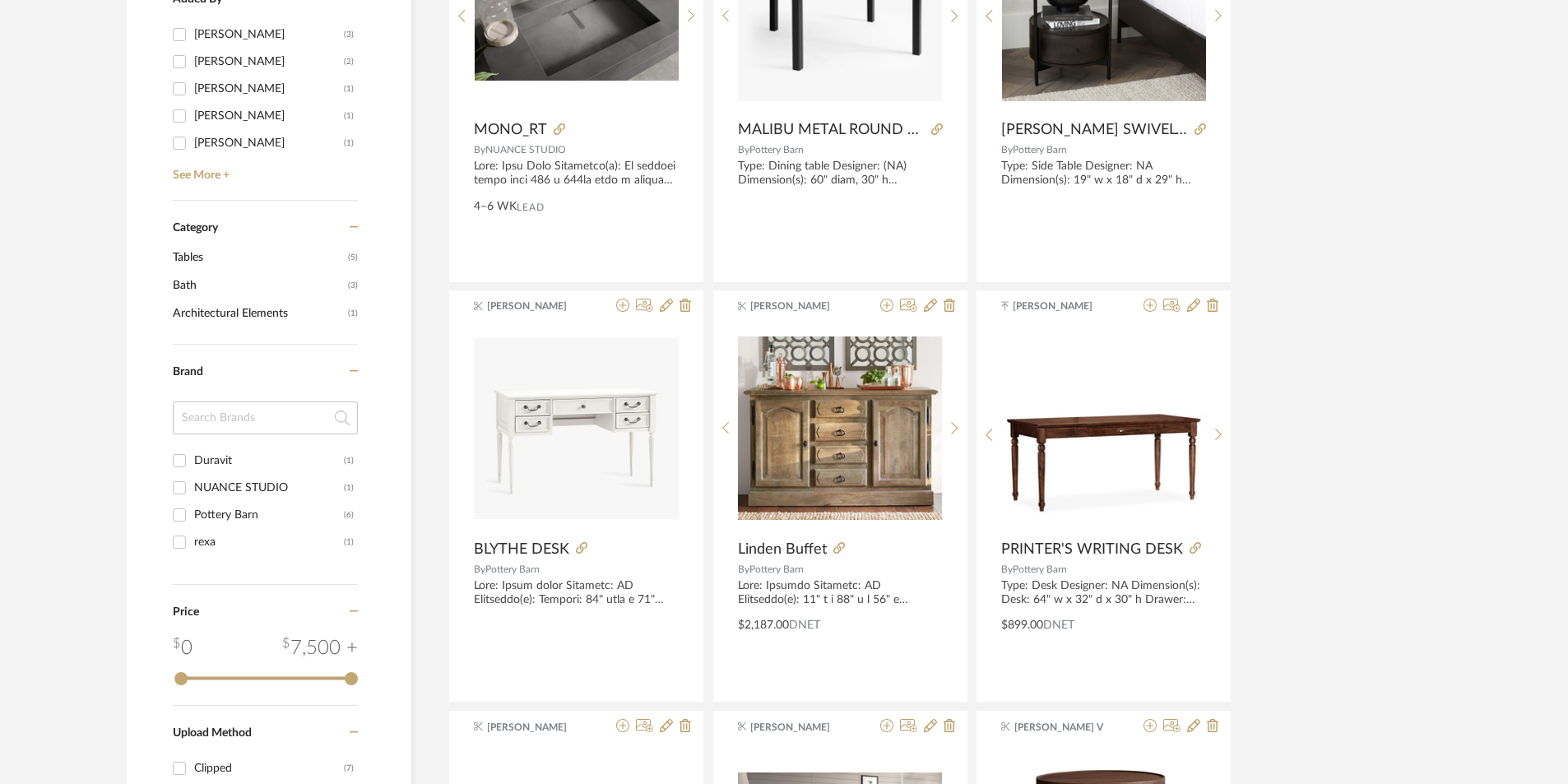
click at [177, 461] on input "Duravit (1)" at bounding box center [178, 460] width 26 height 26
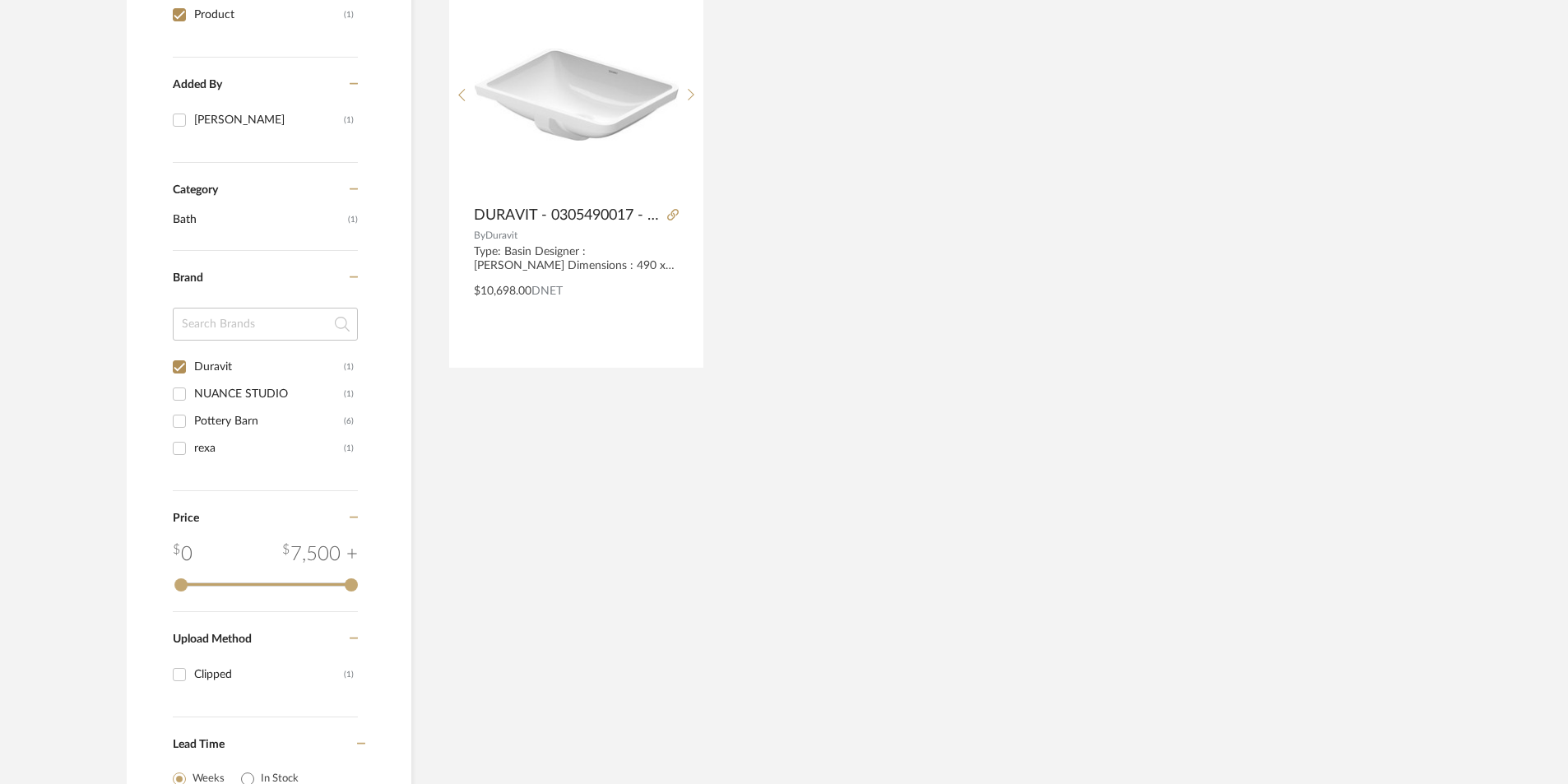
scroll to position [494, 0]
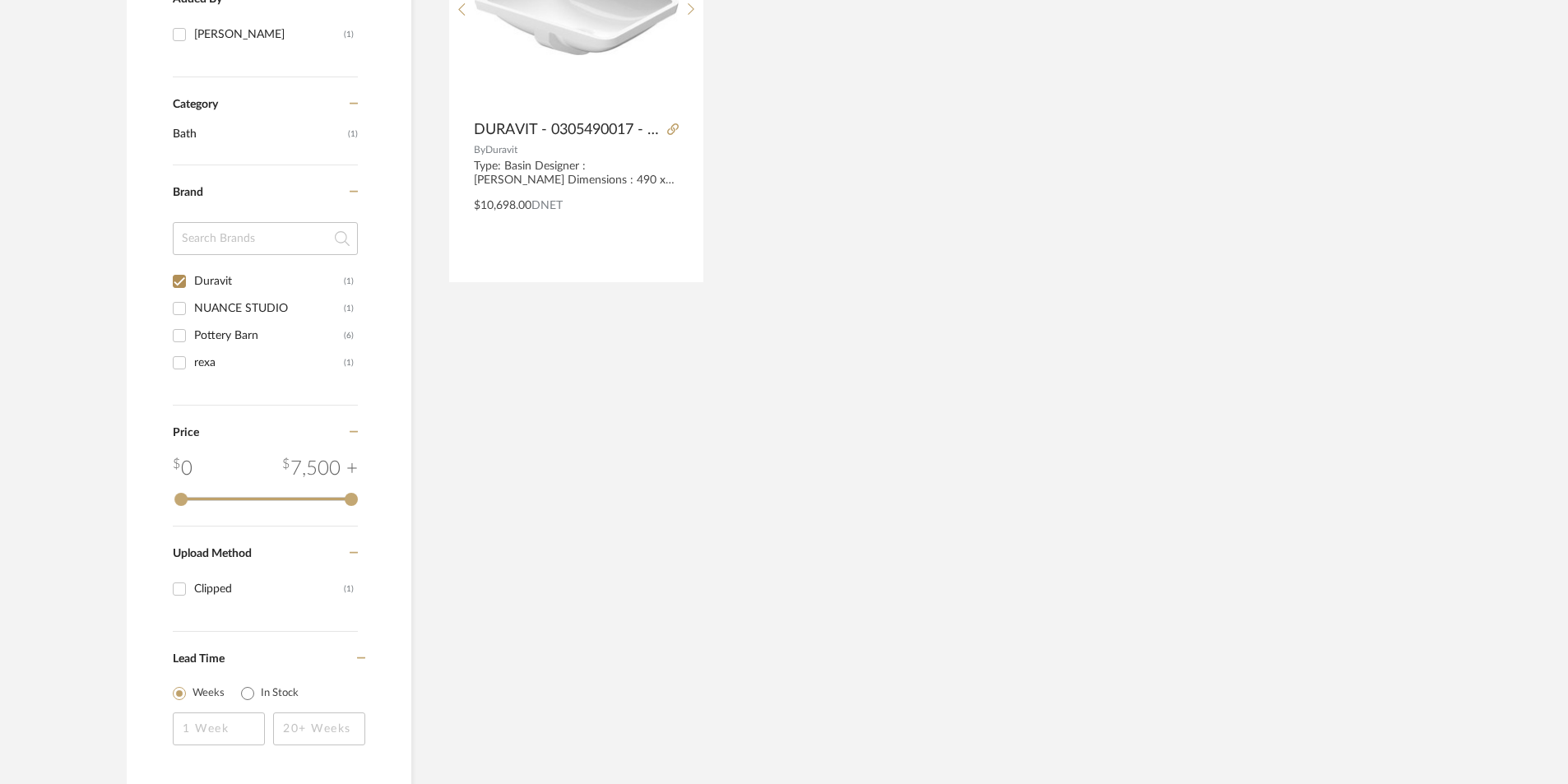
click at [180, 278] on input "Duravit (1)" at bounding box center [178, 280] width 26 height 26
checkbox input "false"
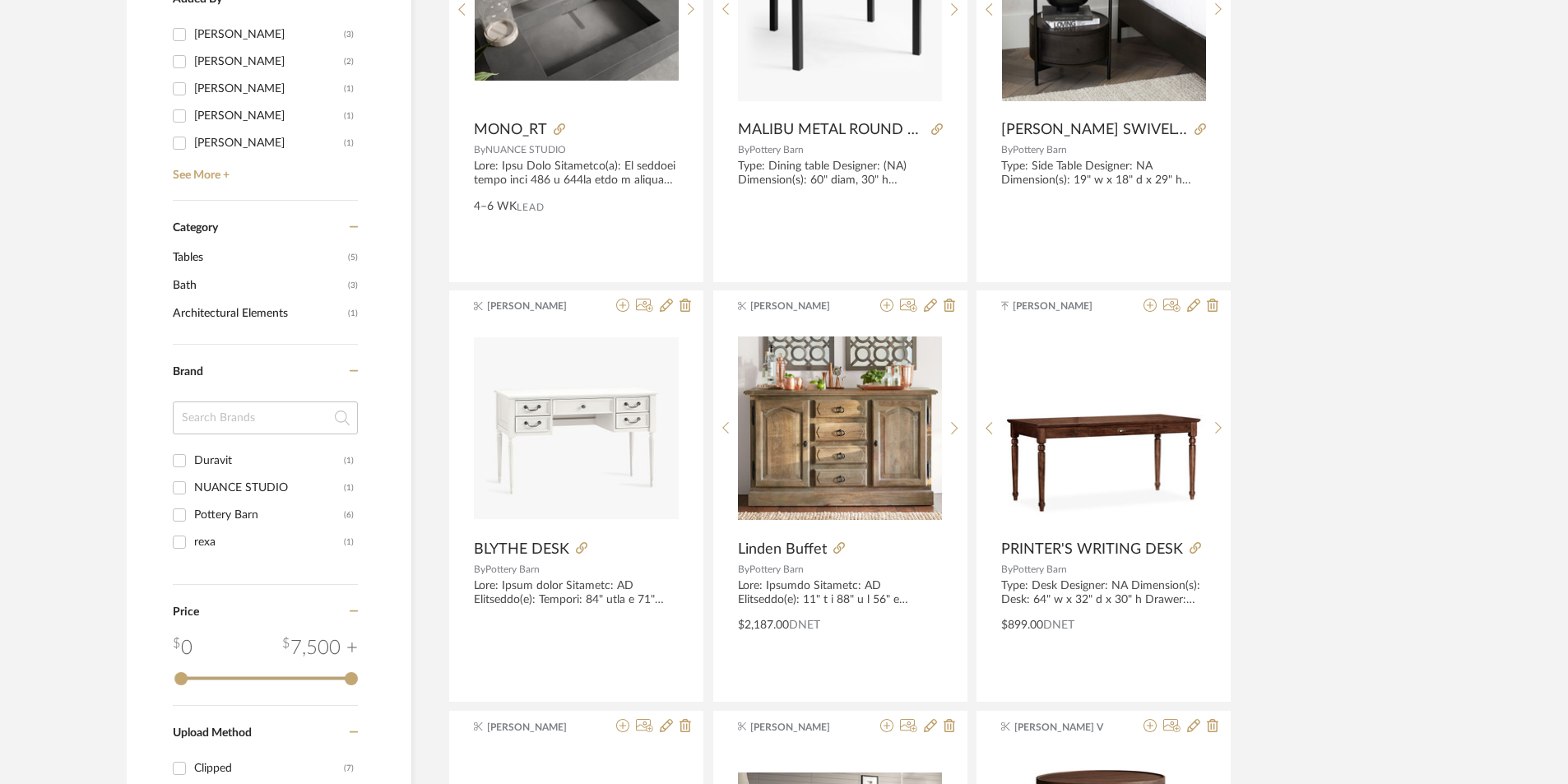
click at [183, 488] on input "NUANCE STUDIO (1)" at bounding box center [178, 487] width 26 height 26
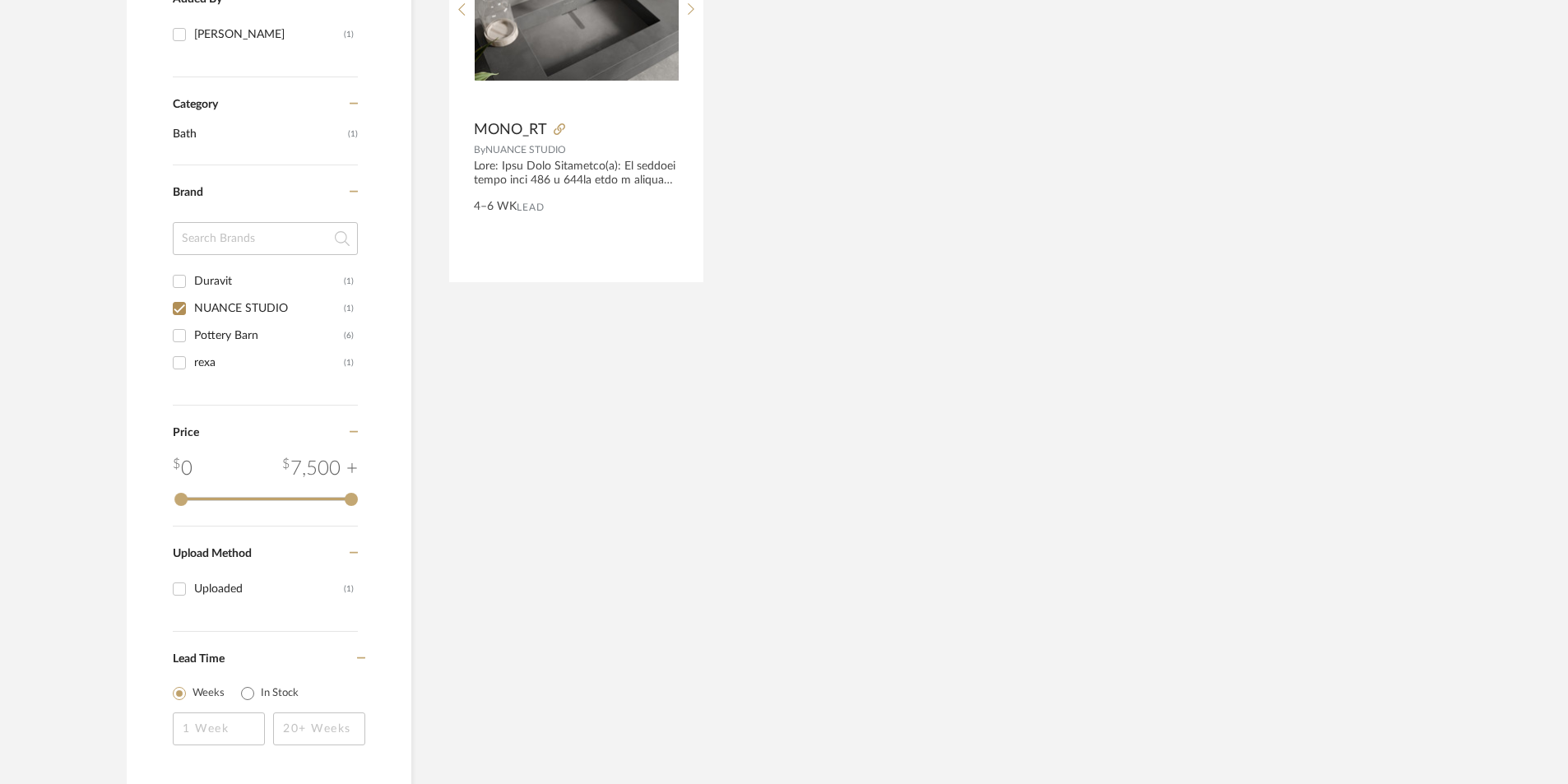
click at [182, 306] on input "NUANCE STUDIO (1)" at bounding box center [178, 307] width 26 height 26
checkbox input "false"
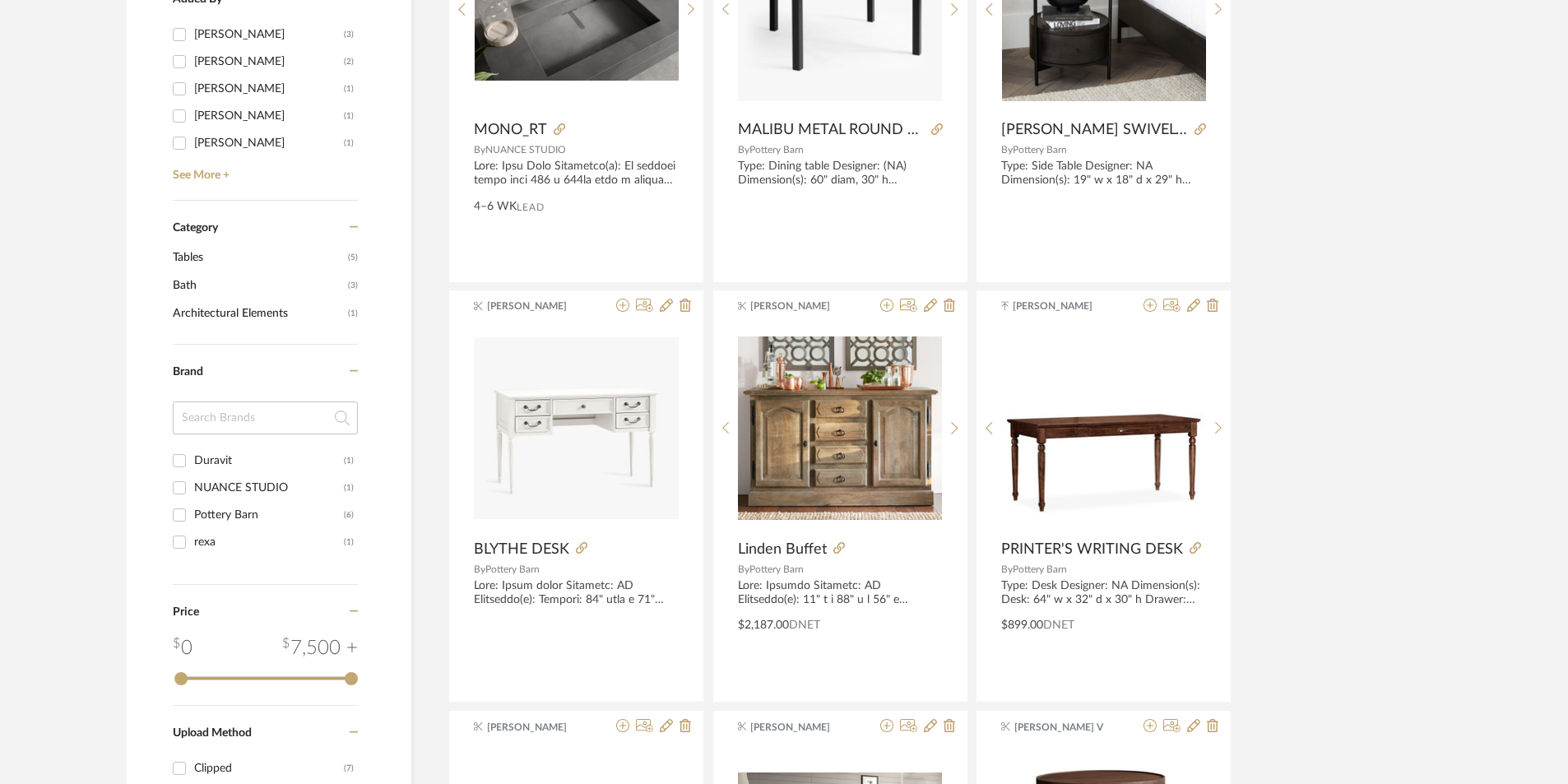
click at [173, 513] on input "Pottery Barn (6)" at bounding box center [178, 514] width 26 height 26
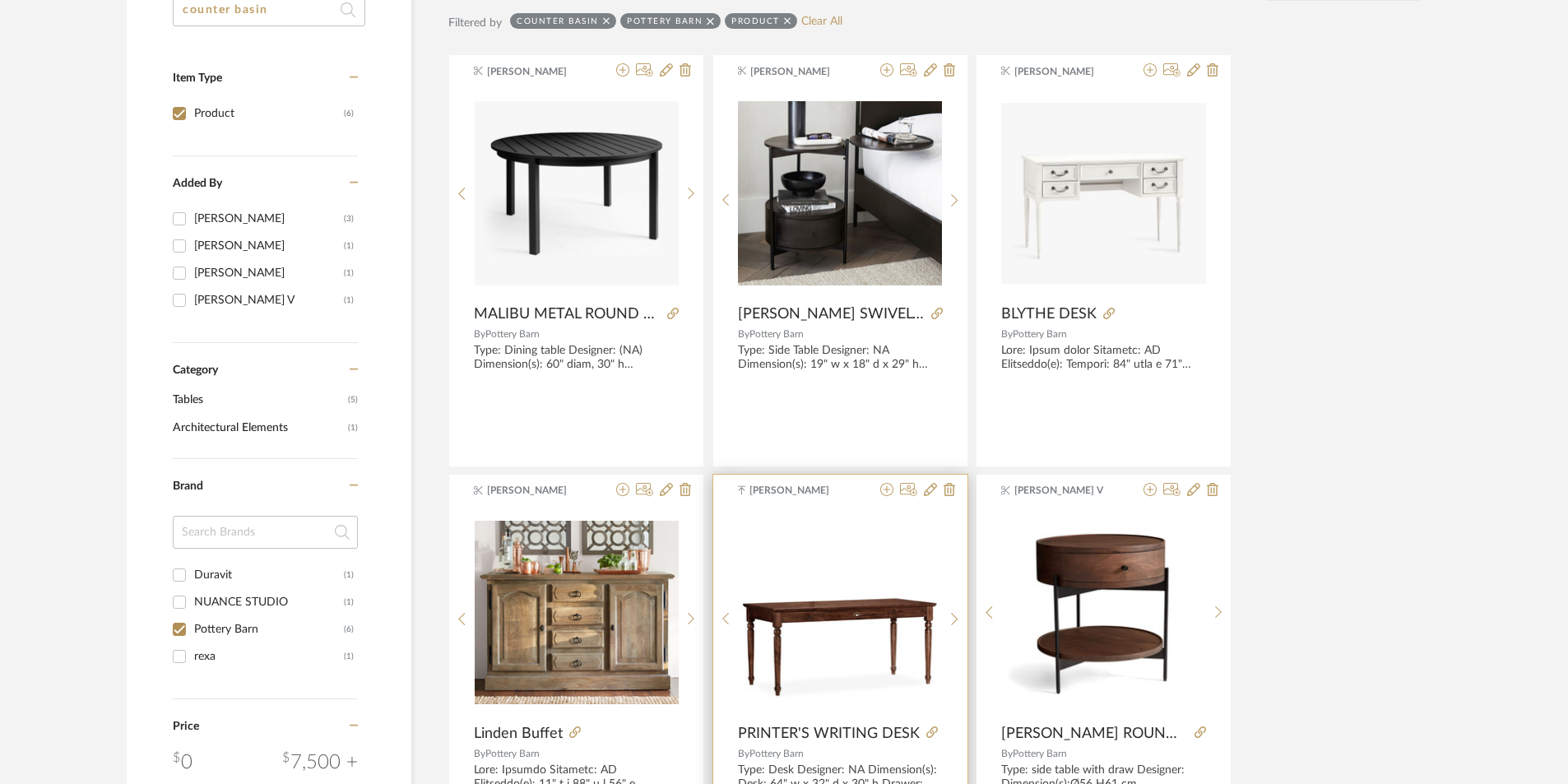
scroll to position [494, 0]
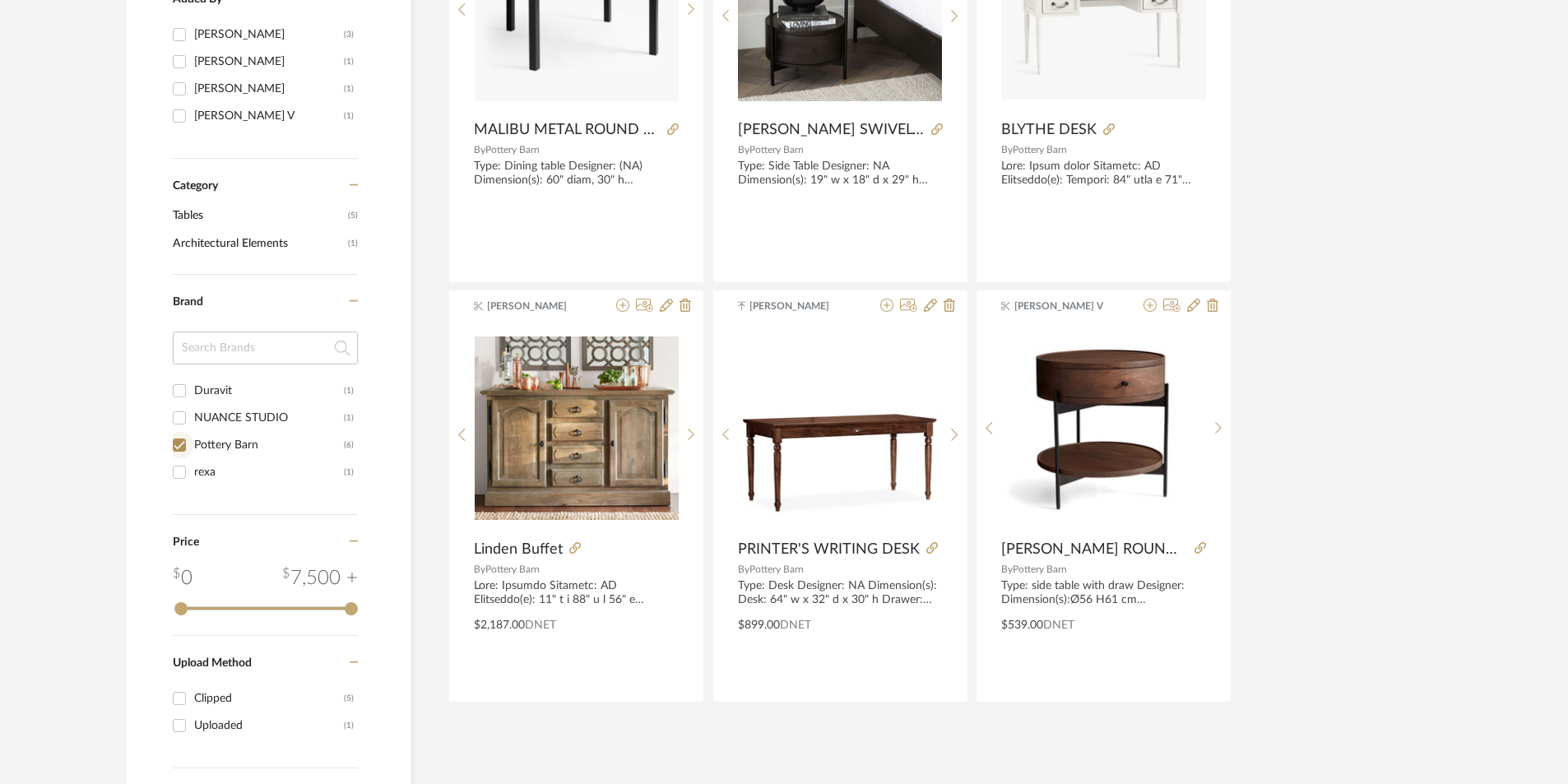
click at [186, 446] on input "Pottery Barn (6)" at bounding box center [178, 444] width 26 height 26
checkbox input "false"
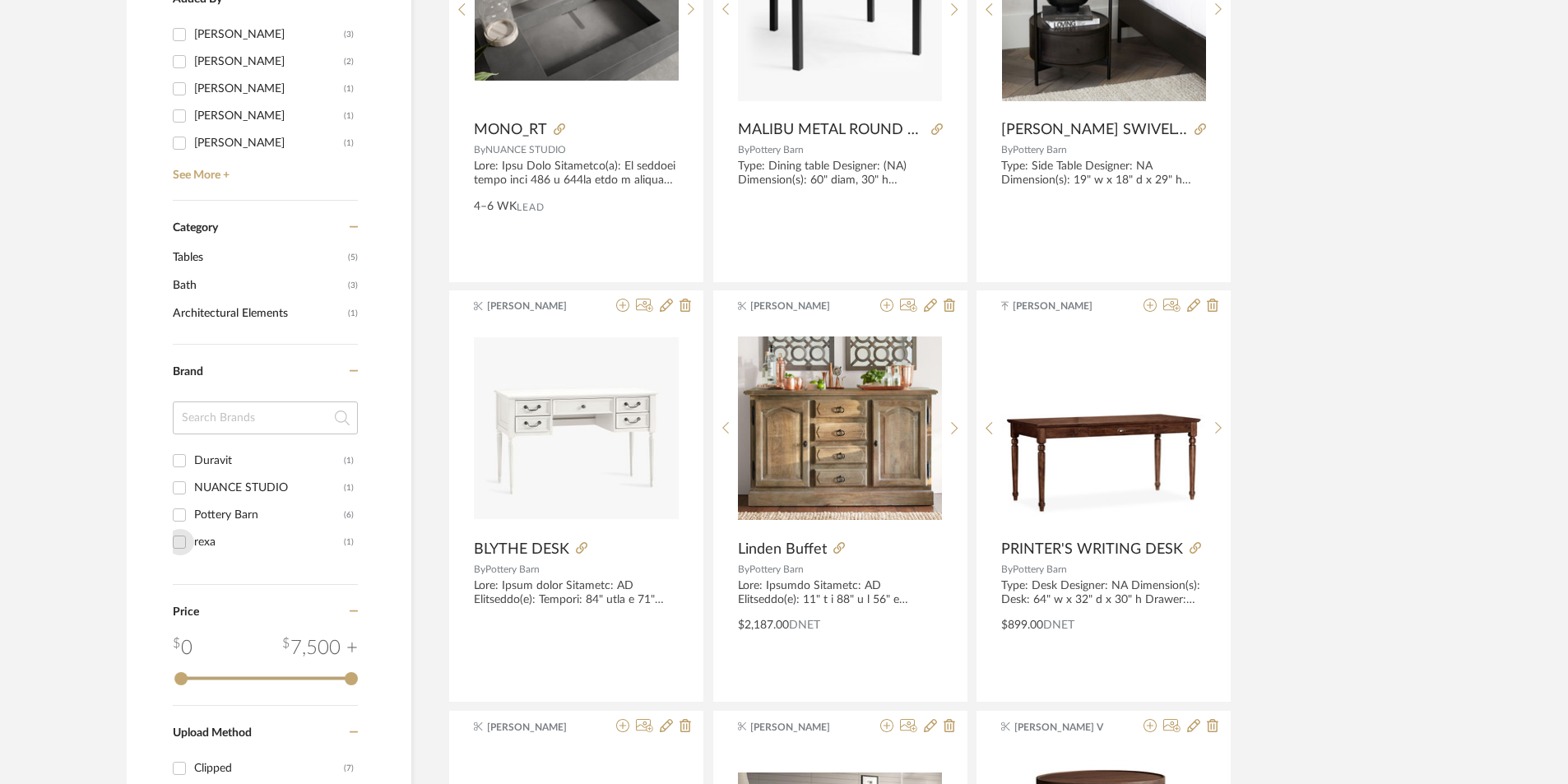
click at [185, 542] on input "rexa (1)" at bounding box center [178, 541] width 26 height 26
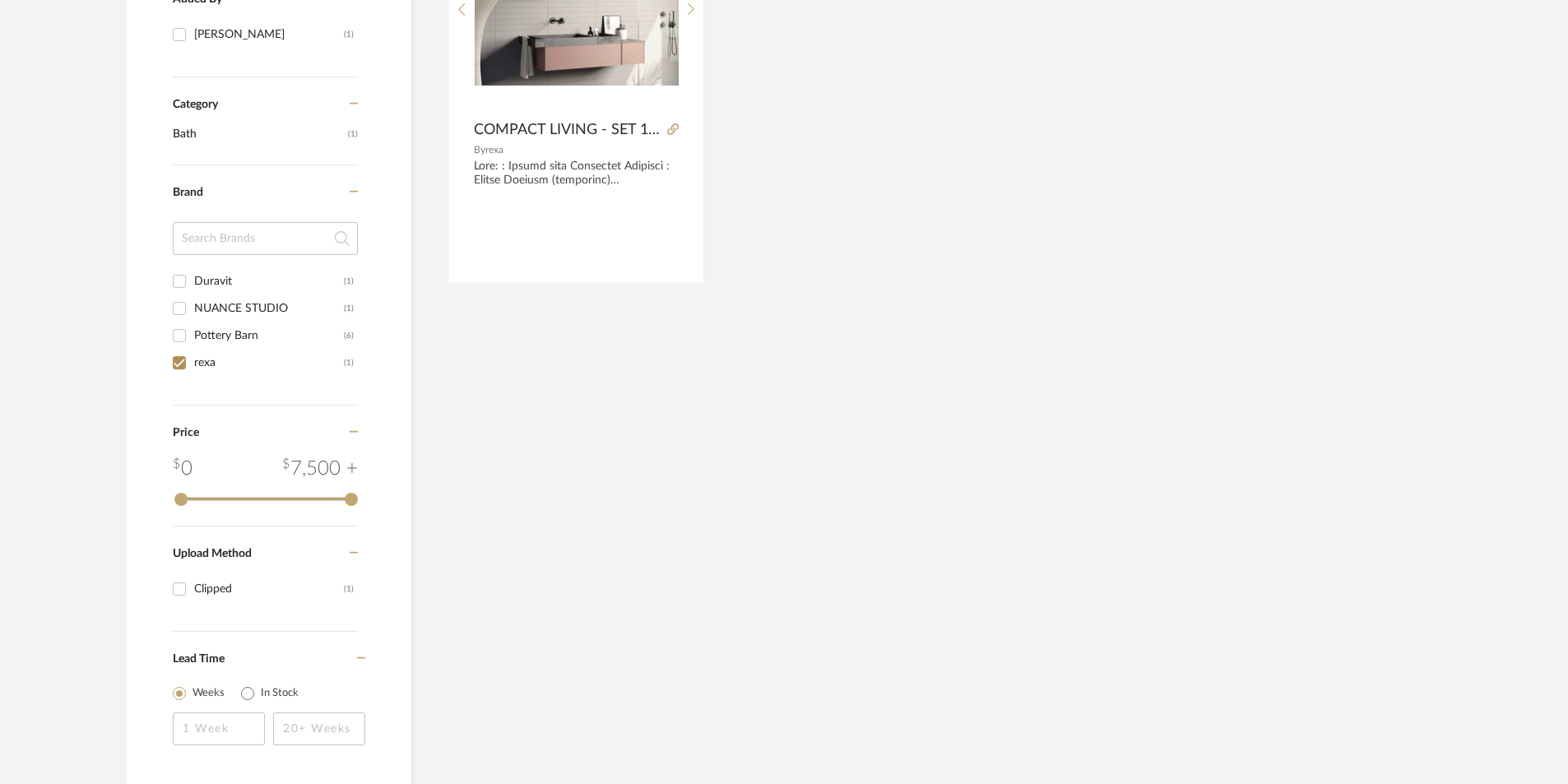
click at [178, 360] on input "rexa (1)" at bounding box center [178, 362] width 26 height 26
checkbox input "false"
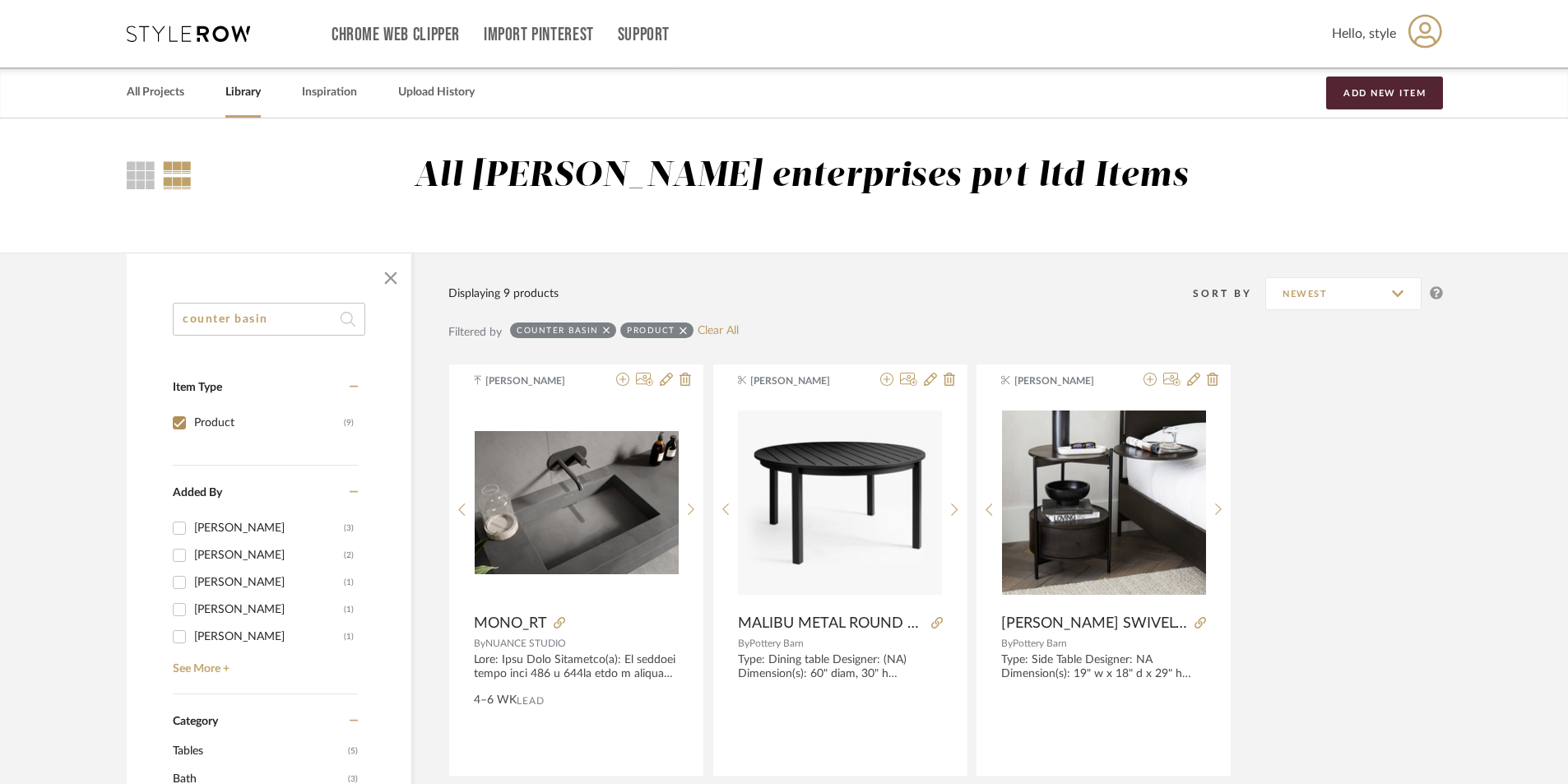
drag, startPoint x: 287, startPoint y: 316, endPoint x: 30, endPoint y: 315, distance: 257.0
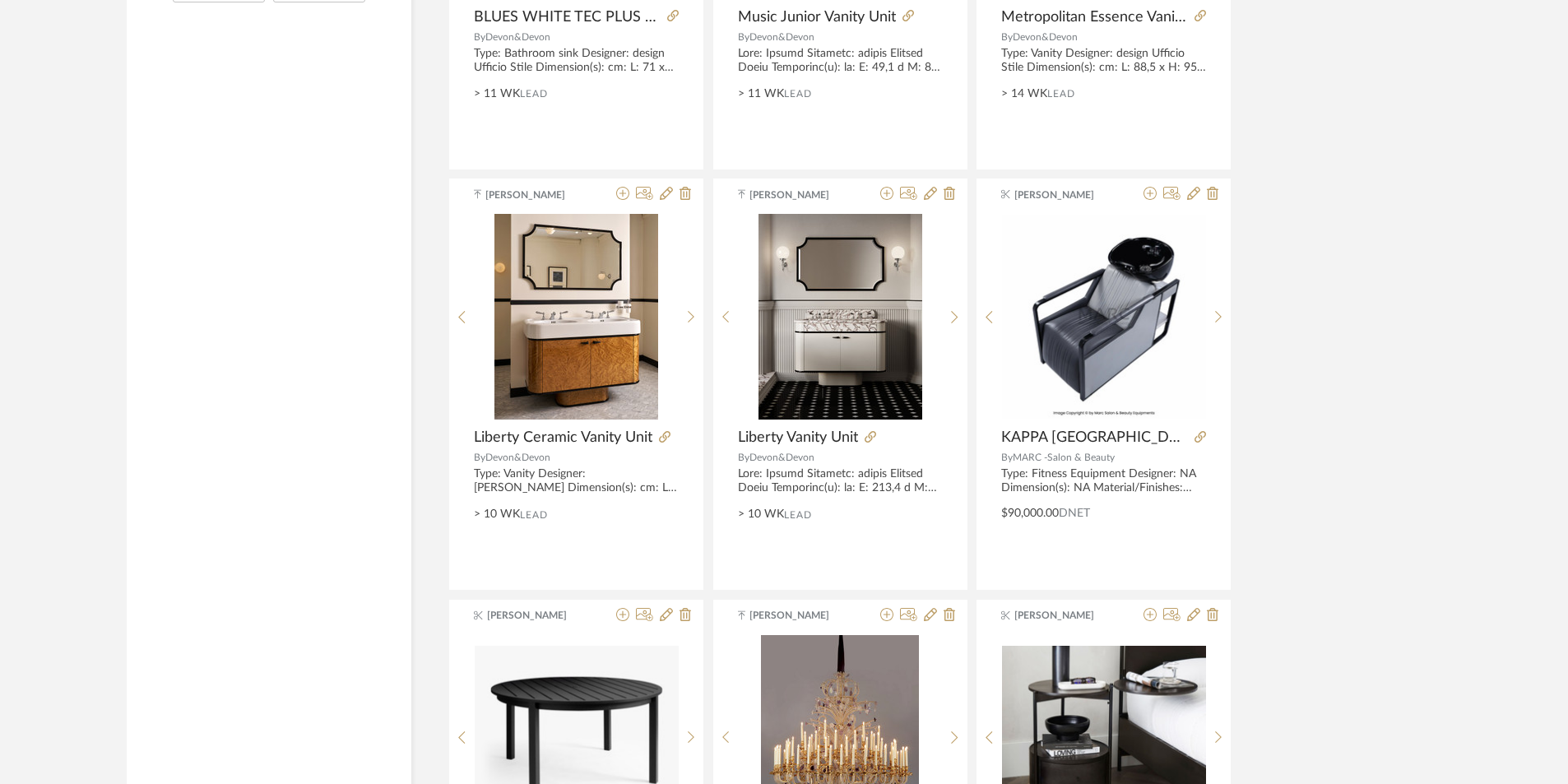
scroll to position [2220, 0]
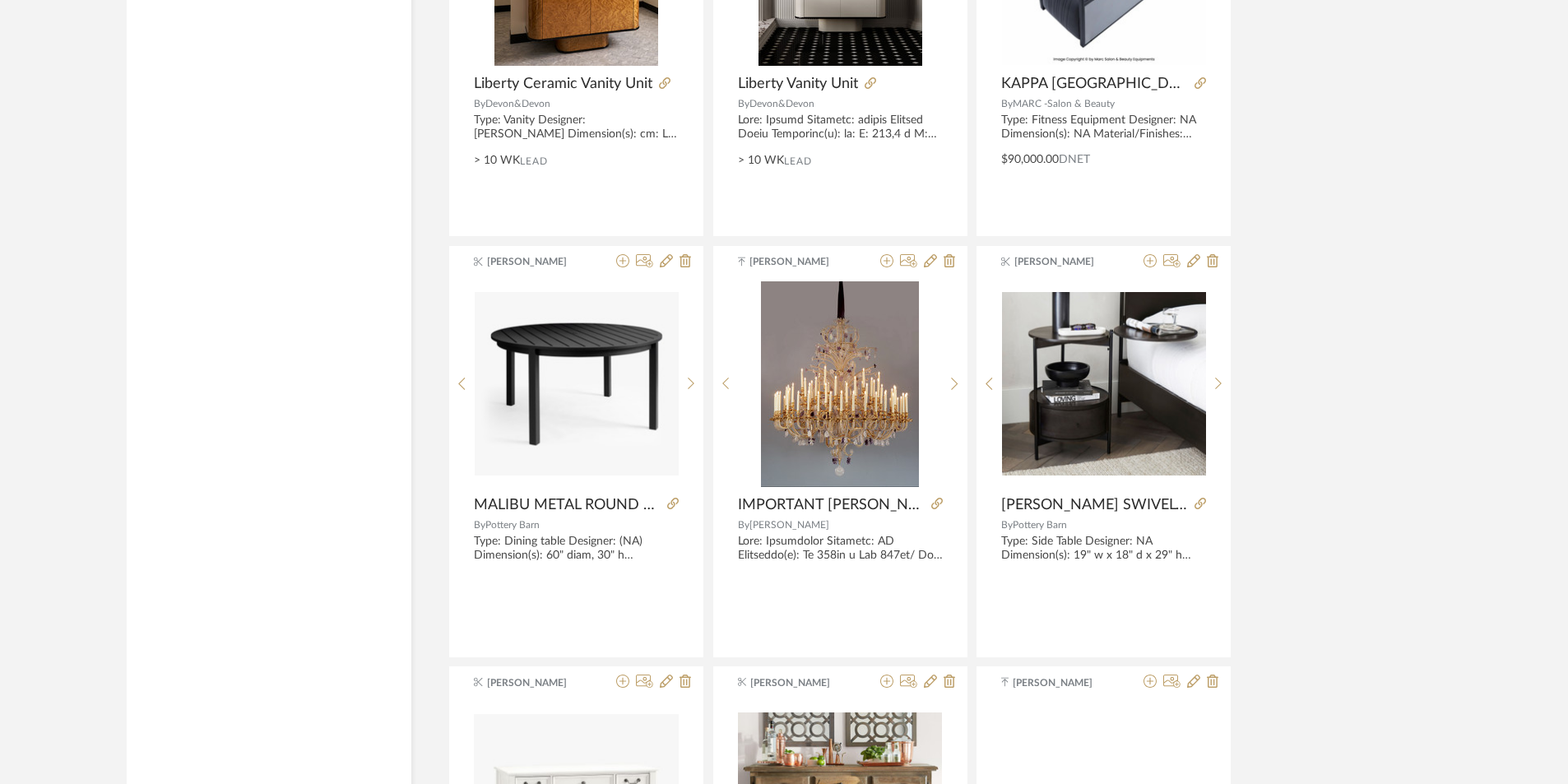
click at [1300, 348] on div "[PERSON_NAME] DOME SINK By PULKRA Type: Bath Sink Dimension(s): In counter top …" at bounding box center [945, 662] width 994 height 5037
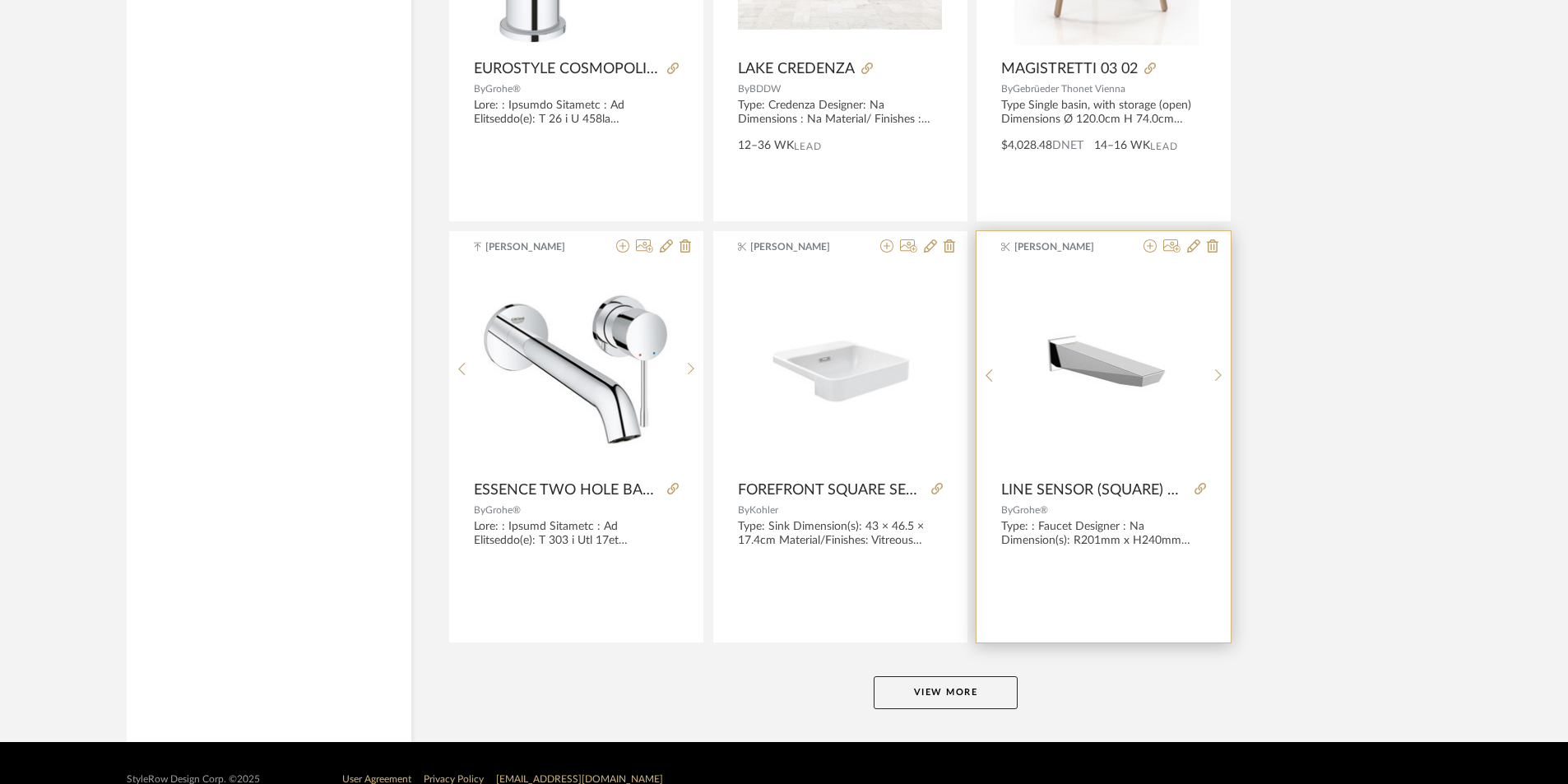
scroll to position [4792, 0]
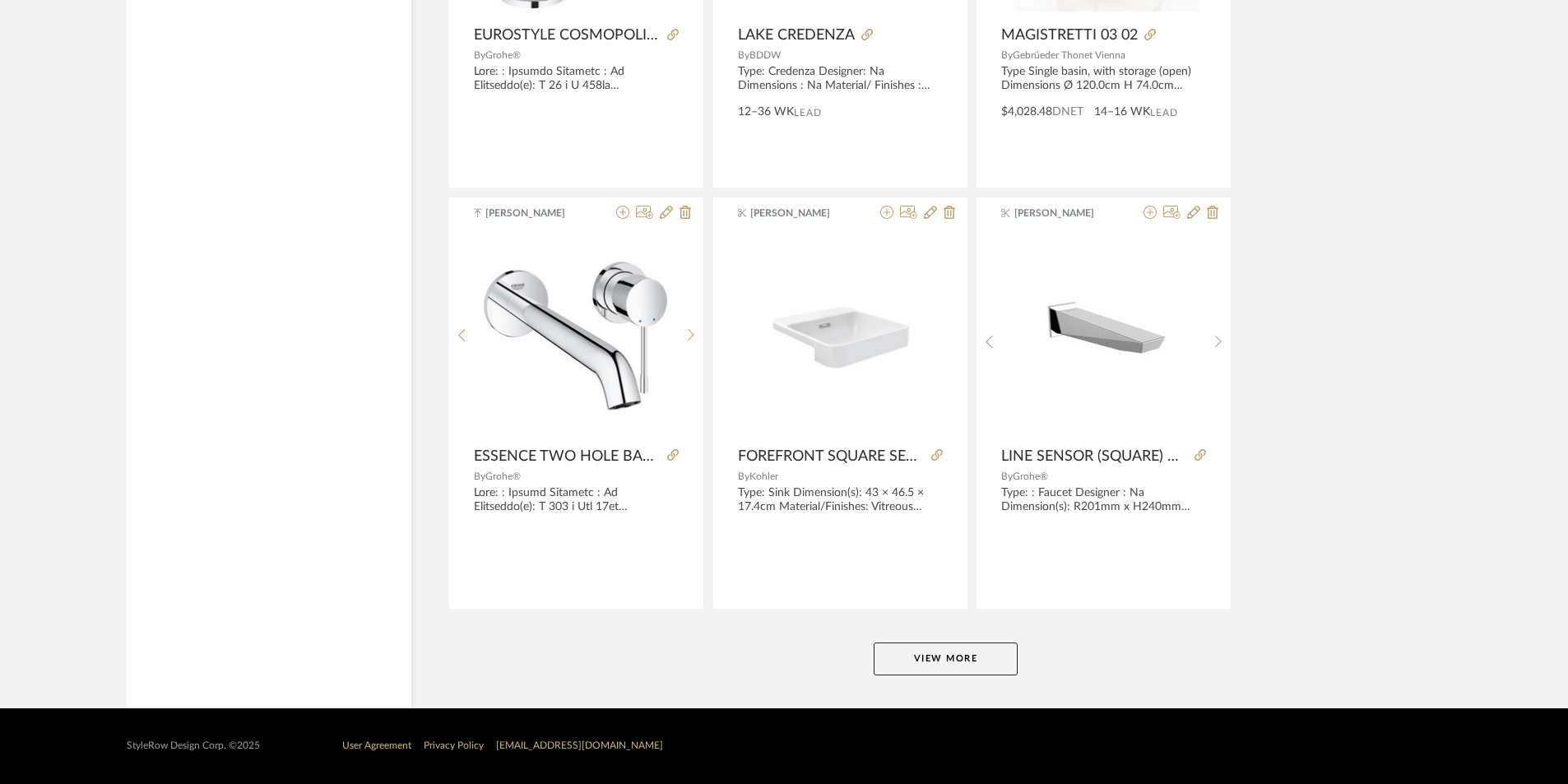
click at [932, 660] on button "View More" at bounding box center [946, 659] width 144 height 33
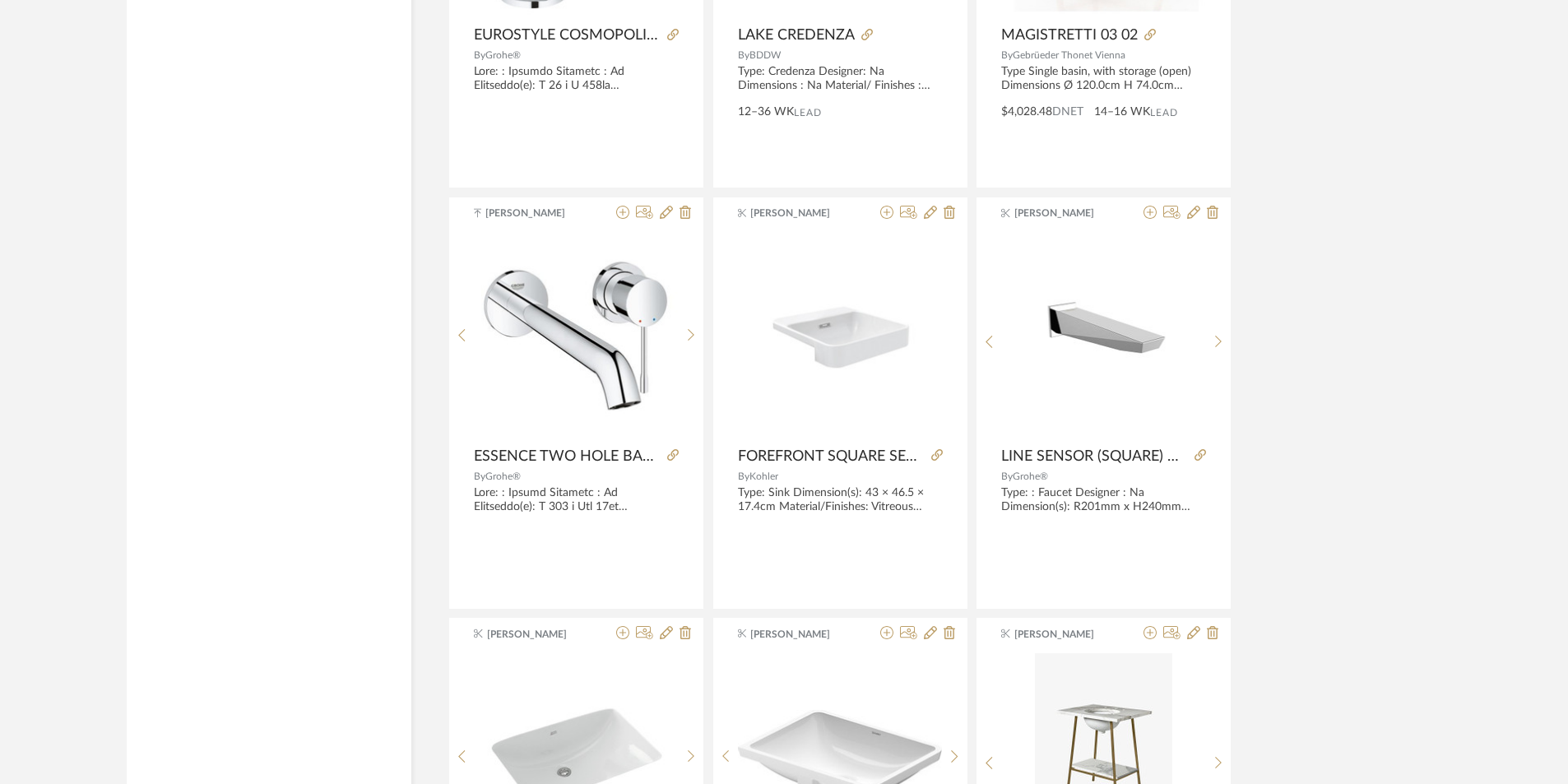
scroll to position [5038, 0]
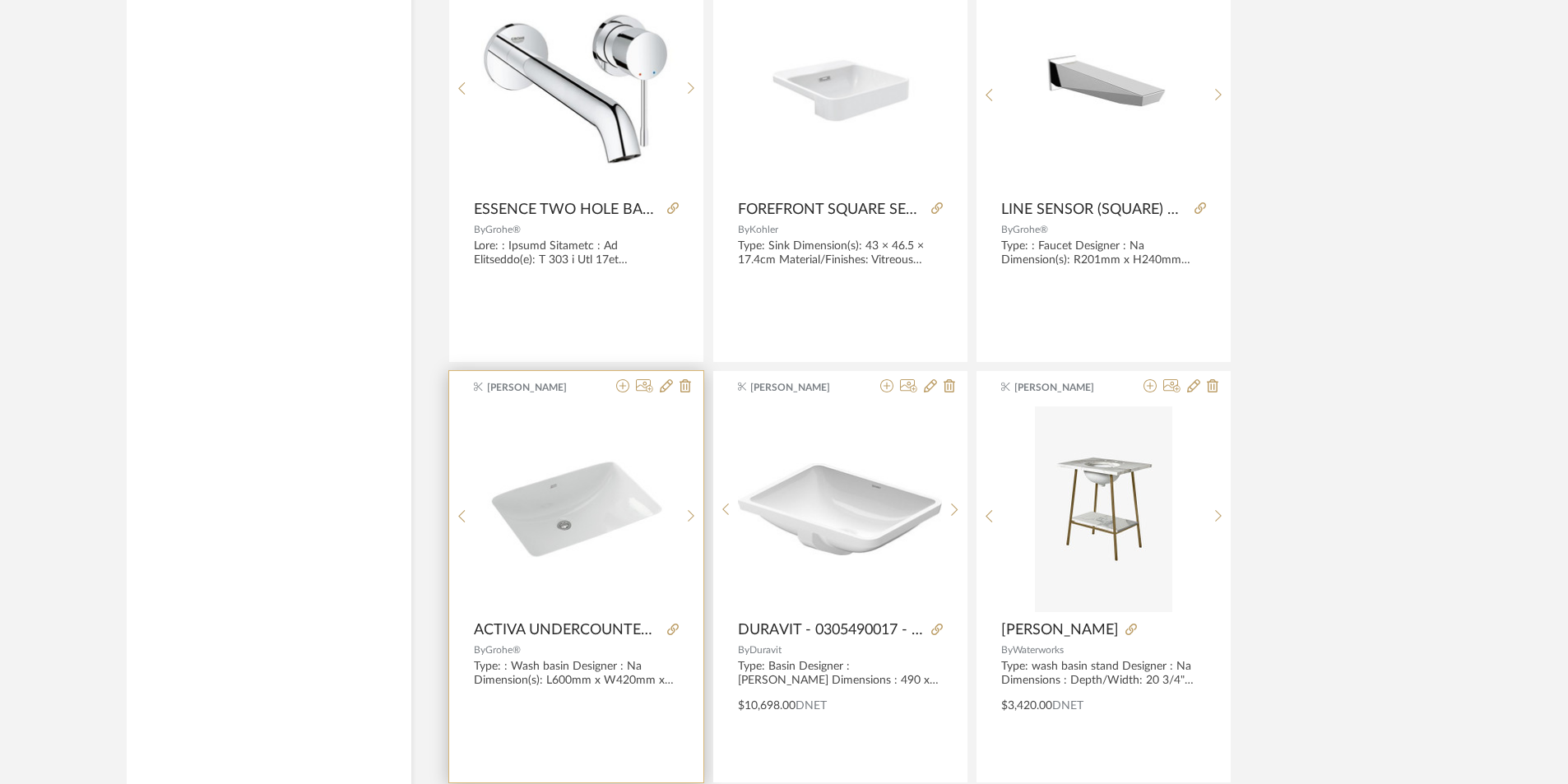
click at [635, 563] on img "0" at bounding box center [576, 509] width 204 height 204
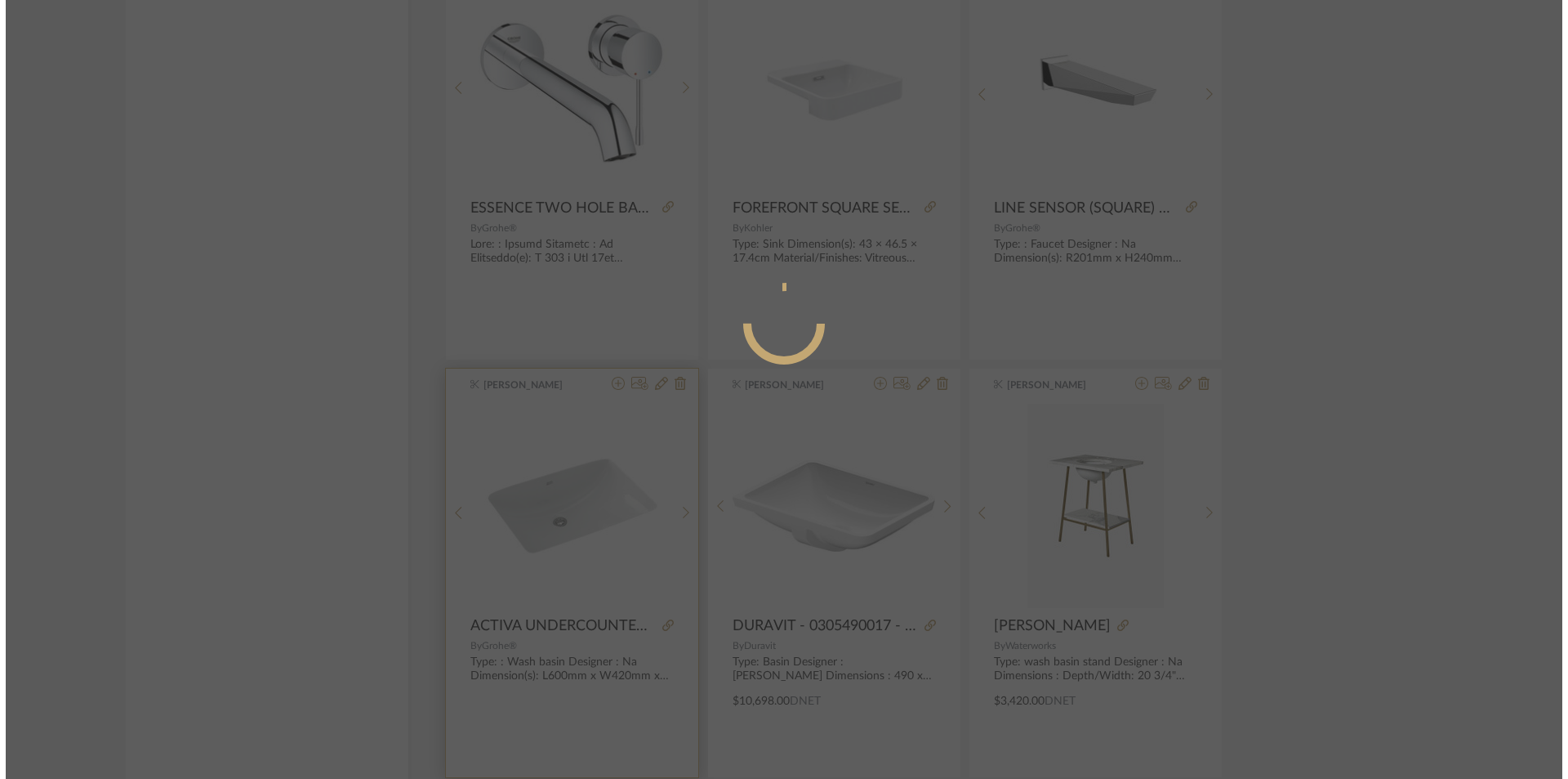
scroll to position [0, 0]
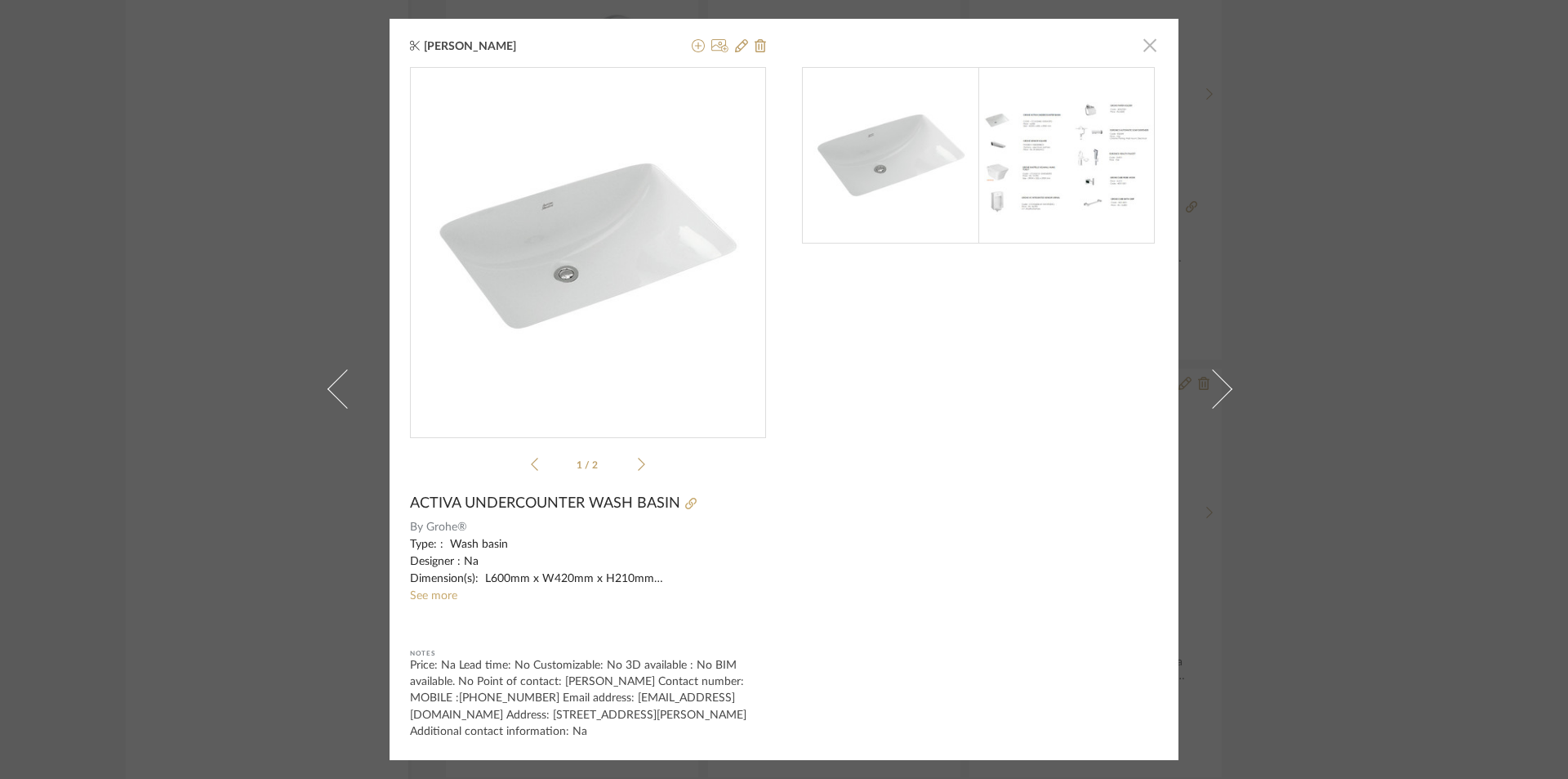
click at [1150, 45] on span "button" at bounding box center [1150, 45] width 33 height 33
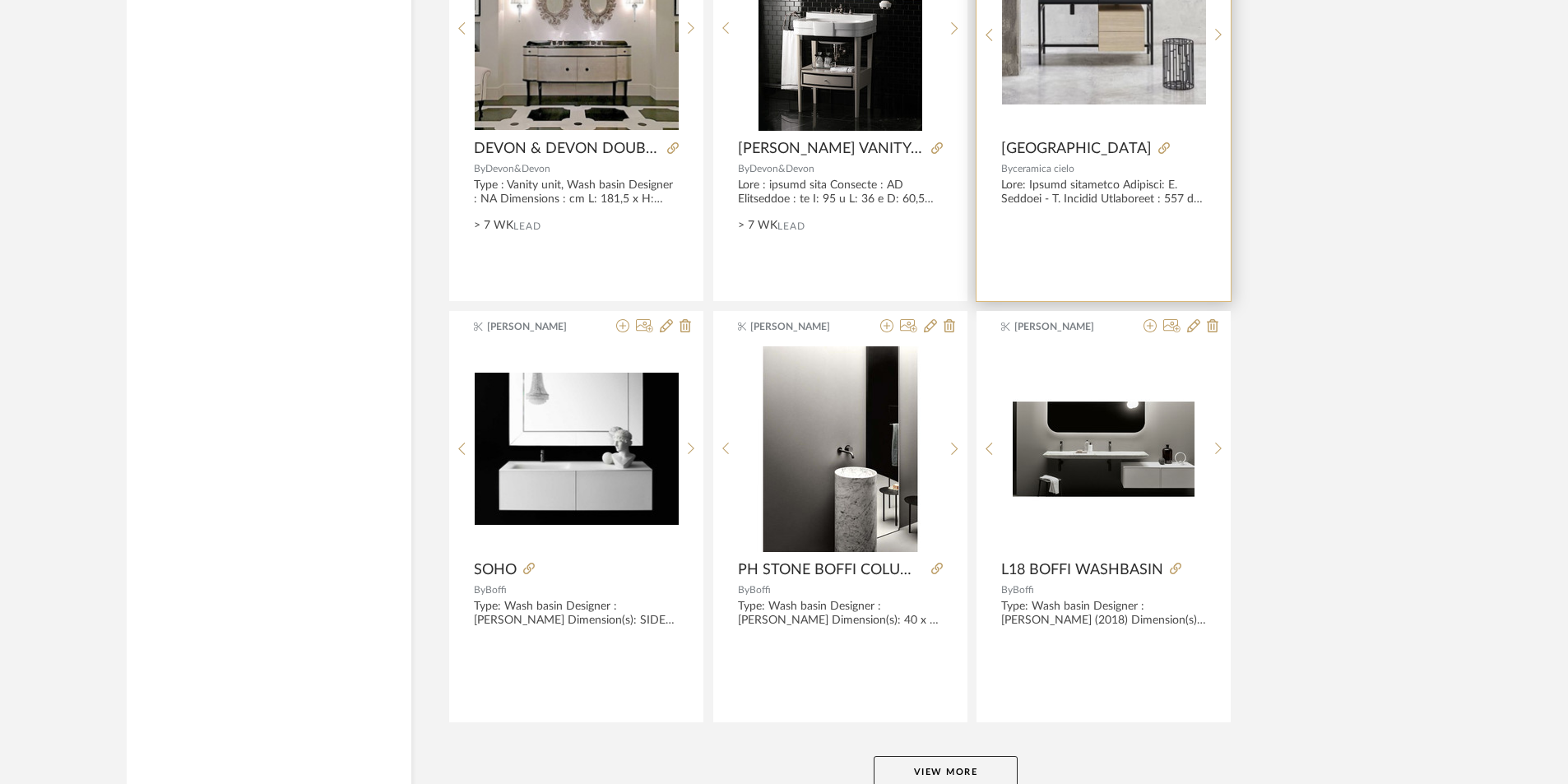
scroll to position [9839, 0]
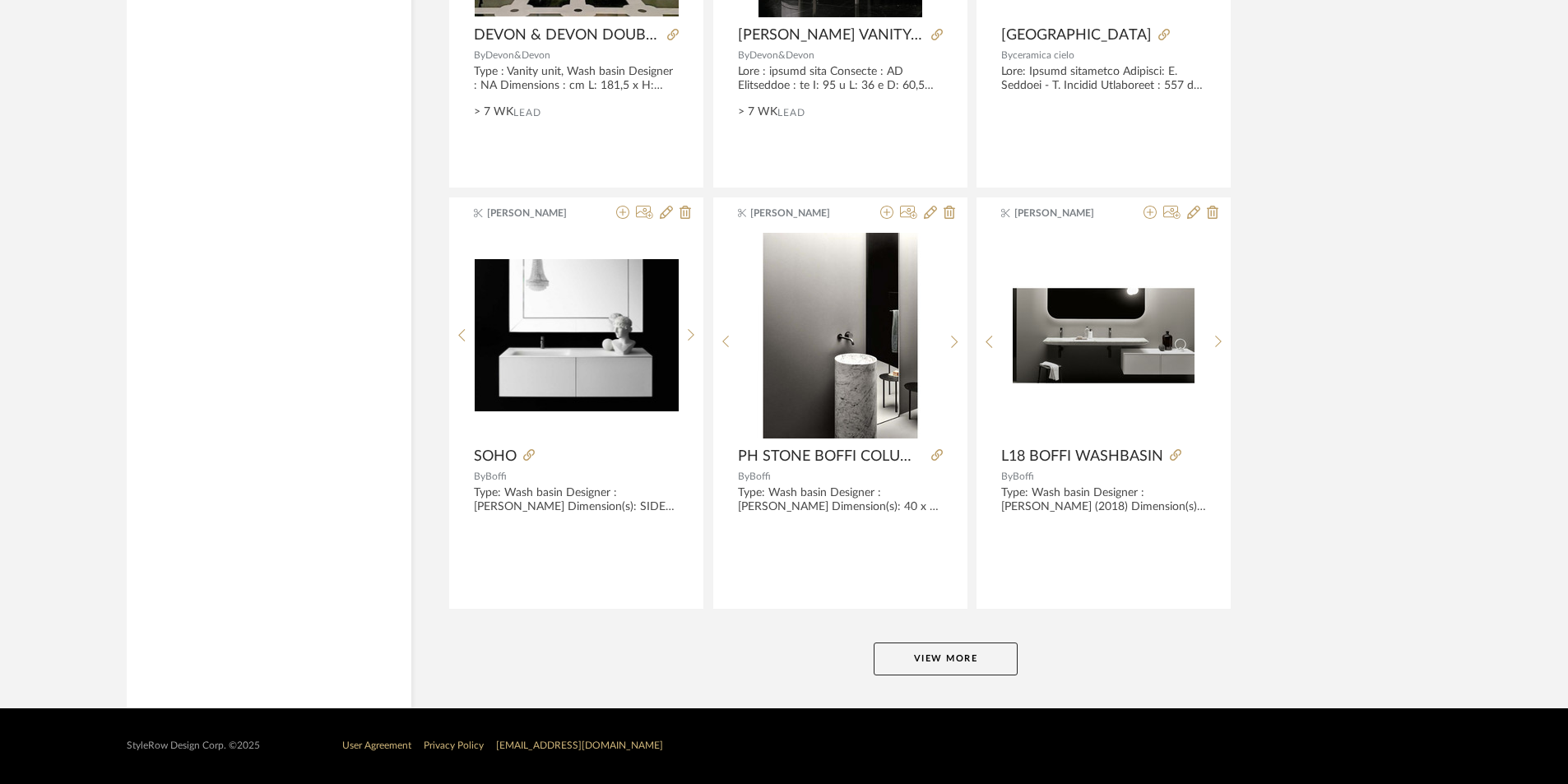
click at [910, 654] on button "View More" at bounding box center [946, 659] width 144 height 33
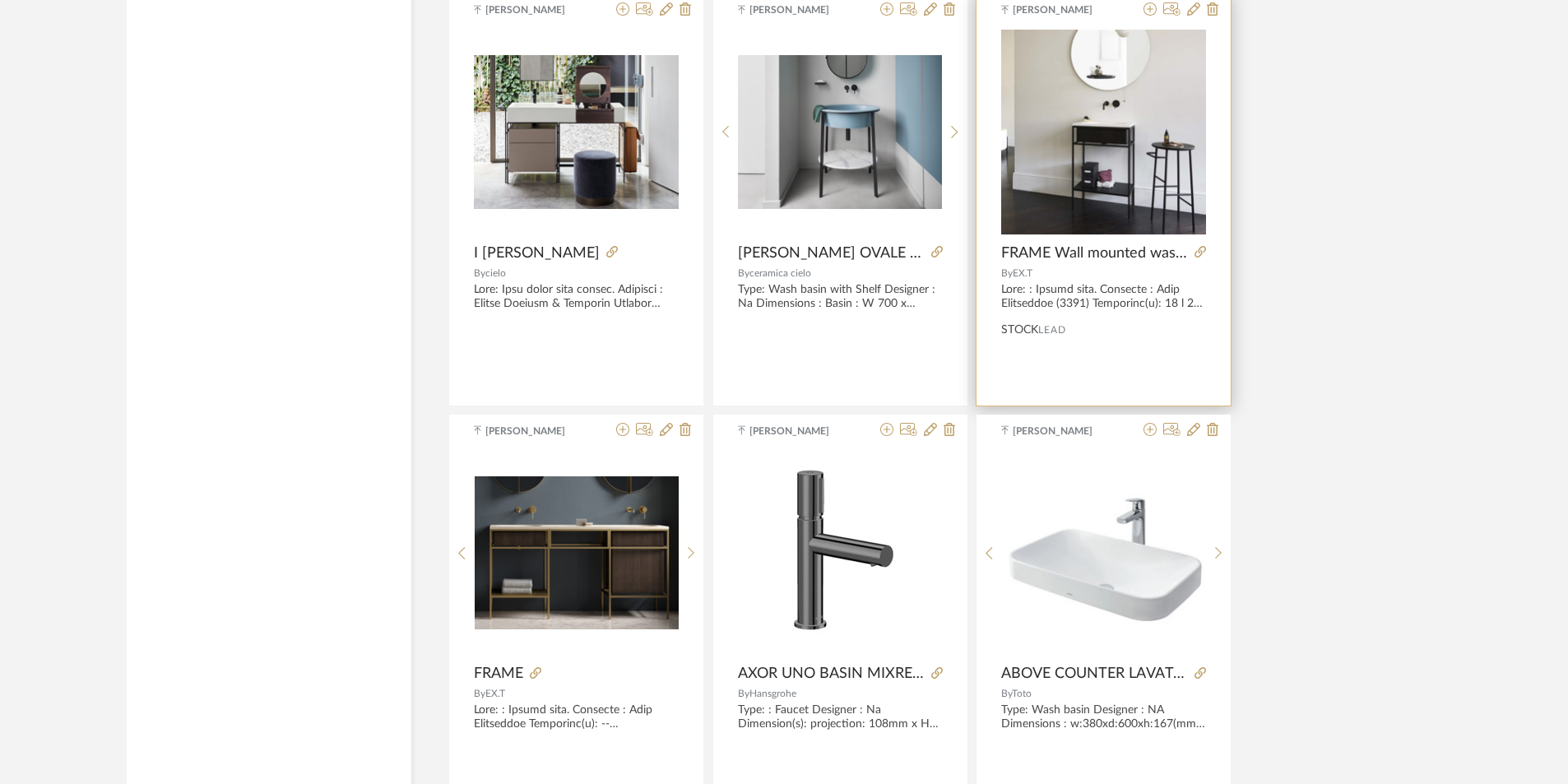
scroll to position [13539, 0]
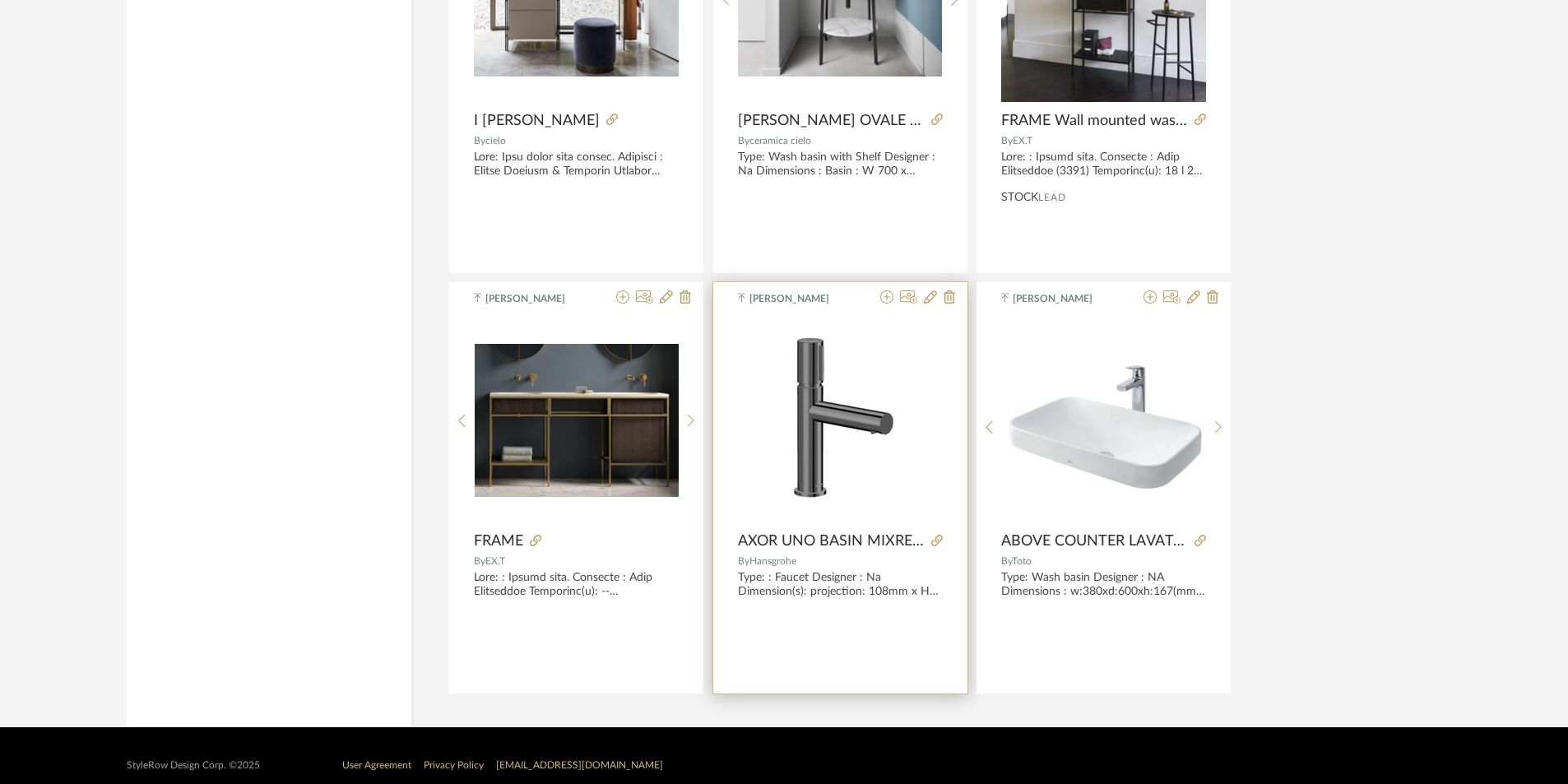
click at [883, 406] on img "0" at bounding box center [839, 419] width 150 height 205
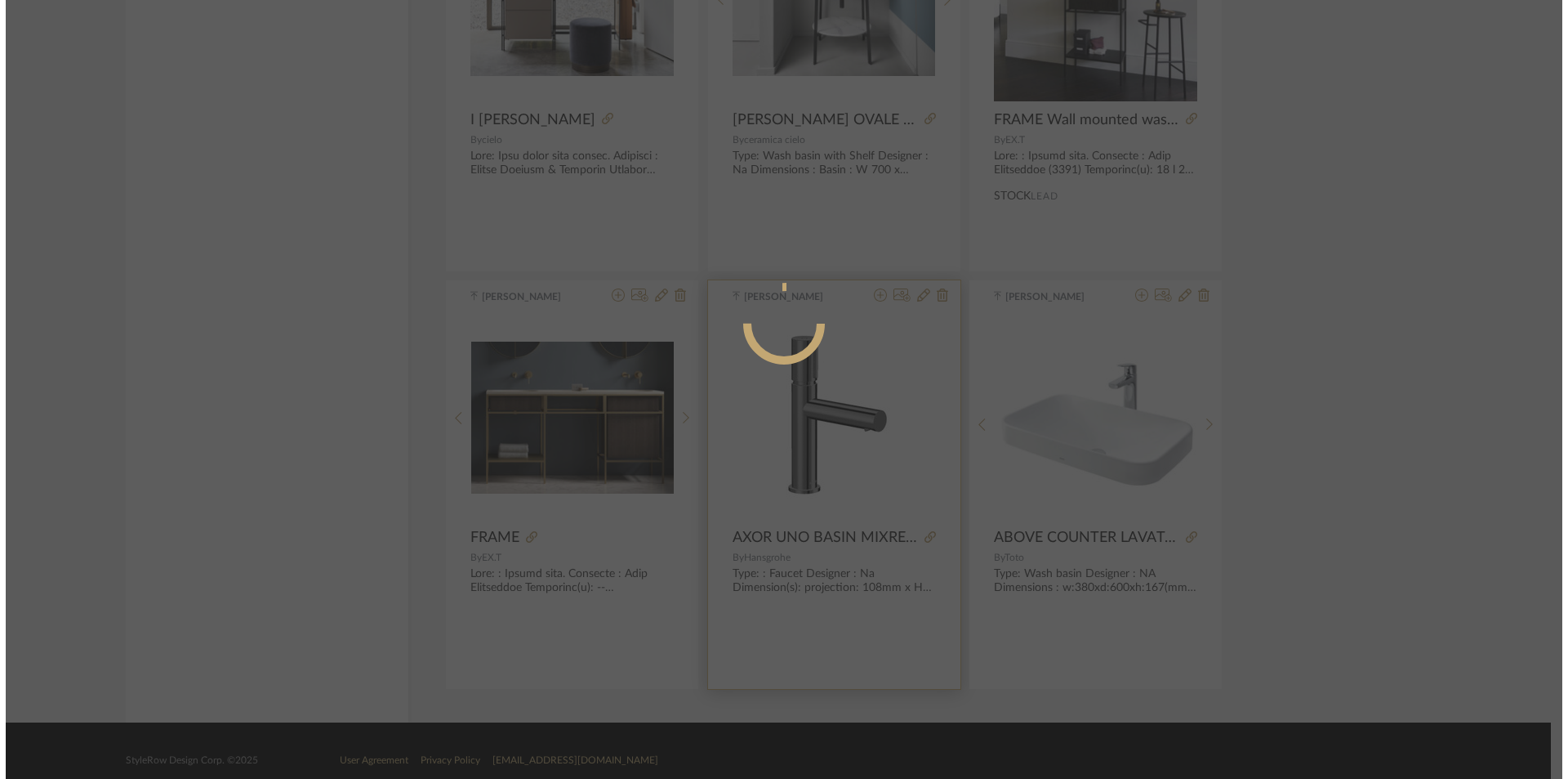
scroll to position [0, 0]
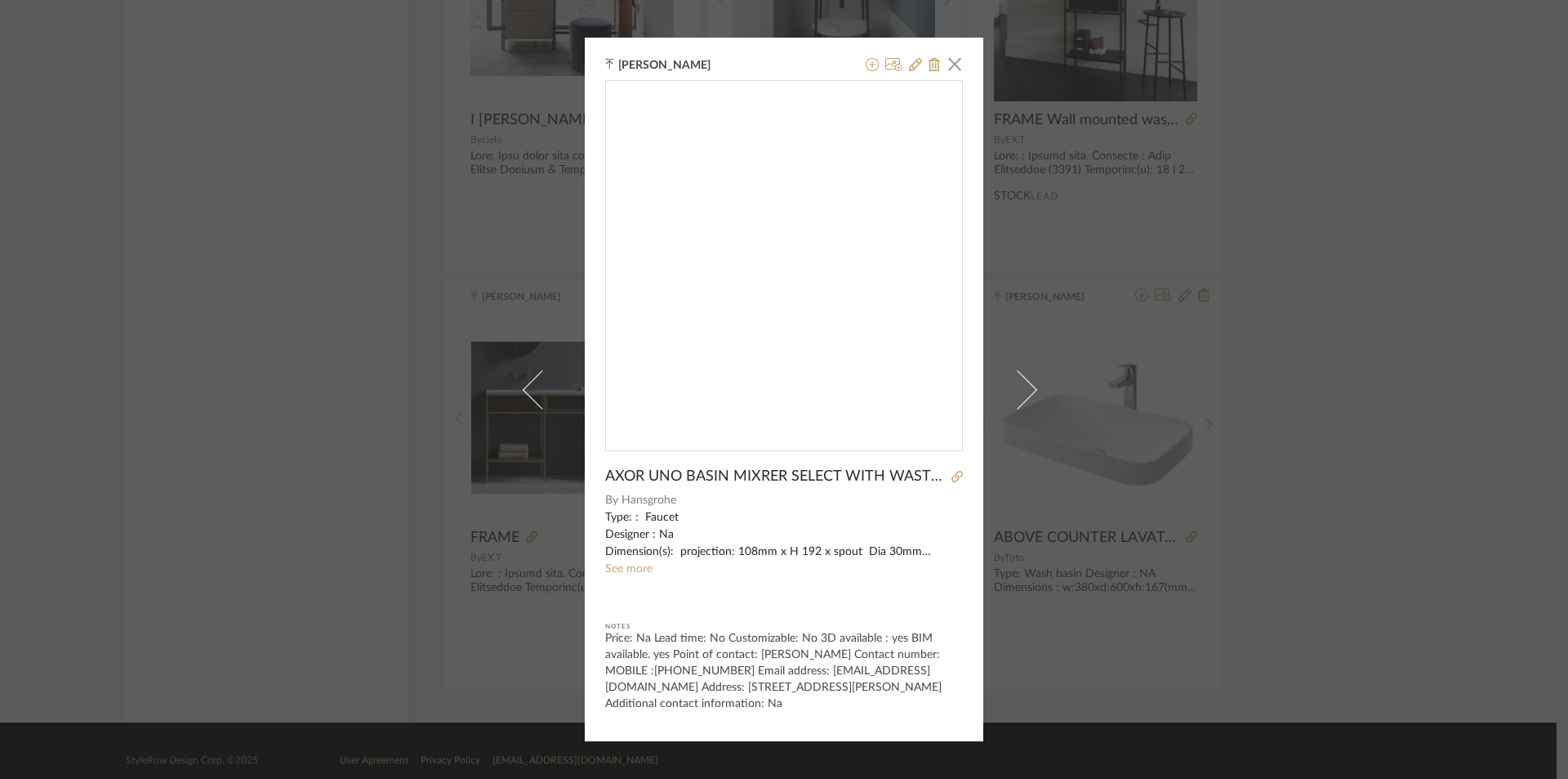
click at [853, 356] on img "0" at bounding box center [784, 259] width 259 height 356
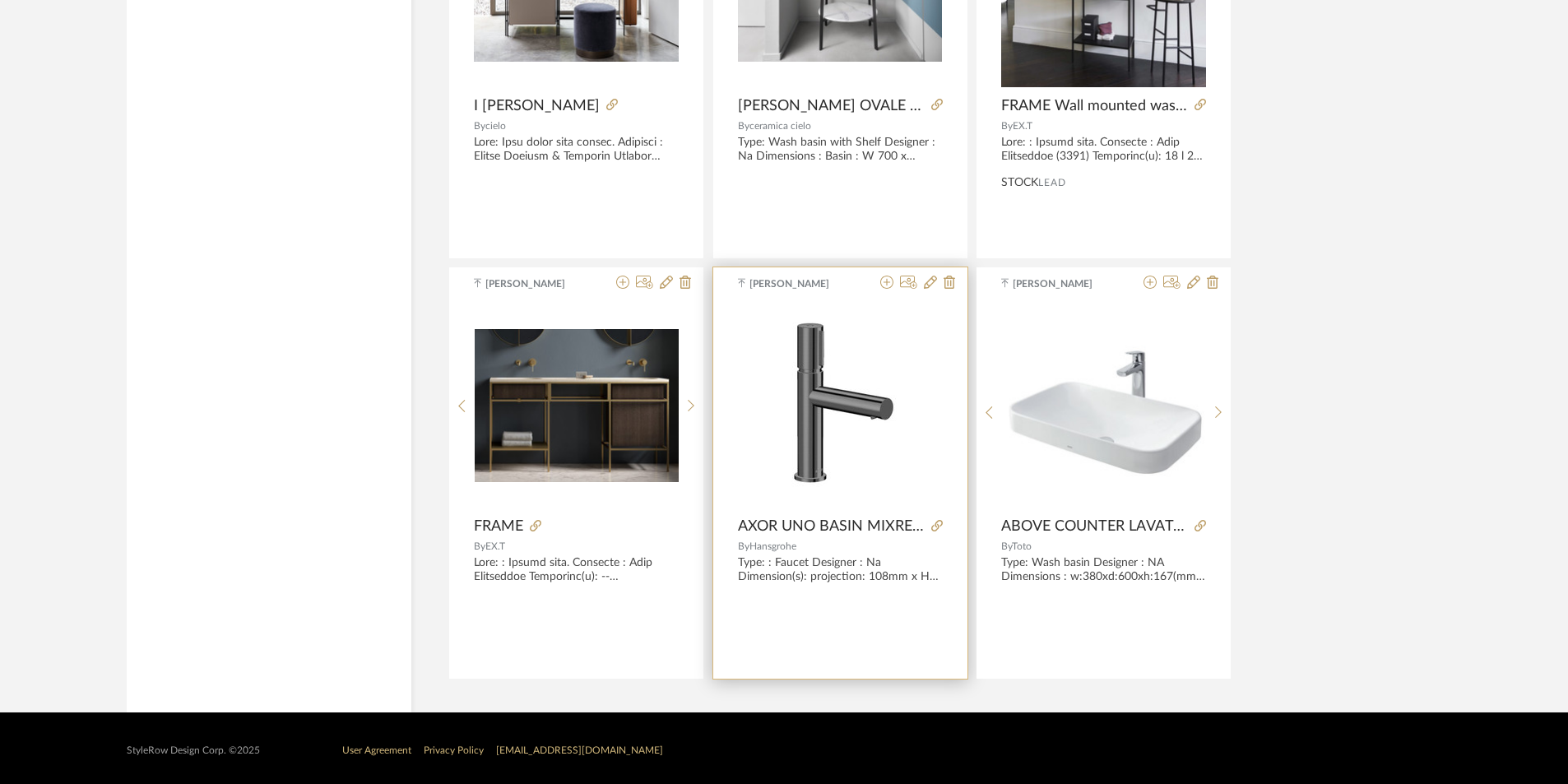
scroll to position [13557, 0]
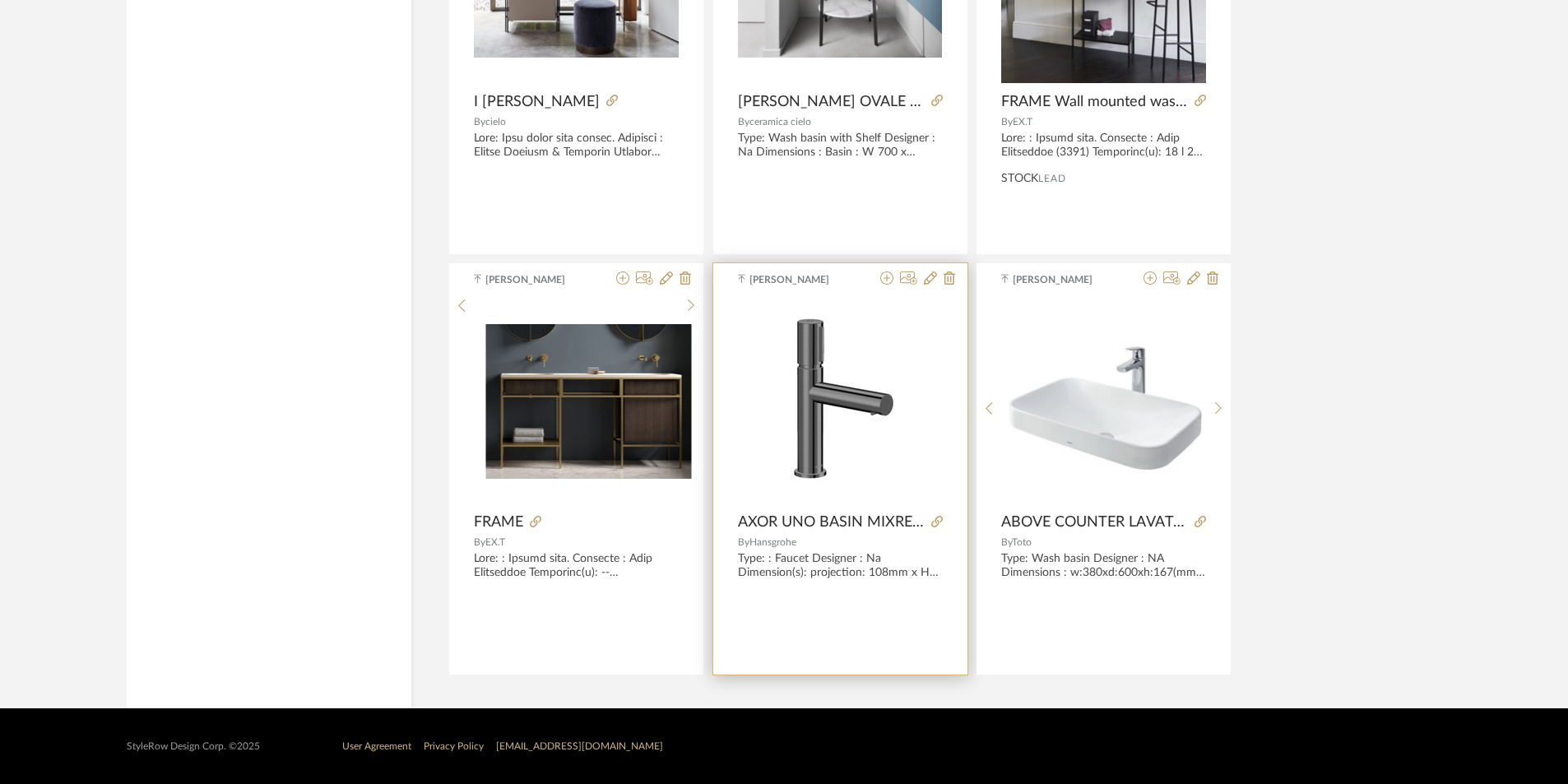
click at [717, 418] on div at bounding box center [841, 401] width 255 height 207
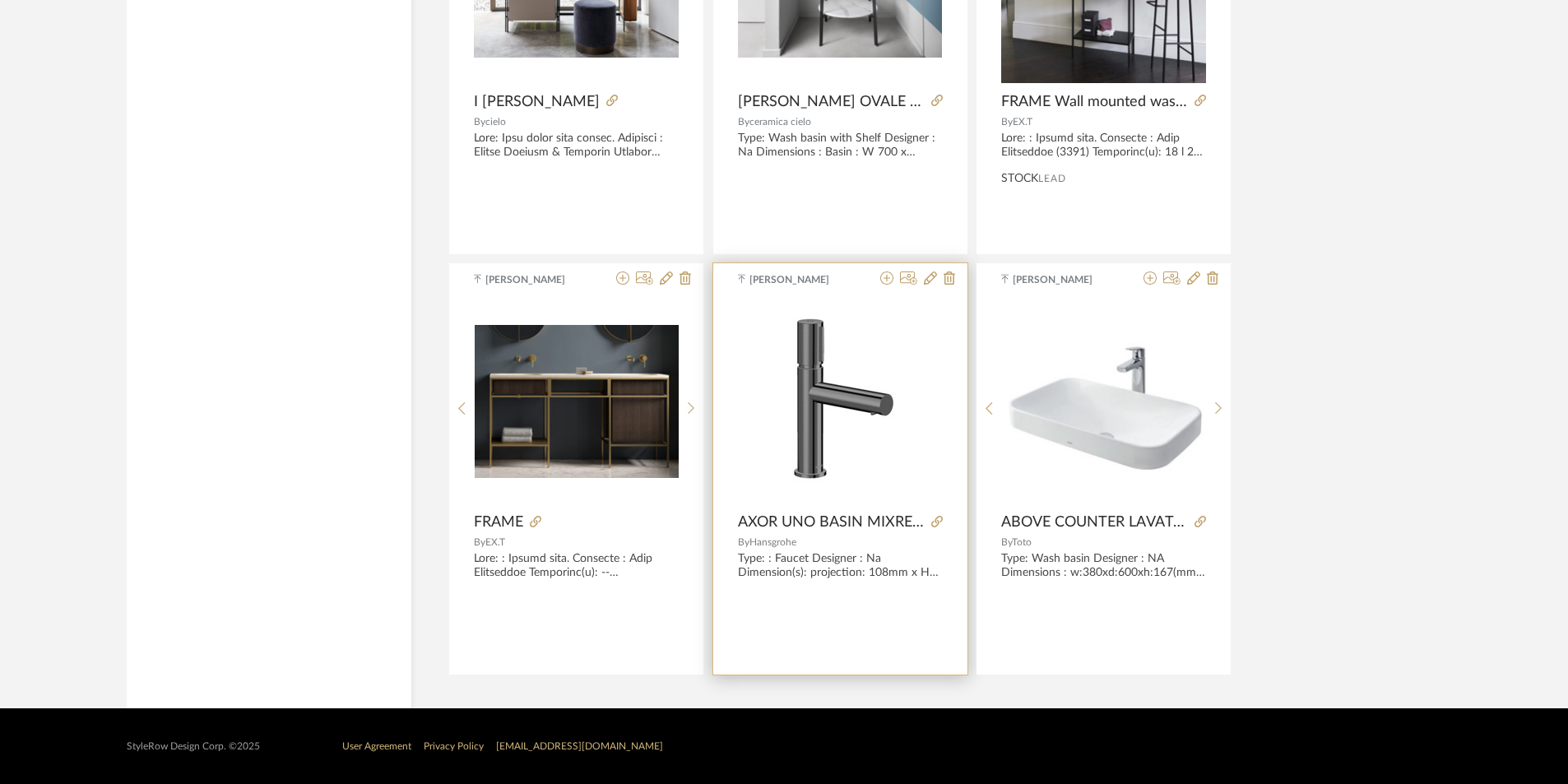
click at [787, 414] on img "0" at bounding box center [839, 401] width 150 height 205
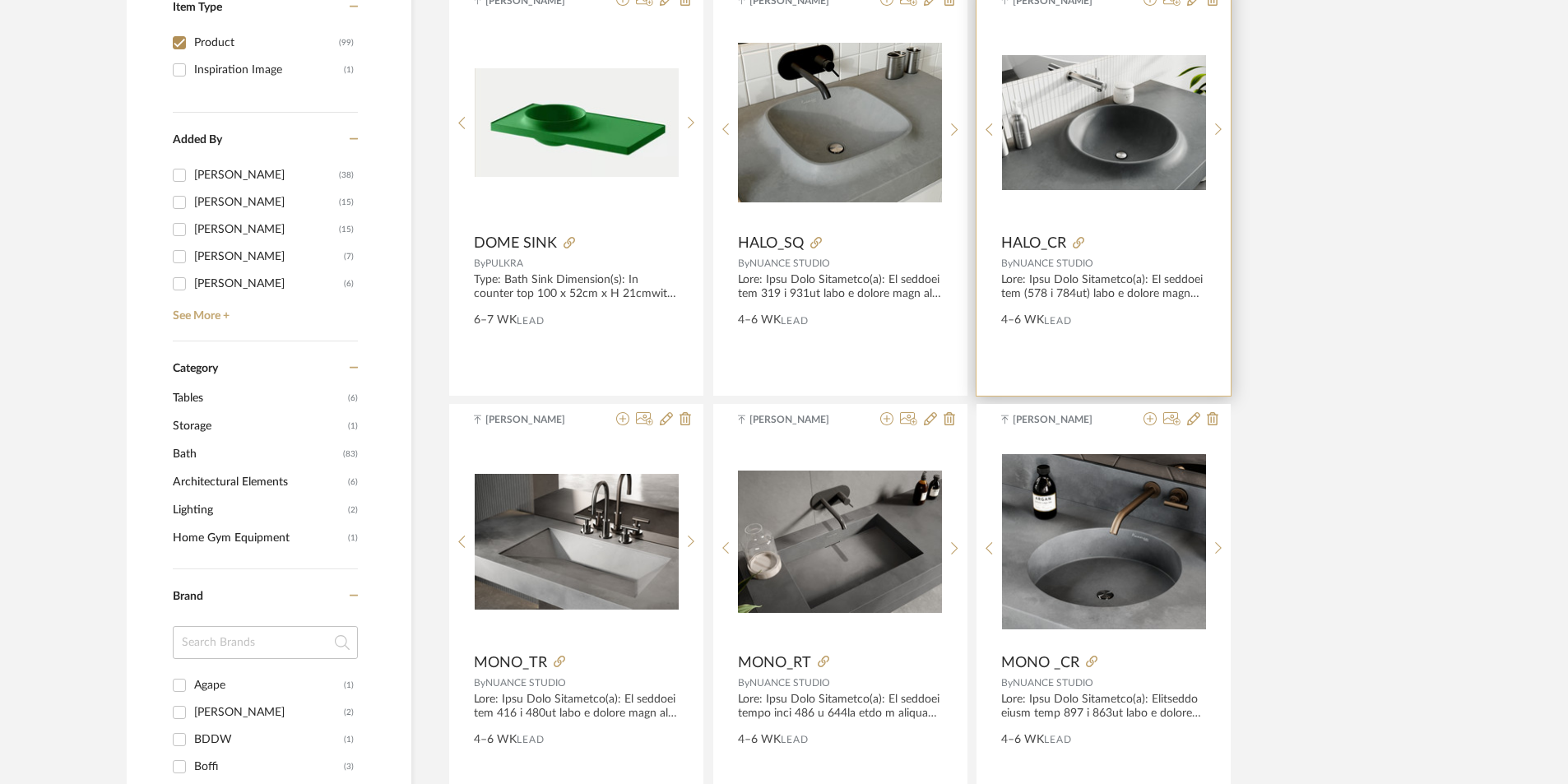
scroll to position [246, 0]
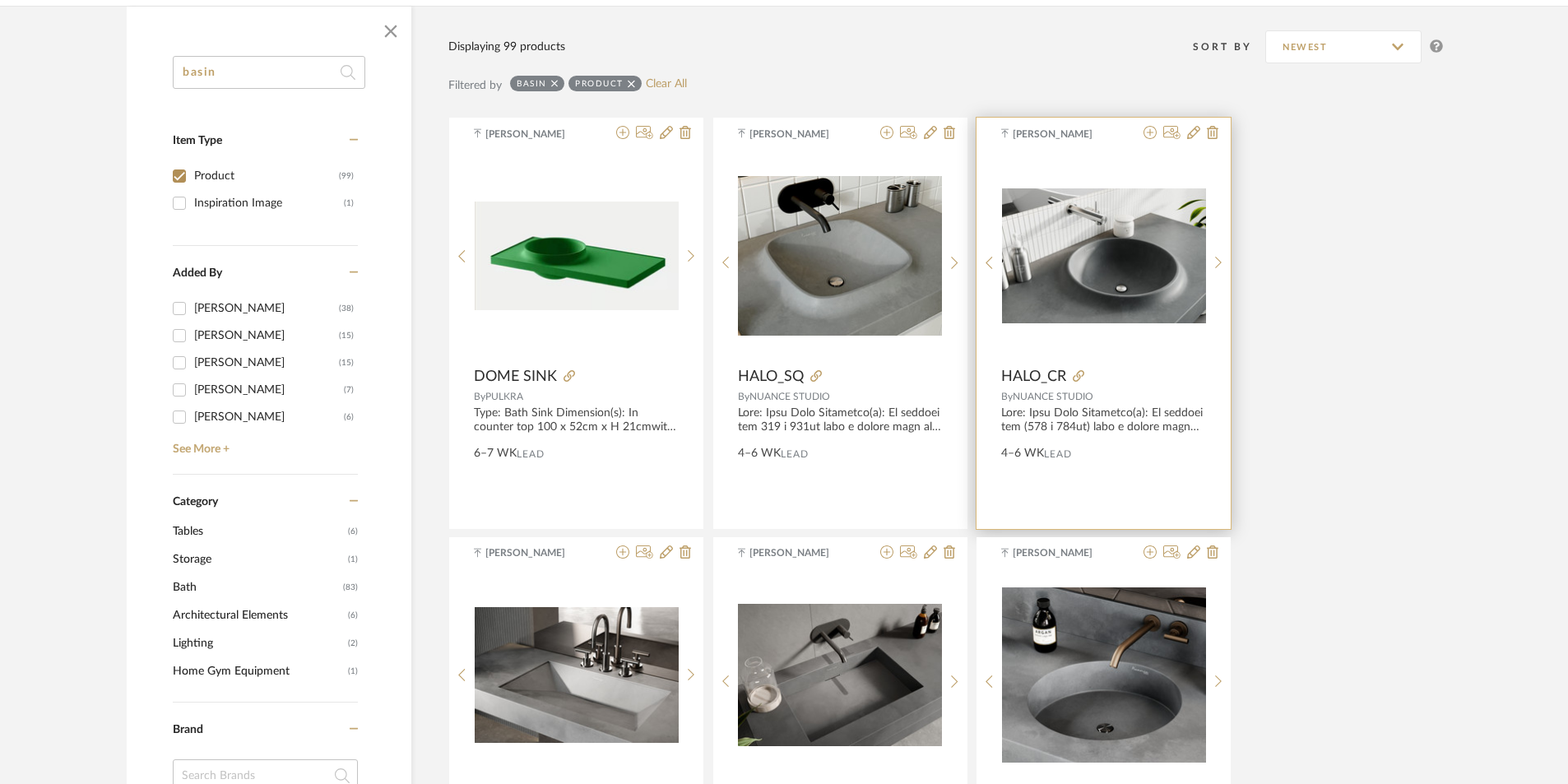
click at [1124, 370] on div at bounding box center [1136, 376] width 140 height 18
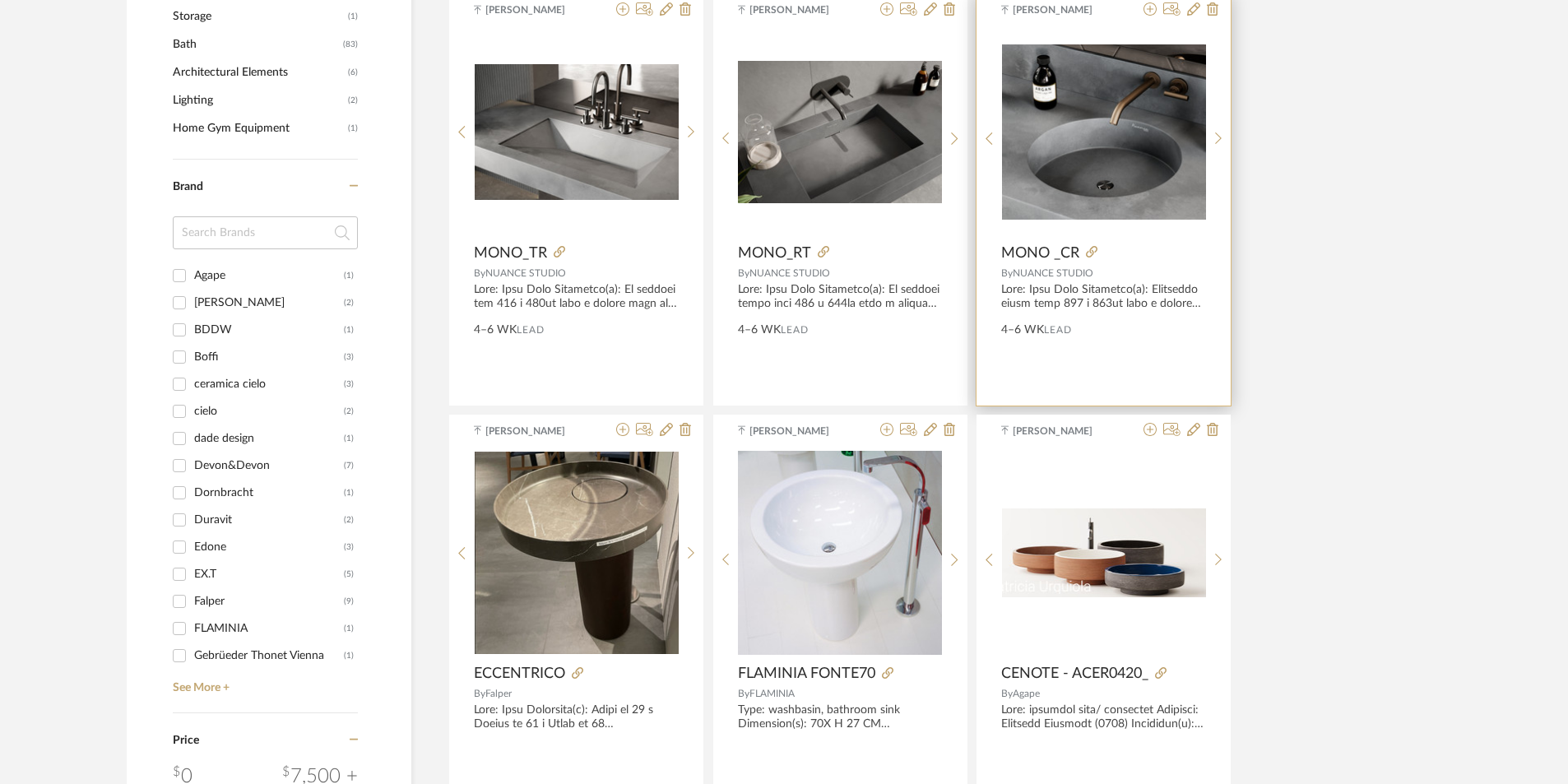
scroll to position [740, 0]
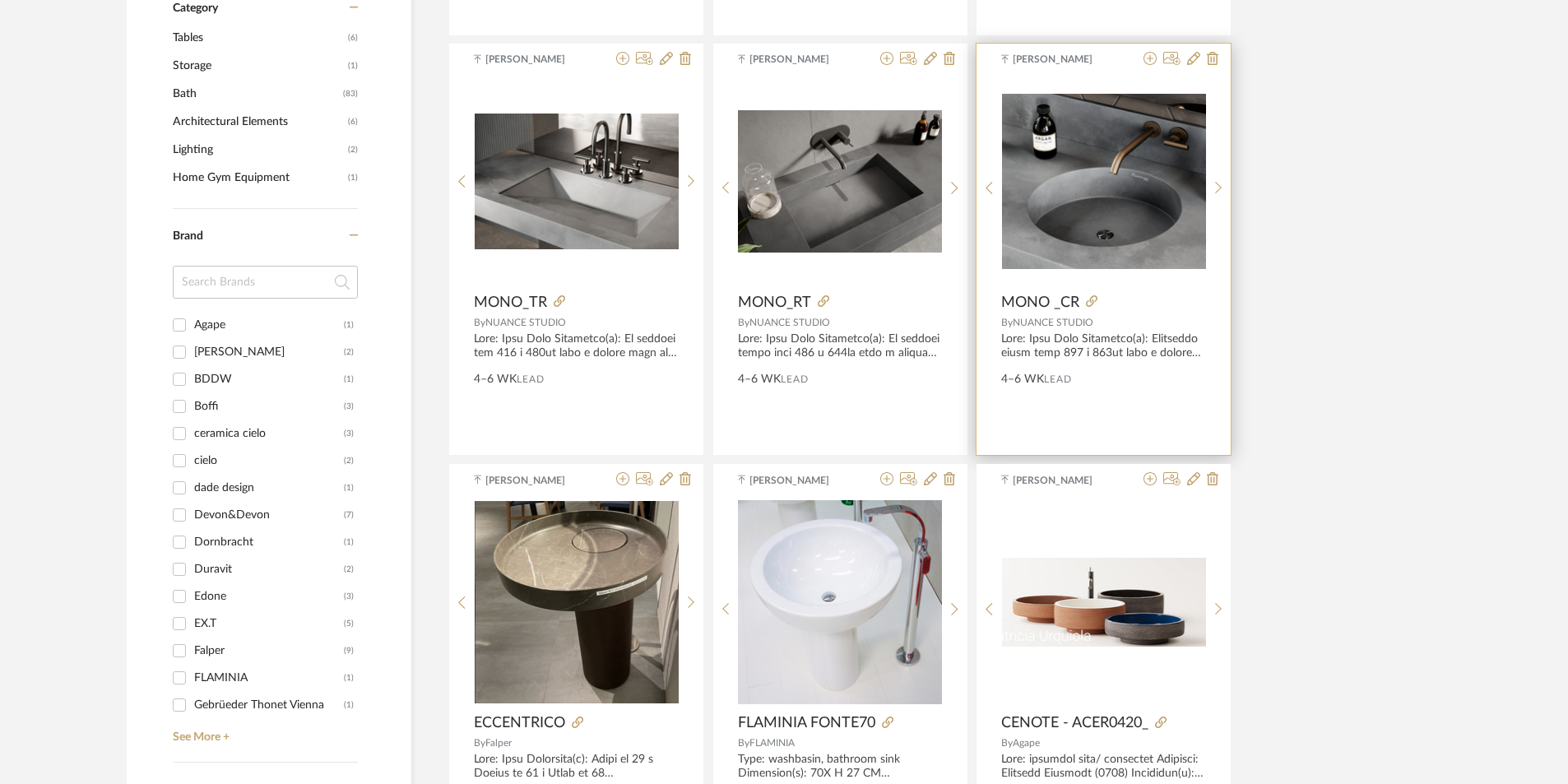
click at [1136, 223] on img "0" at bounding box center [1105, 181] width 204 height 175
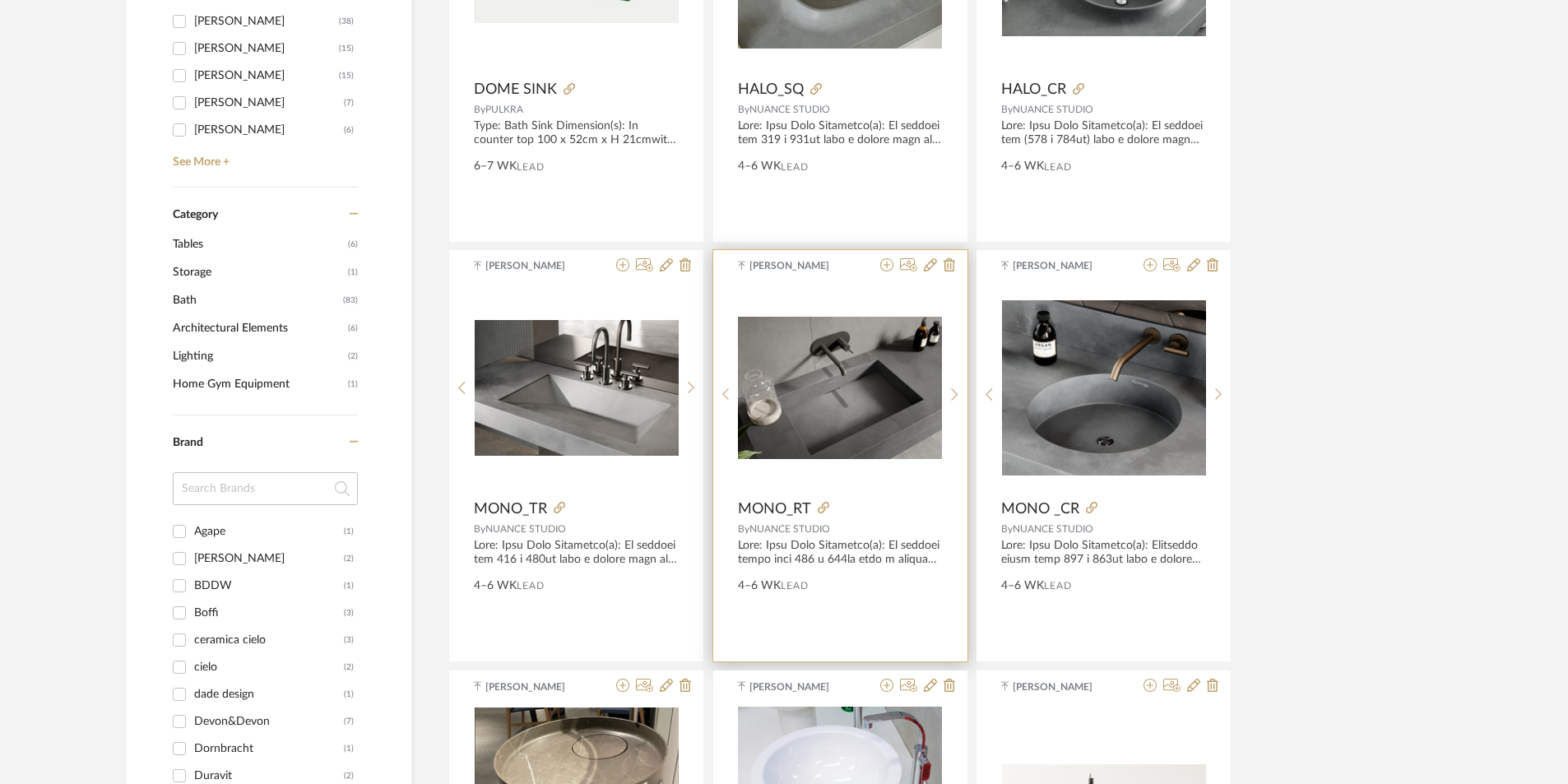
scroll to position [494, 0]
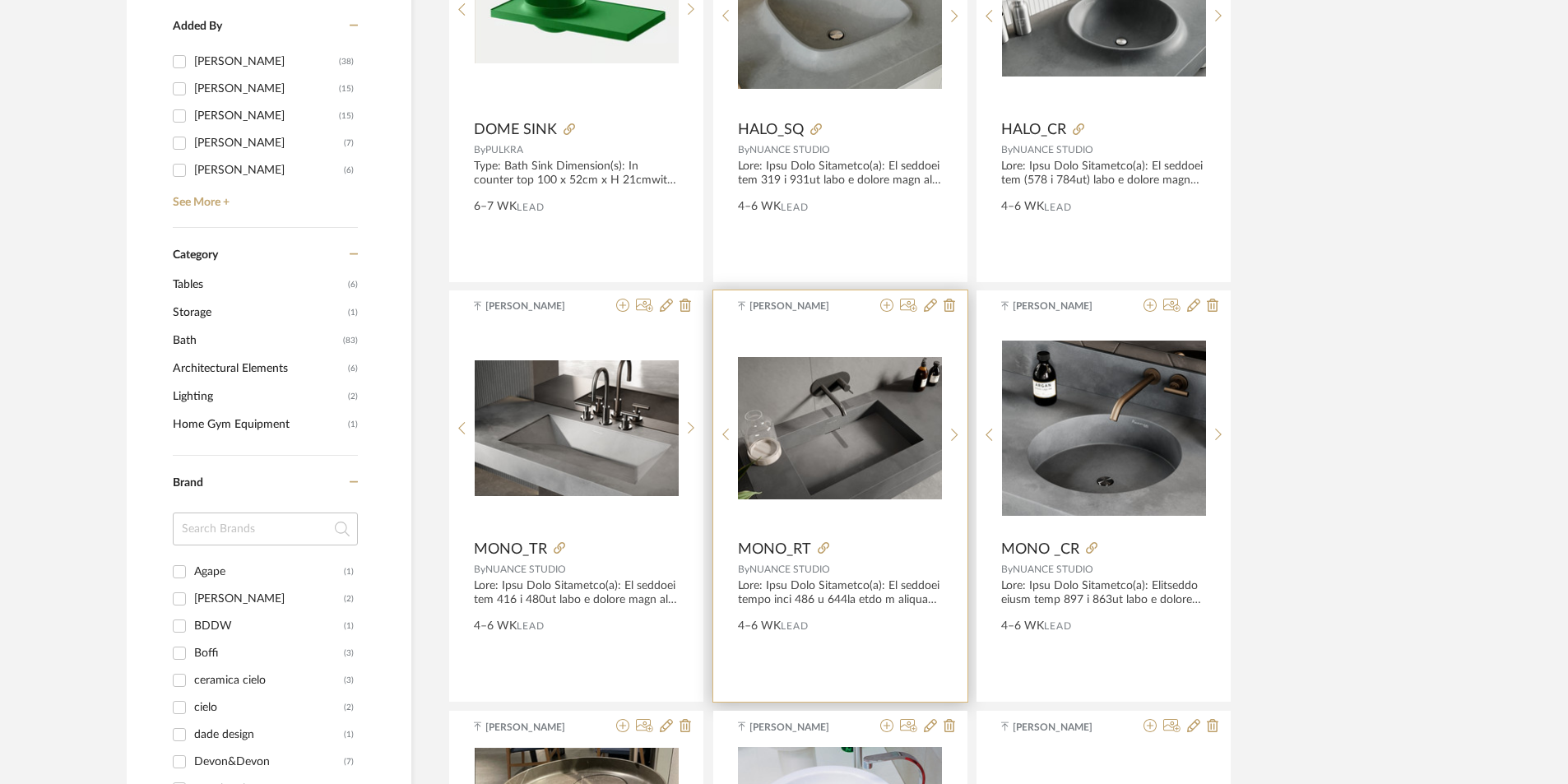
click at [875, 437] on img "0" at bounding box center [840, 428] width 204 height 143
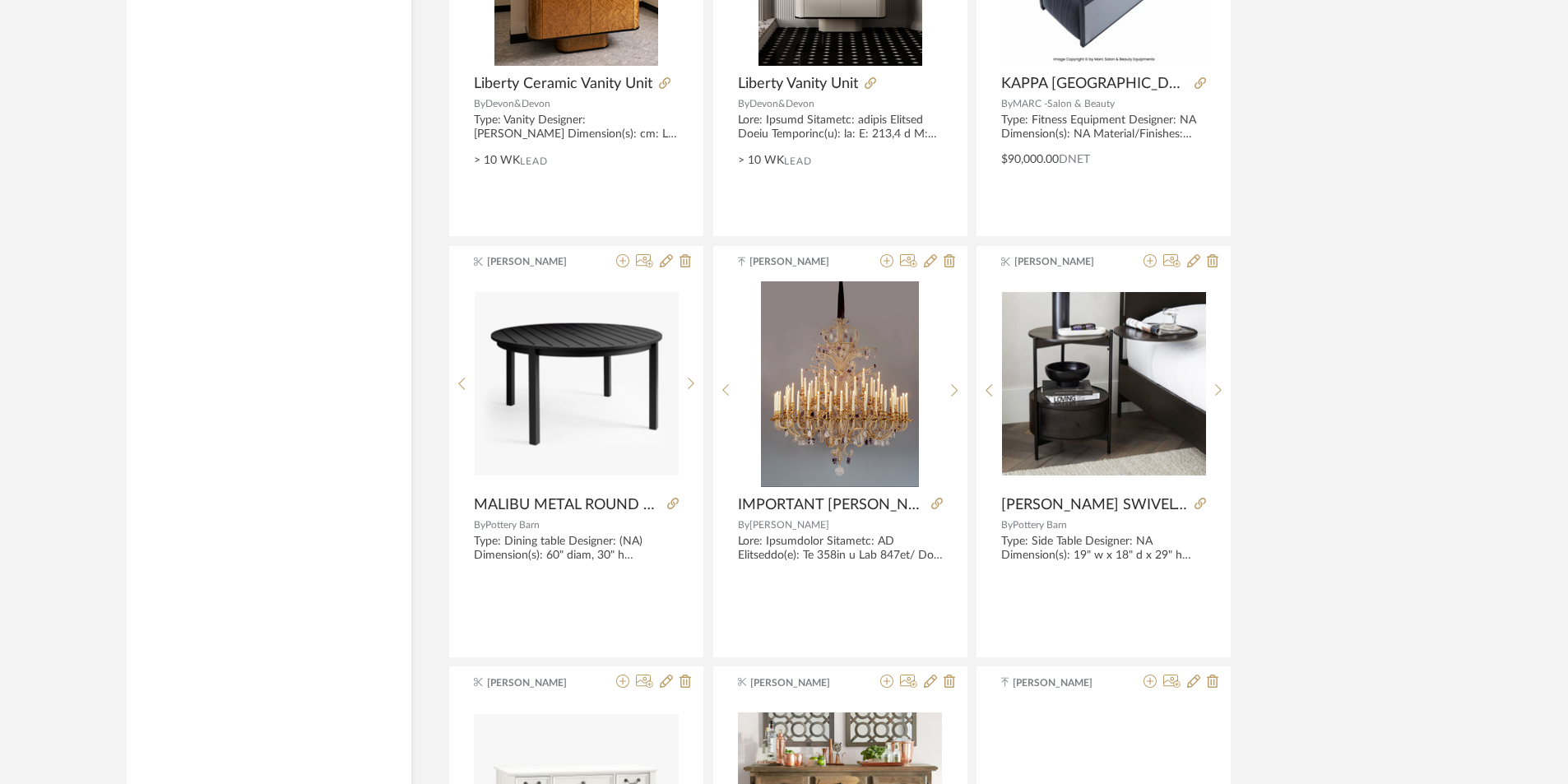
scroll to position [1973, 0]
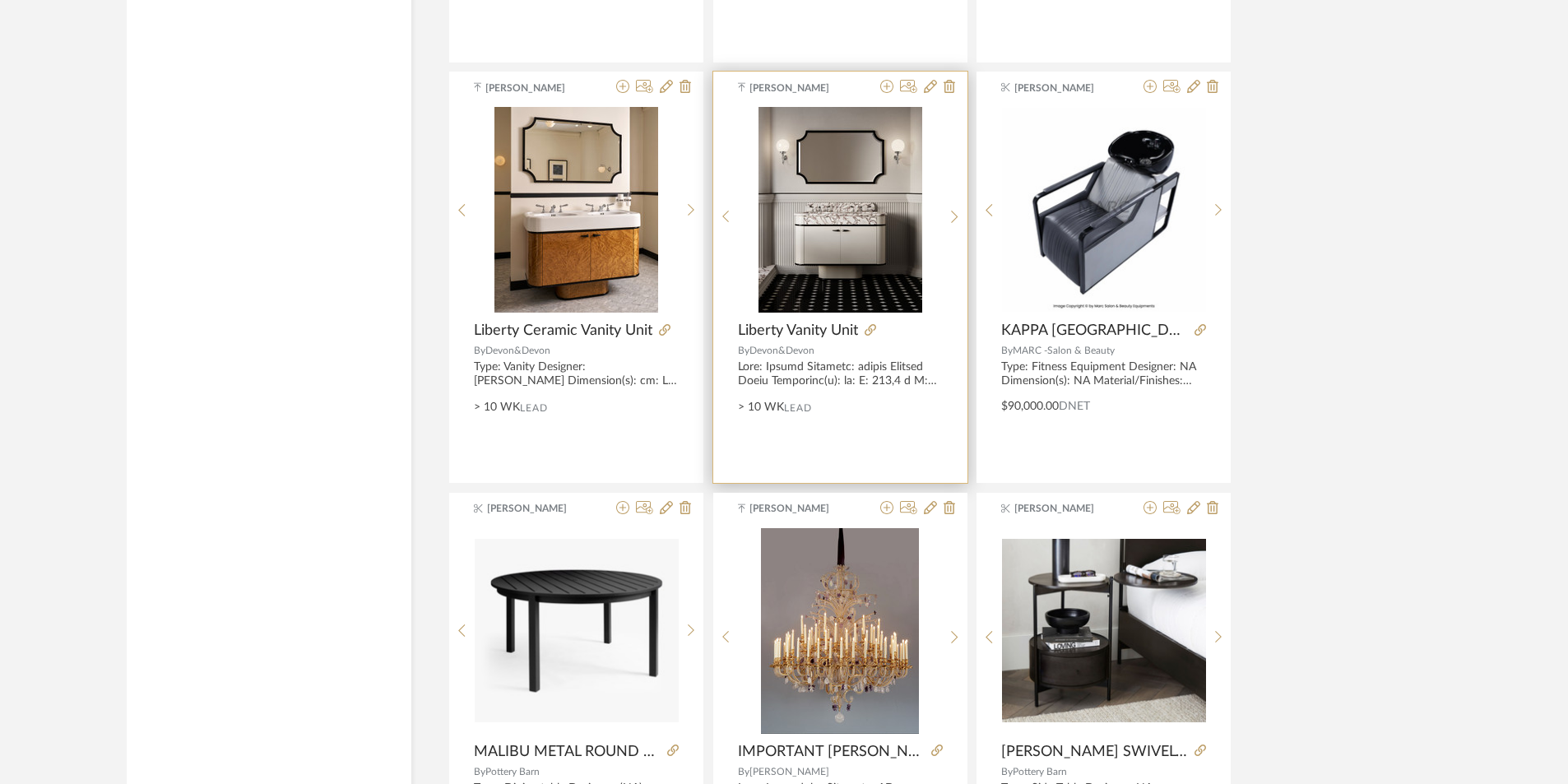
click at [853, 250] on img "0" at bounding box center [840, 209] width 164 height 205
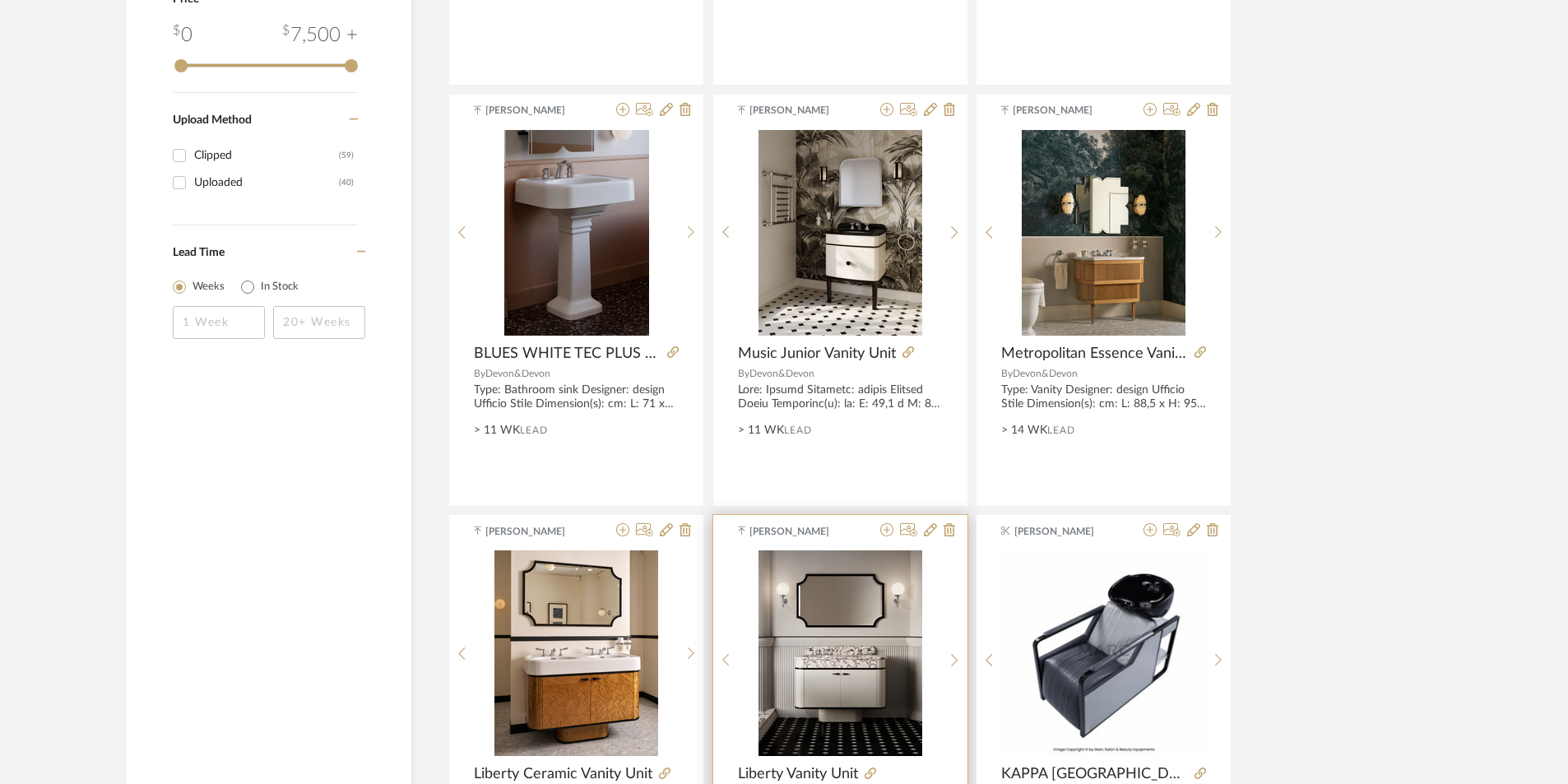
scroll to position [1233, 0]
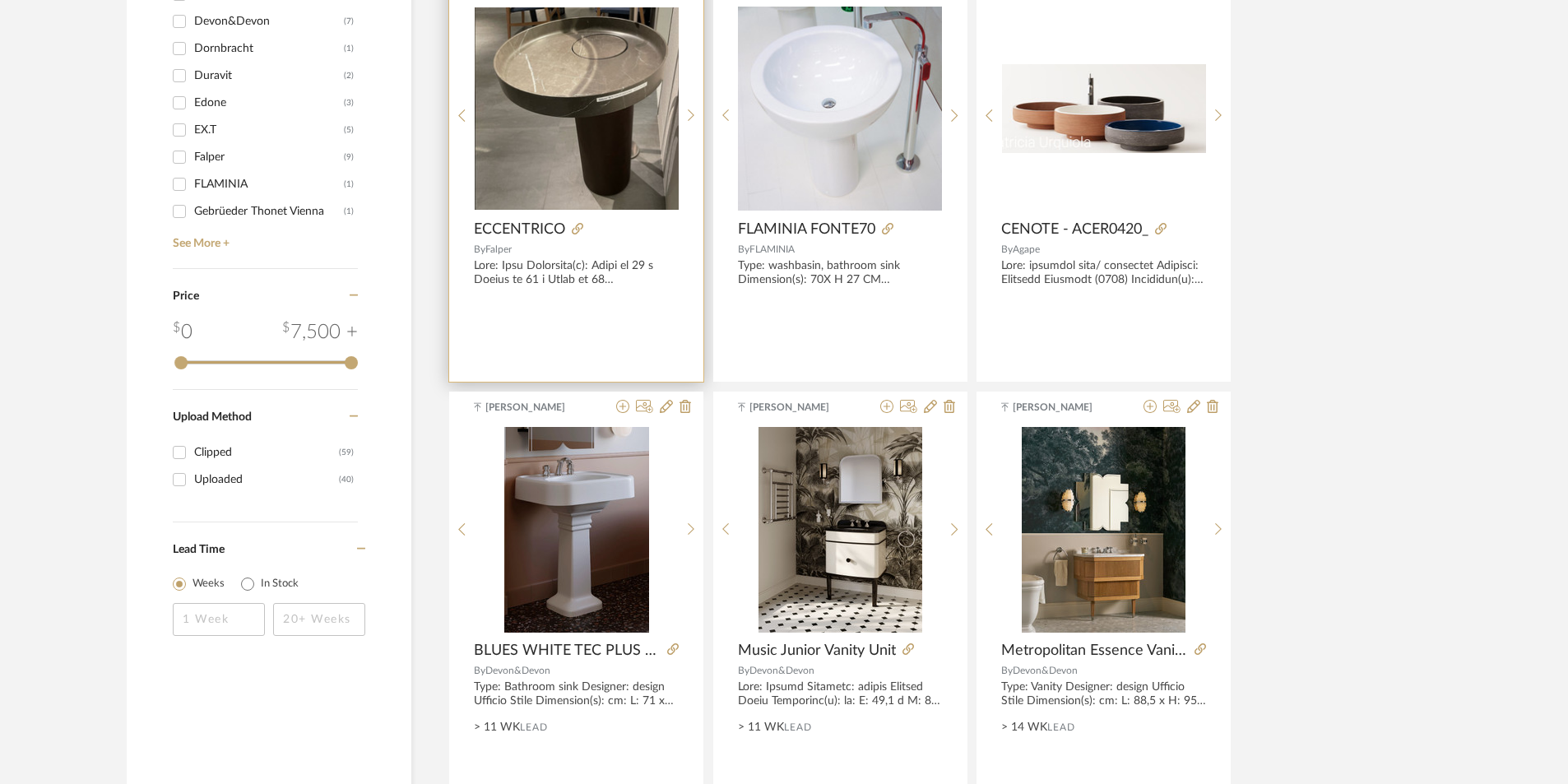
click at [0, 0] on img at bounding box center [0, 0] width 0 height 0
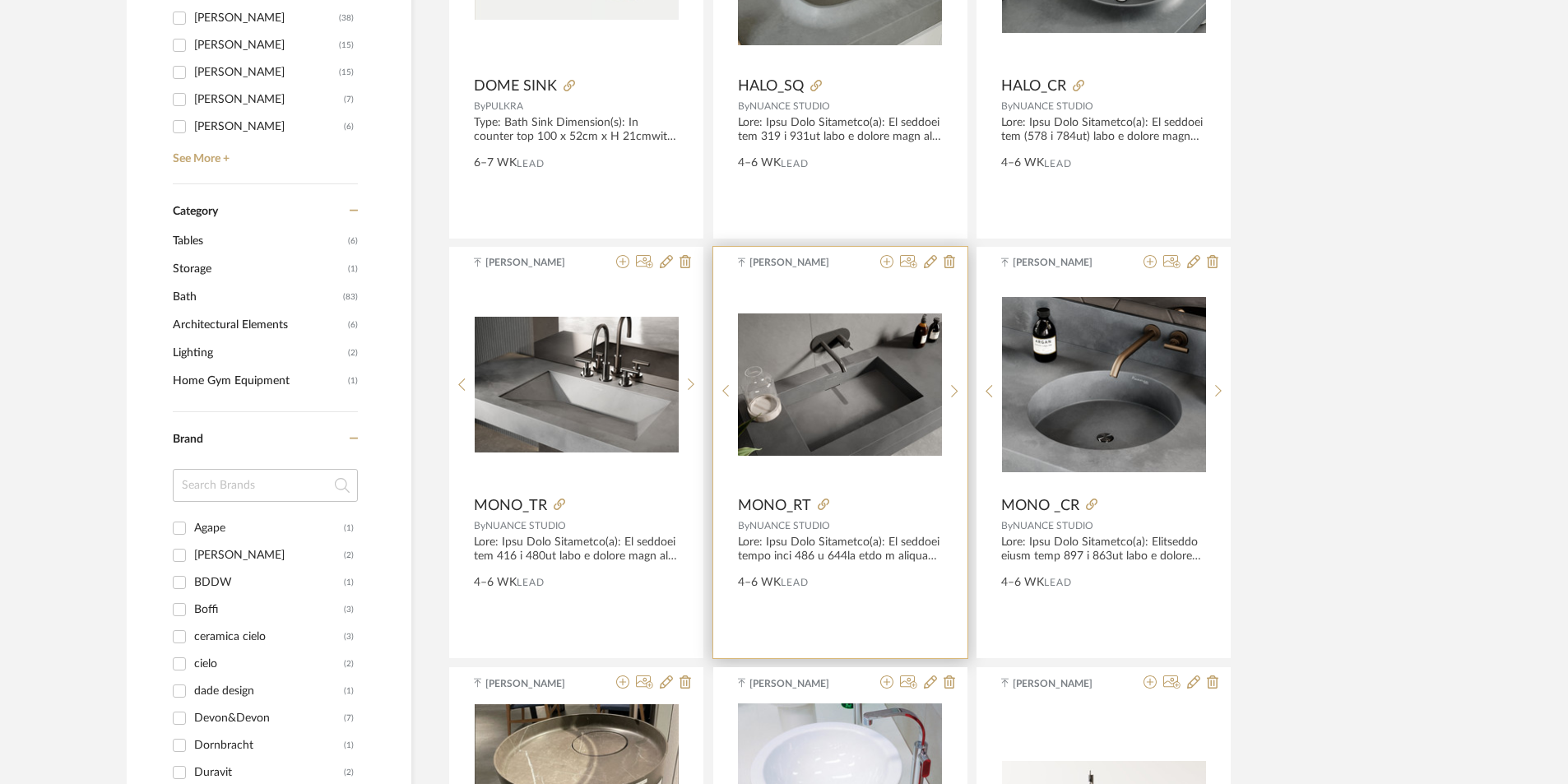
scroll to position [494, 0]
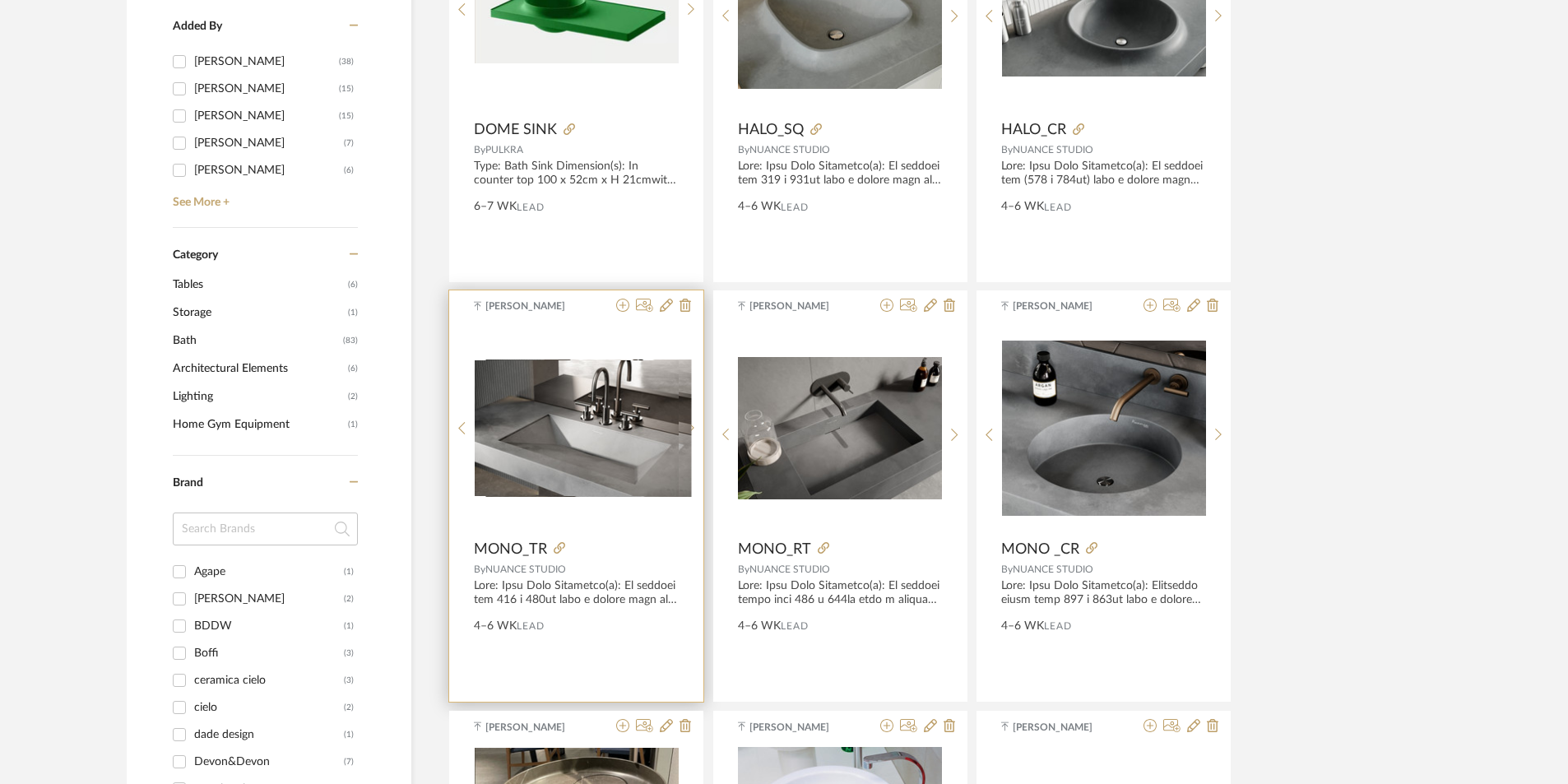
click at [511, 433] on div "wash-bas...atalogue.pdf wash-bas...atalogue.pdf" at bounding box center [576, 427] width 204 height 205
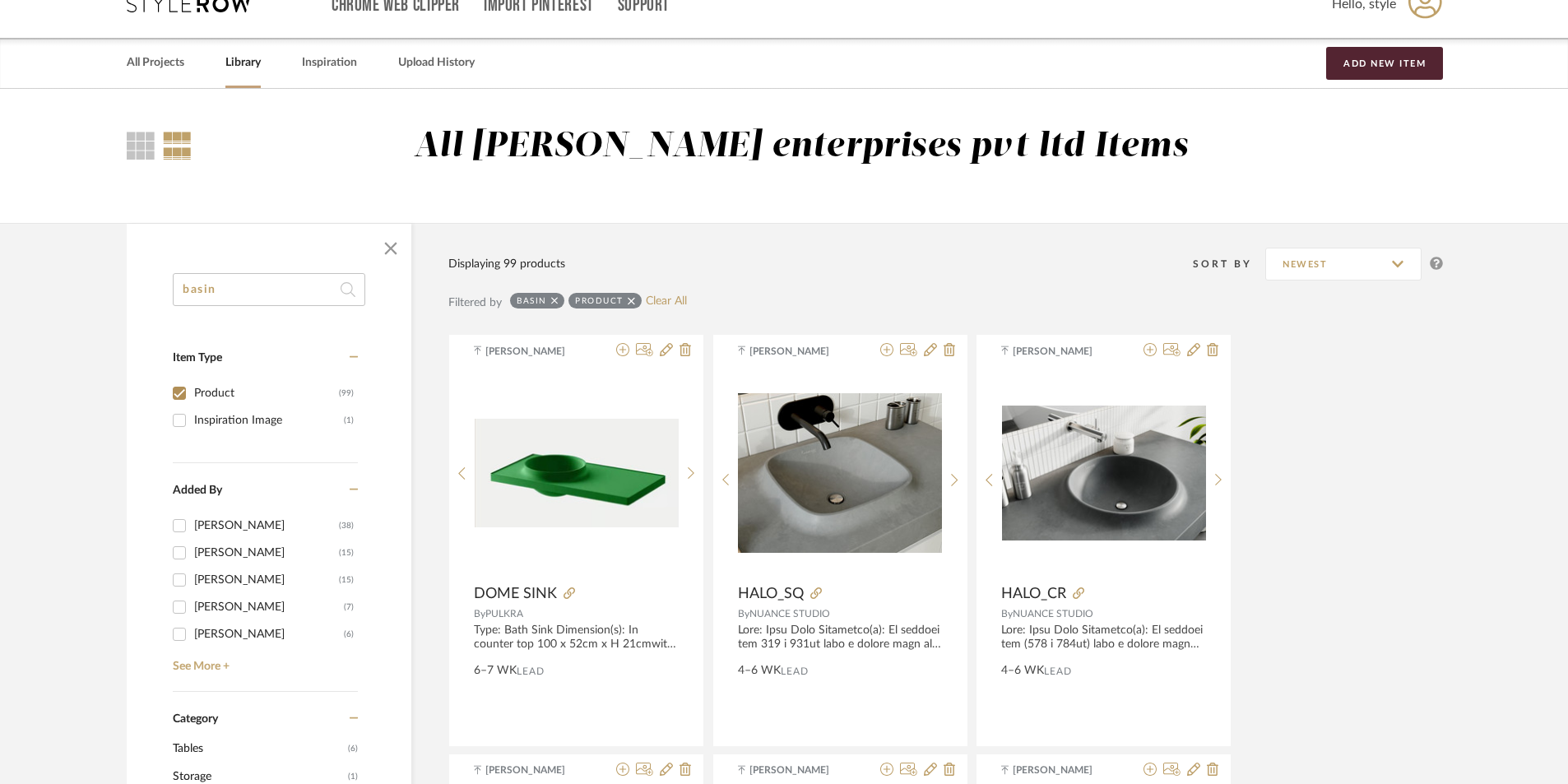
scroll to position [0, 0]
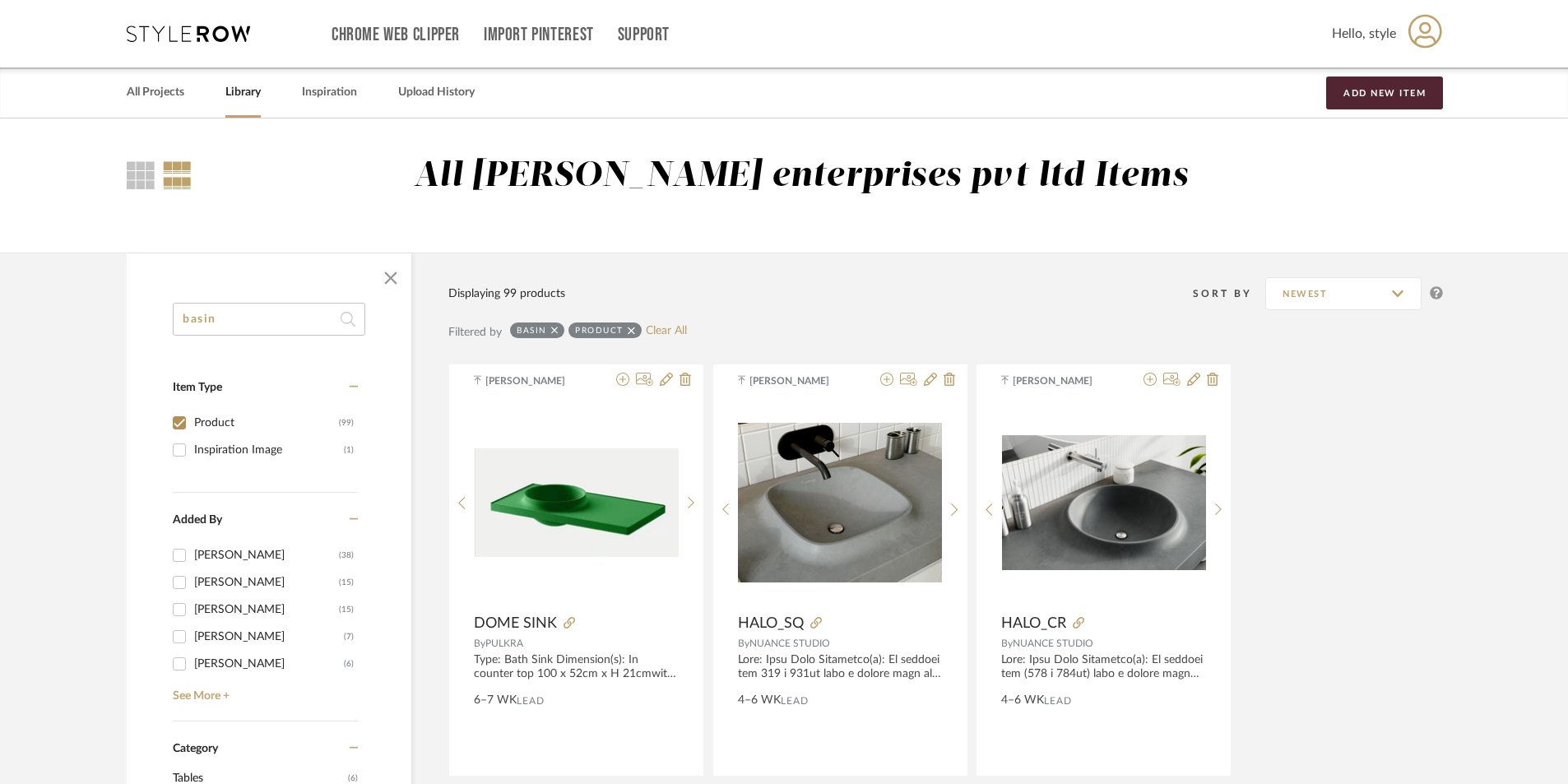
click at [264, 313] on input "basin" at bounding box center [269, 319] width 193 height 33
type input "b"
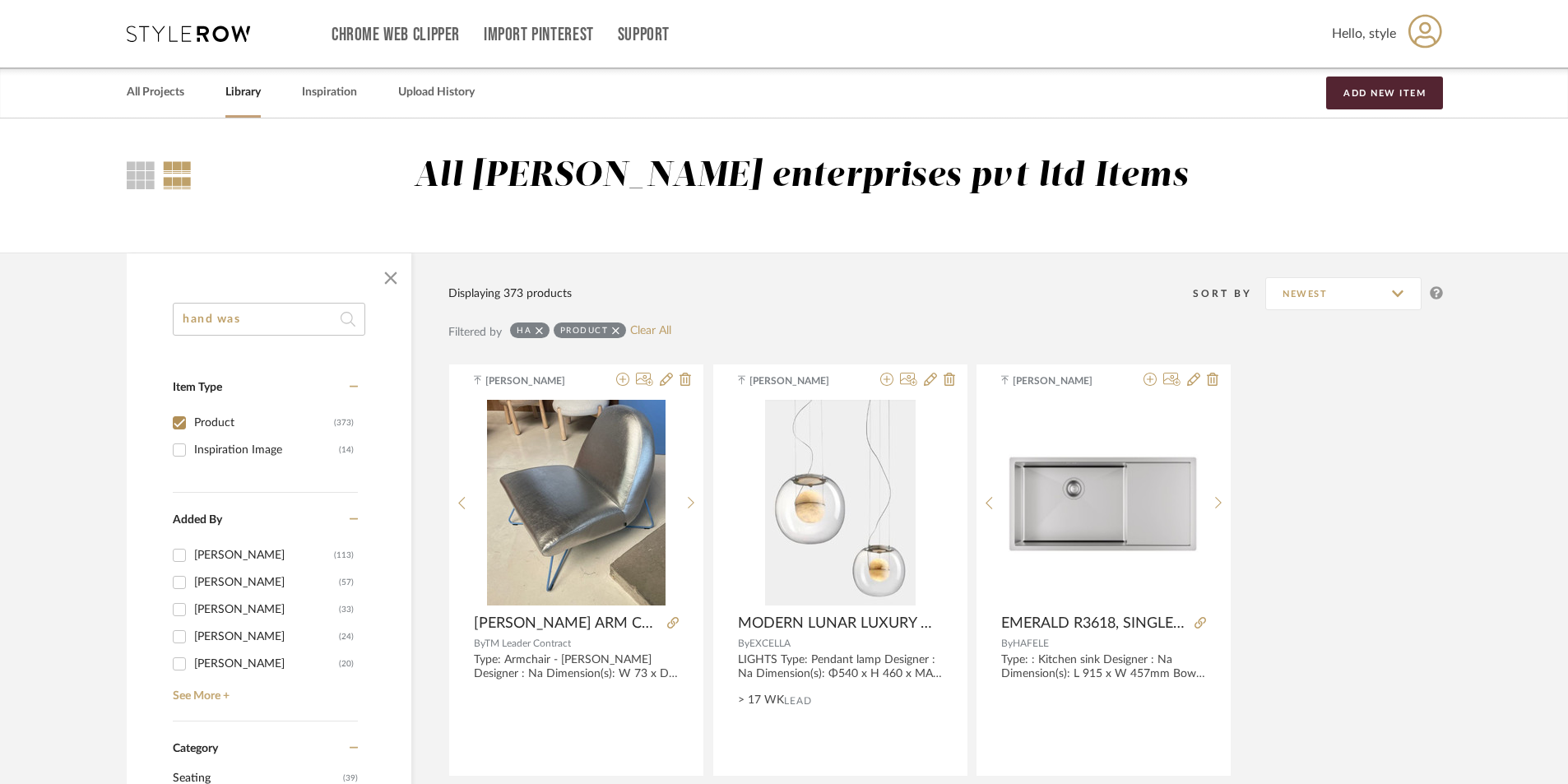
type input "hand wash"
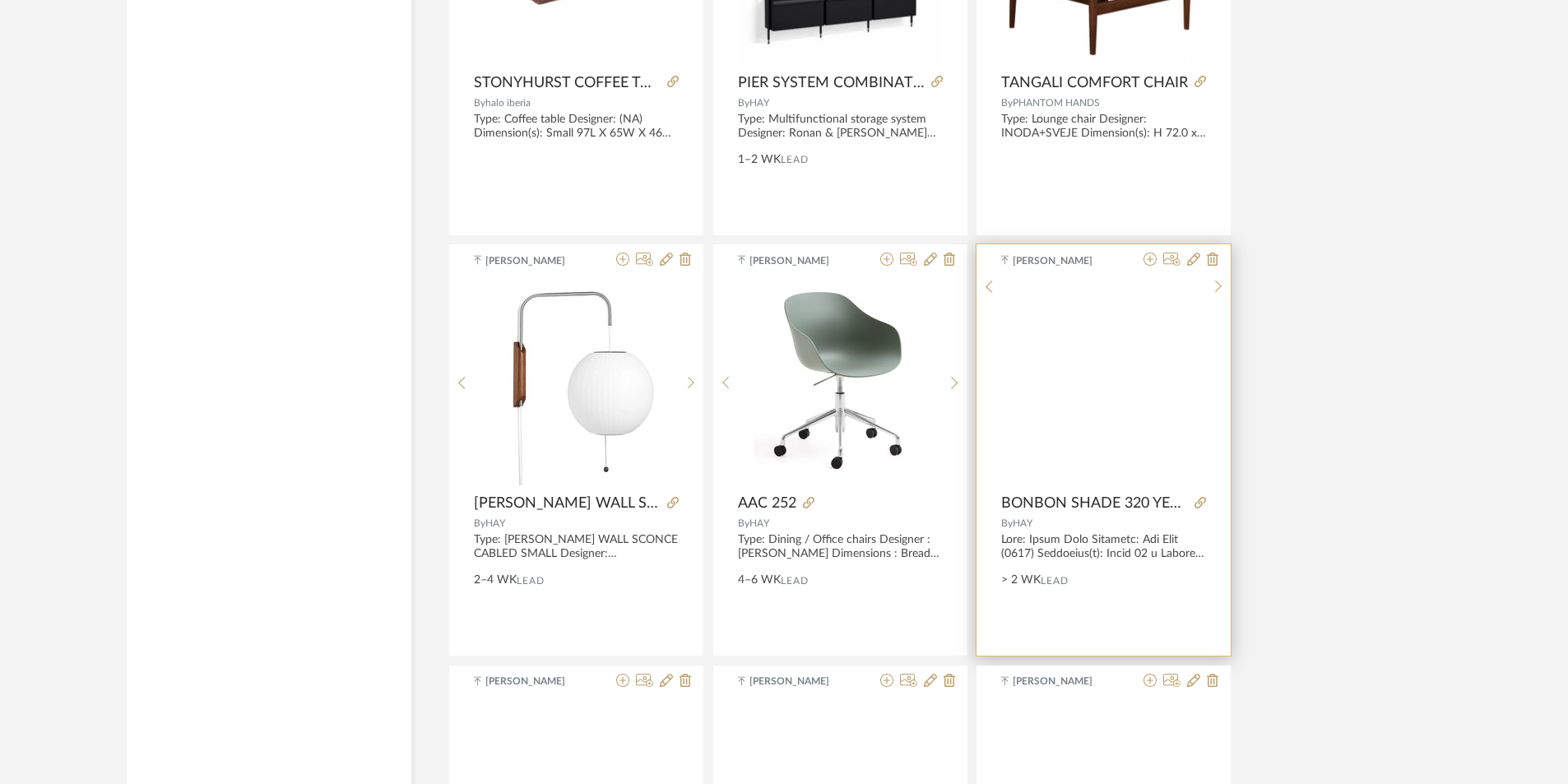
scroll to position [2713, 0]
